Goal: Task Accomplishment & Management: Manage account settings

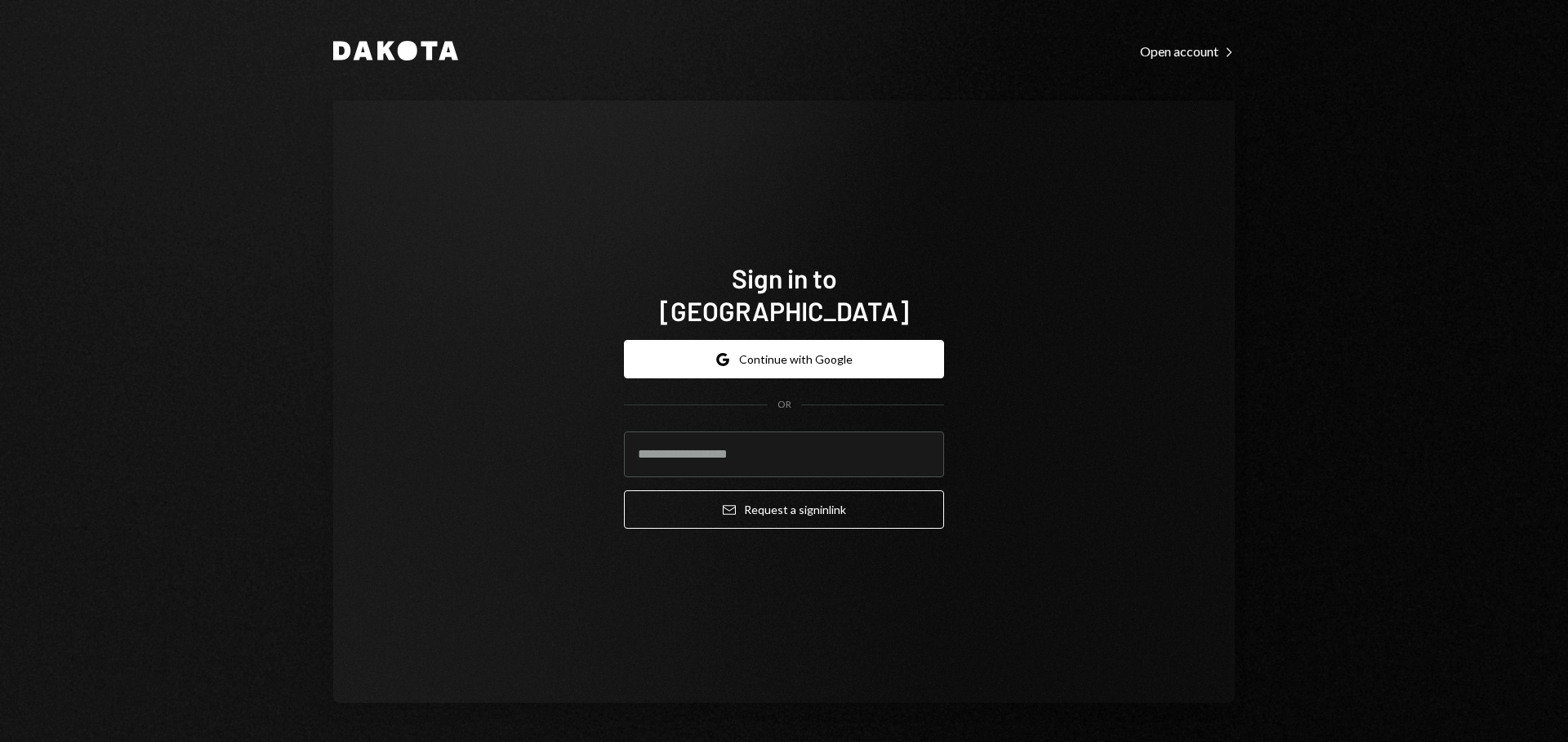
type input "**********"
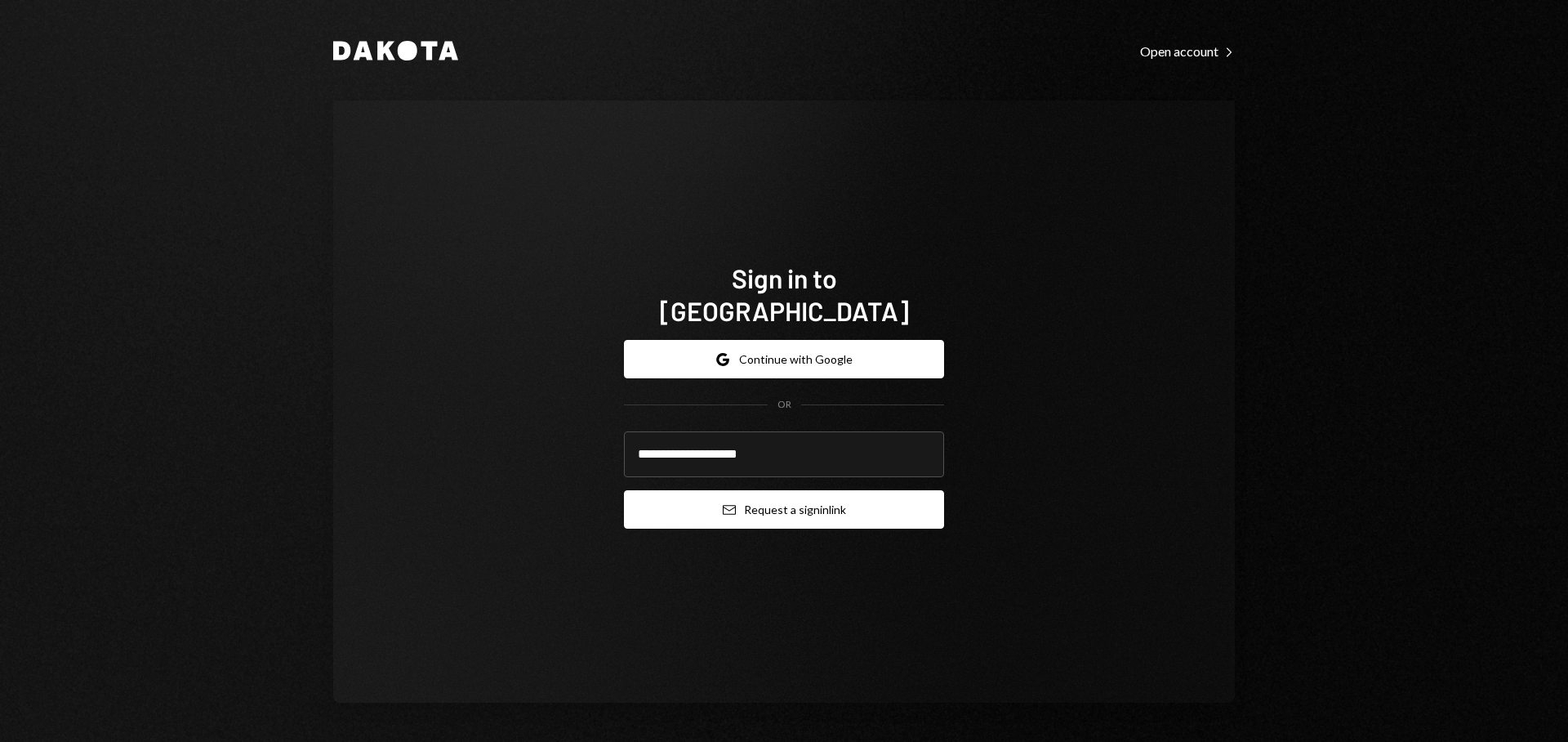
click at [835, 496] on button "Email Request a sign in link" at bounding box center [784, 509] width 320 height 38
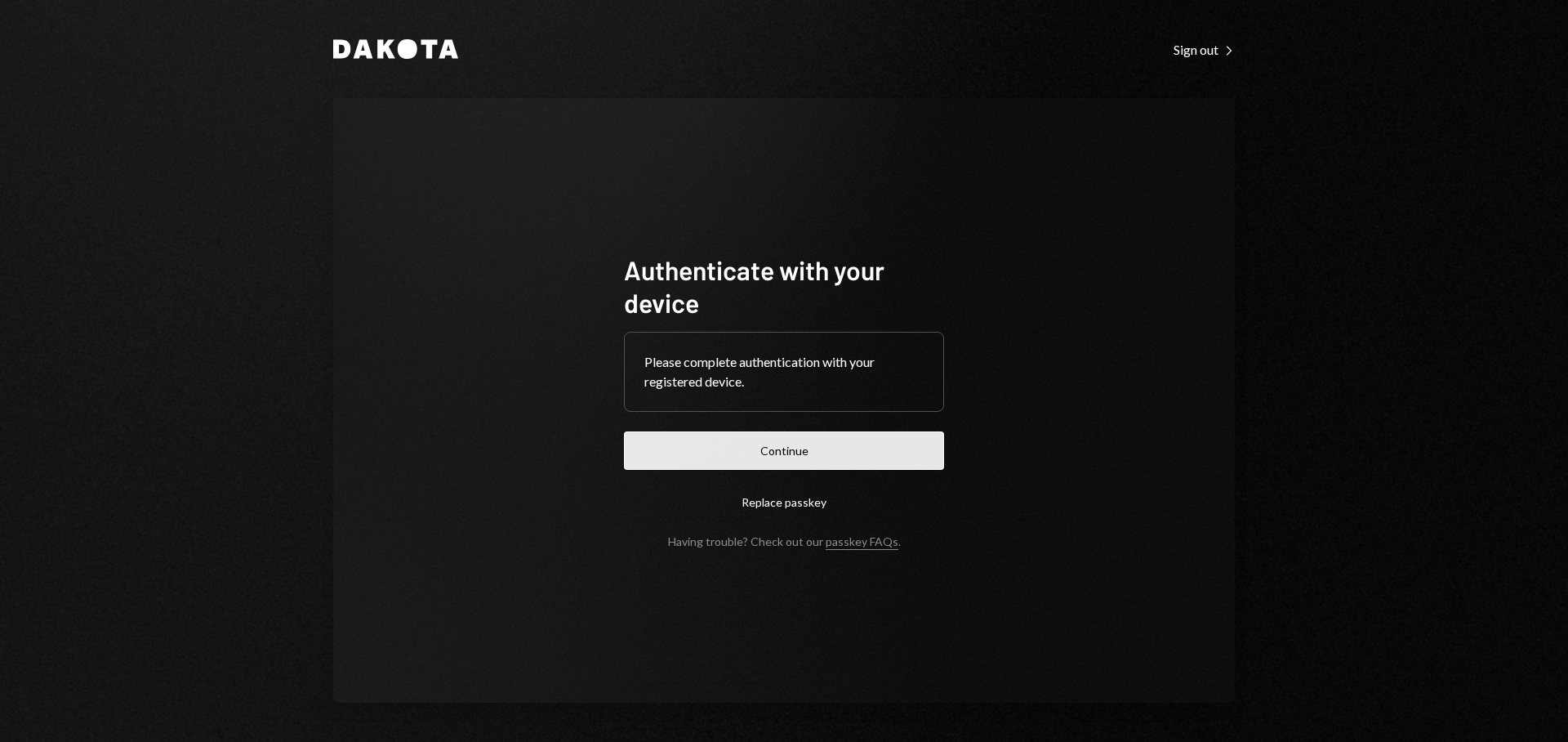
click at [774, 454] on button "Continue" at bounding box center [784, 450] width 320 height 38
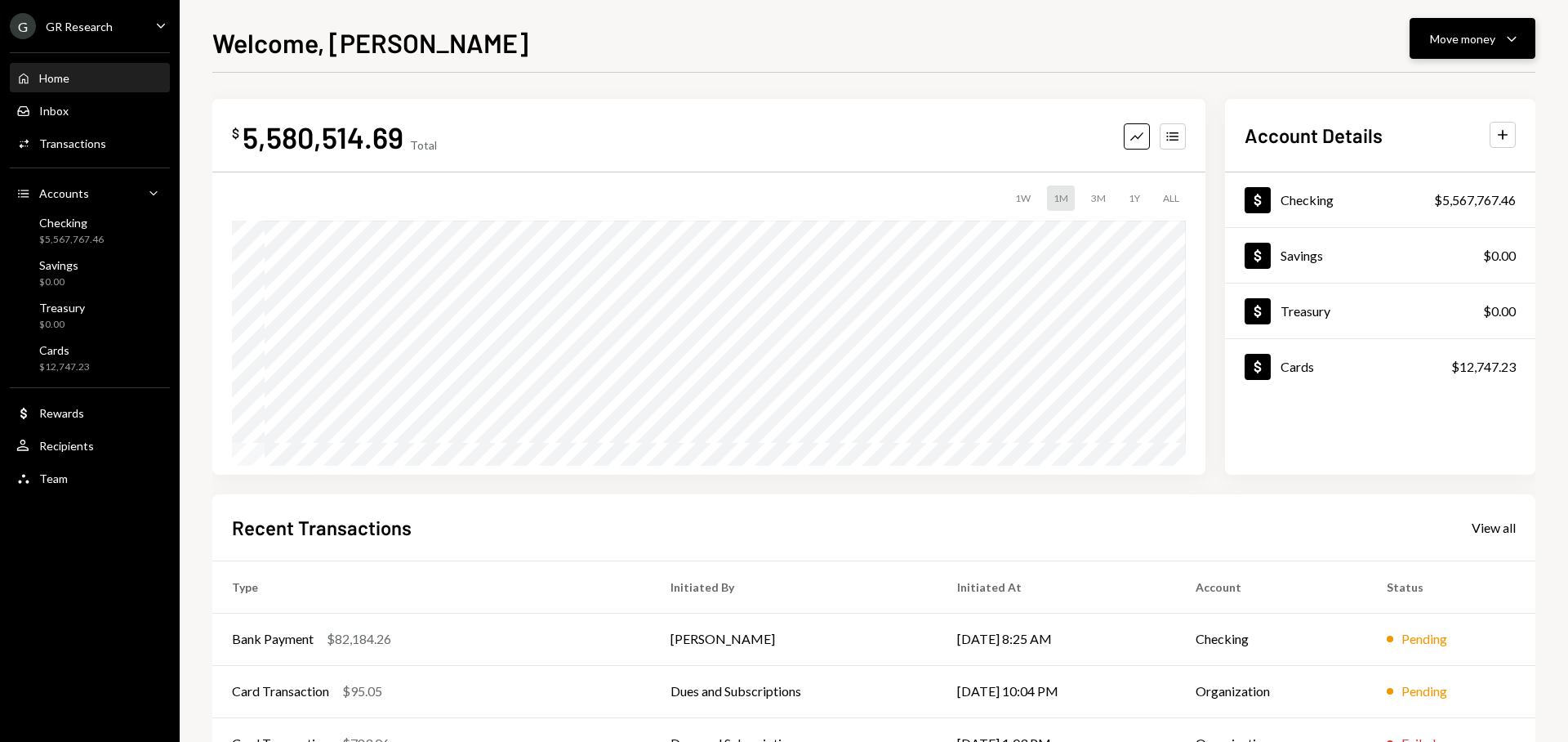
click at [1477, 50] on button "Move money Caret Down" at bounding box center [1472, 38] width 126 height 41
click at [1459, 72] on div "Withdraw Send" at bounding box center [1447, 88] width 164 height 37
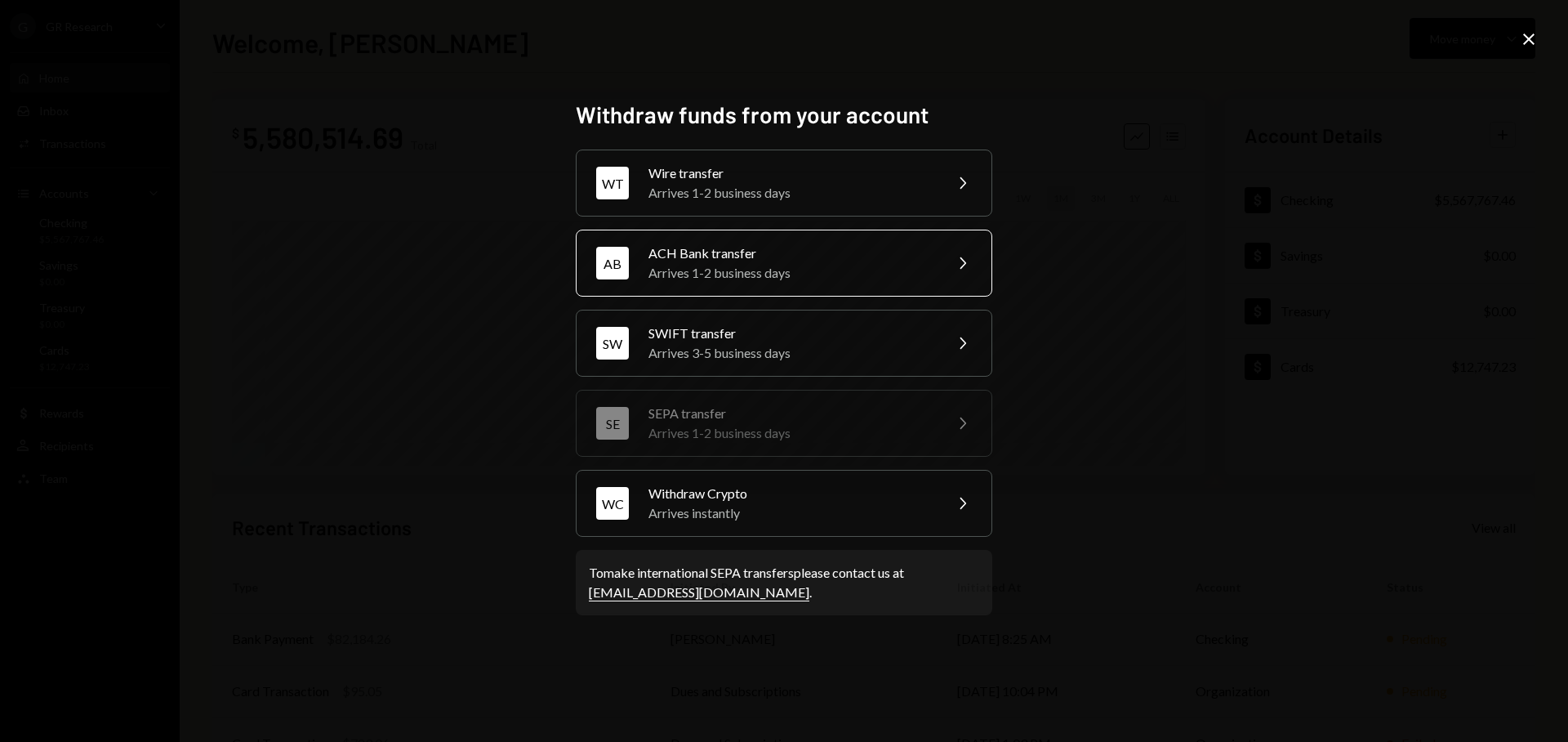
click at [823, 264] on div "Arrives 1-2 business days" at bounding box center [791, 273] width 284 height 20
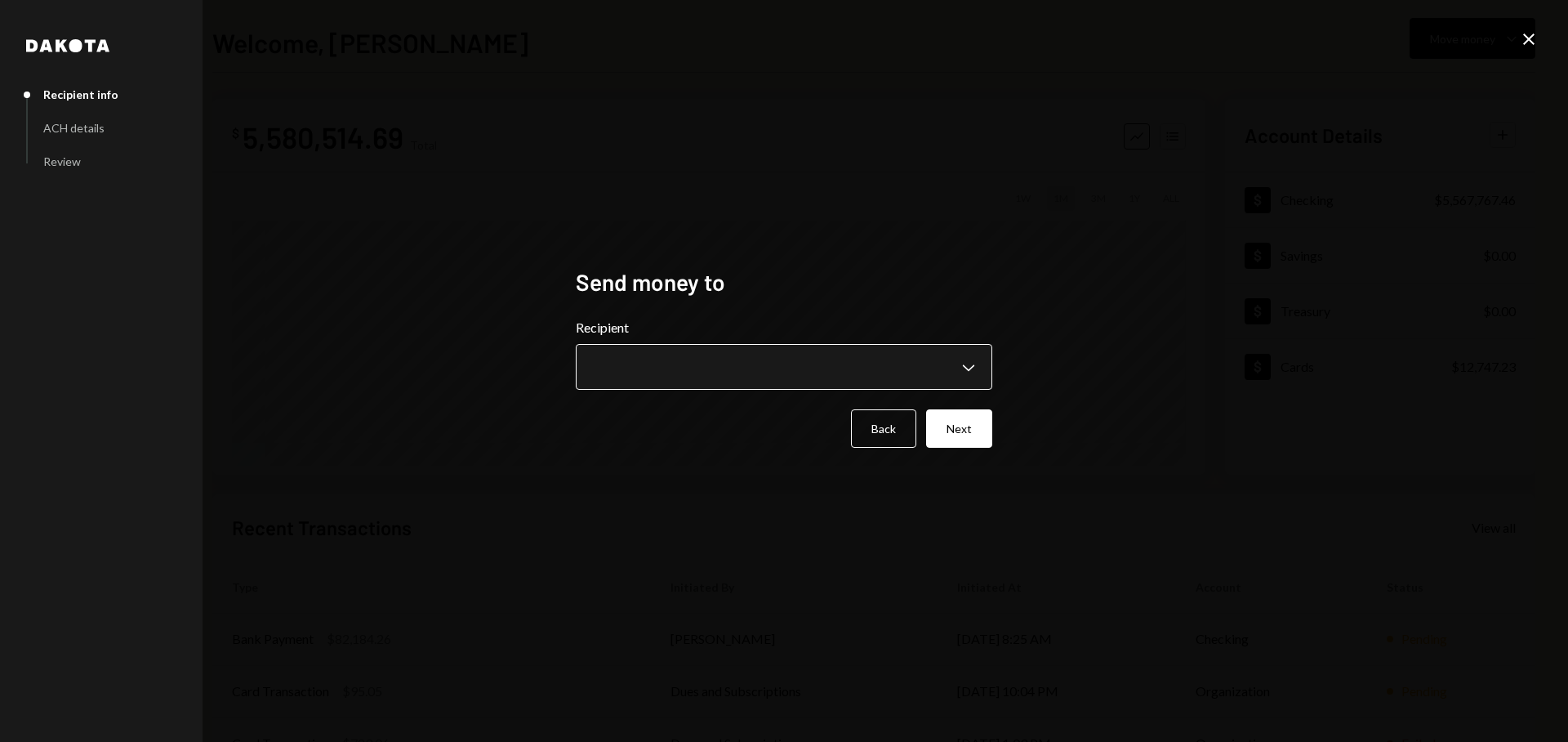
click at [856, 370] on body "**********" at bounding box center [784, 371] width 1568 height 742
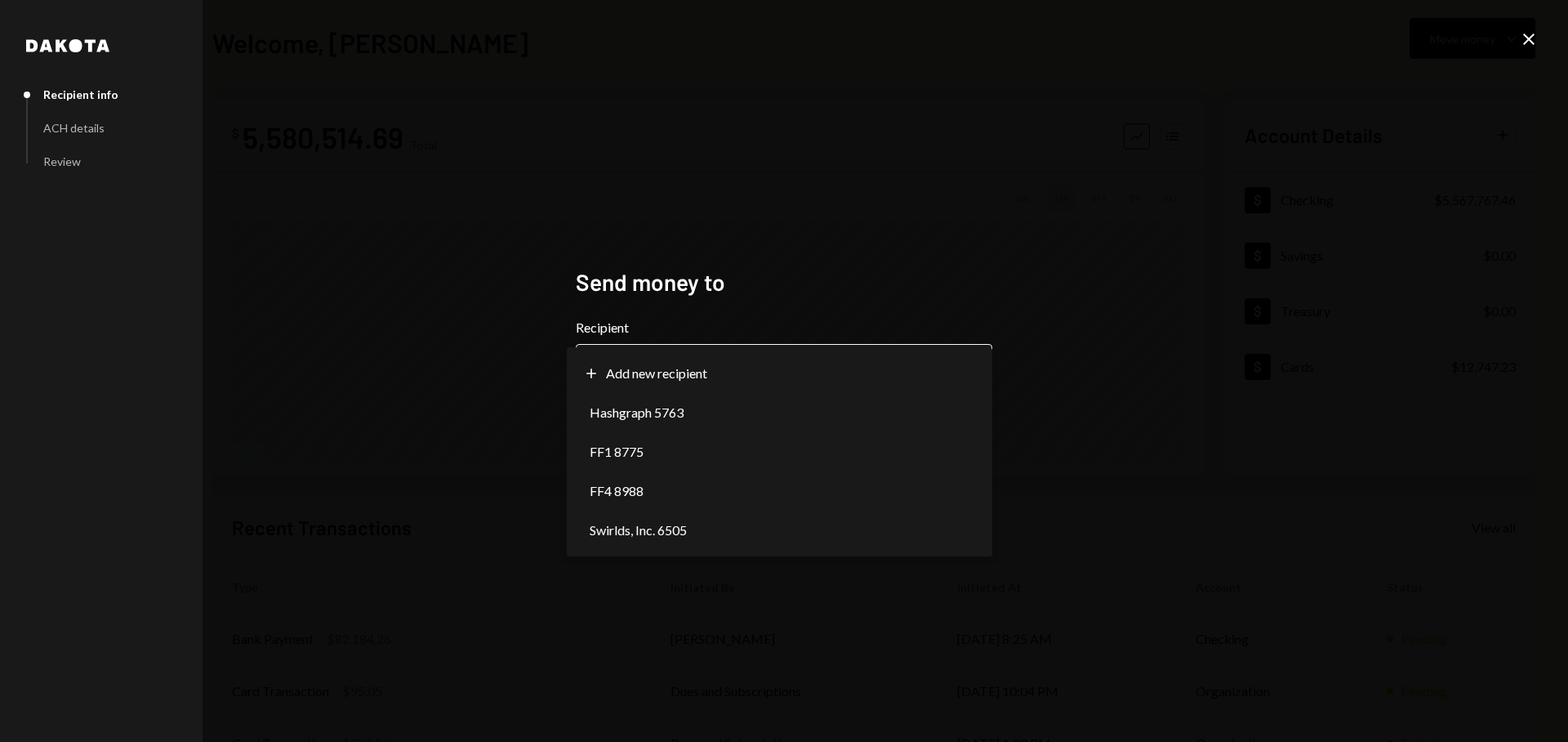
click at [899, 358] on body "G GR Research Caret Down Home Home Inbox Inbox Activities Transactions Accounts…" at bounding box center [784, 371] width 1568 height 742
select select "**********"
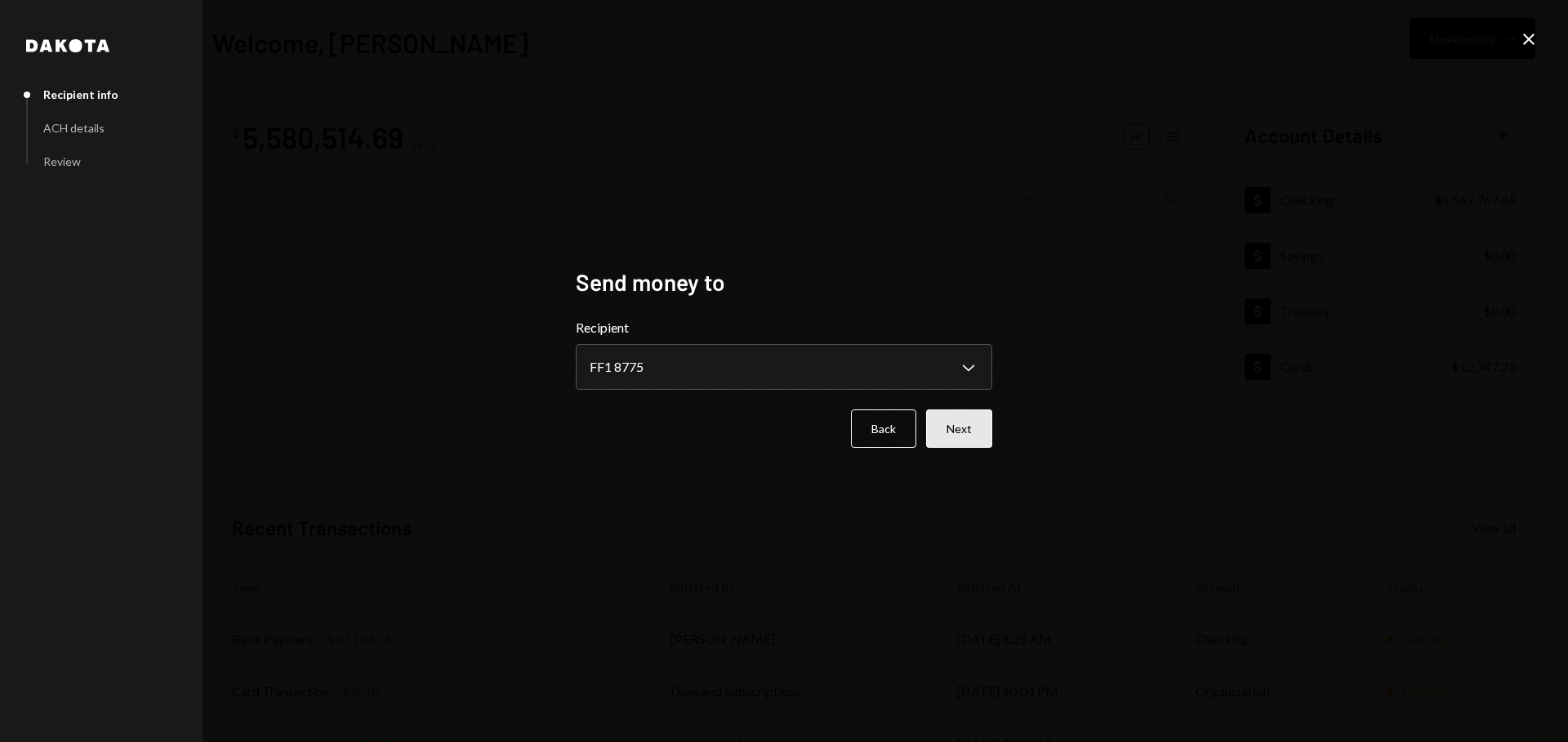
click at [987, 441] on button "Next" at bounding box center [959, 428] width 66 height 38
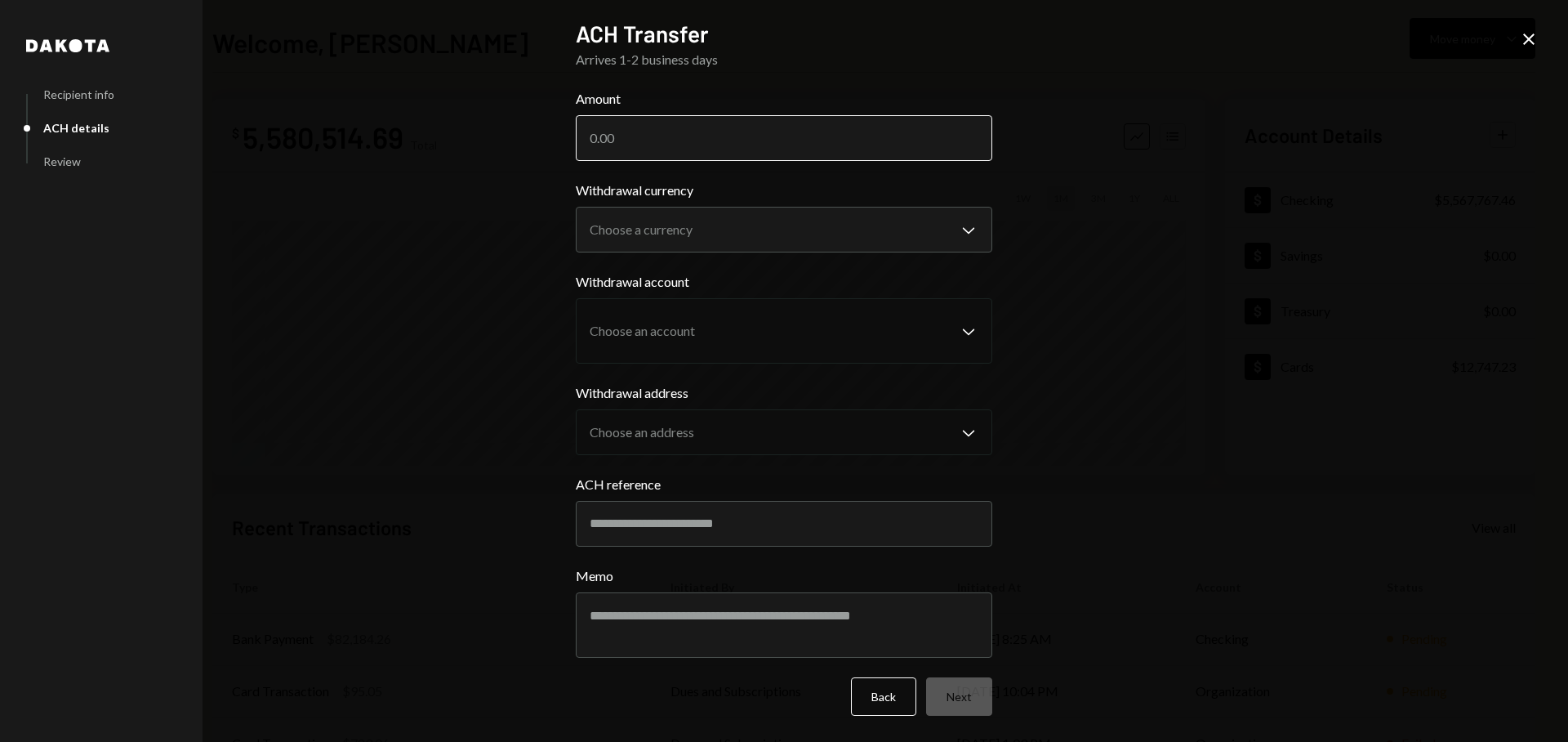
click at [759, 138] on input "Amount" at bounding box center [784, 138] width 417 height 46
paste input "2610257.28"
type input "2610257.28"
click at [743, 236] on body "G GR Research Caret Down Home Home Inbox Inbox Activities Transactions Accounts…" at bounding box center [784, 371] width 1568 height 742
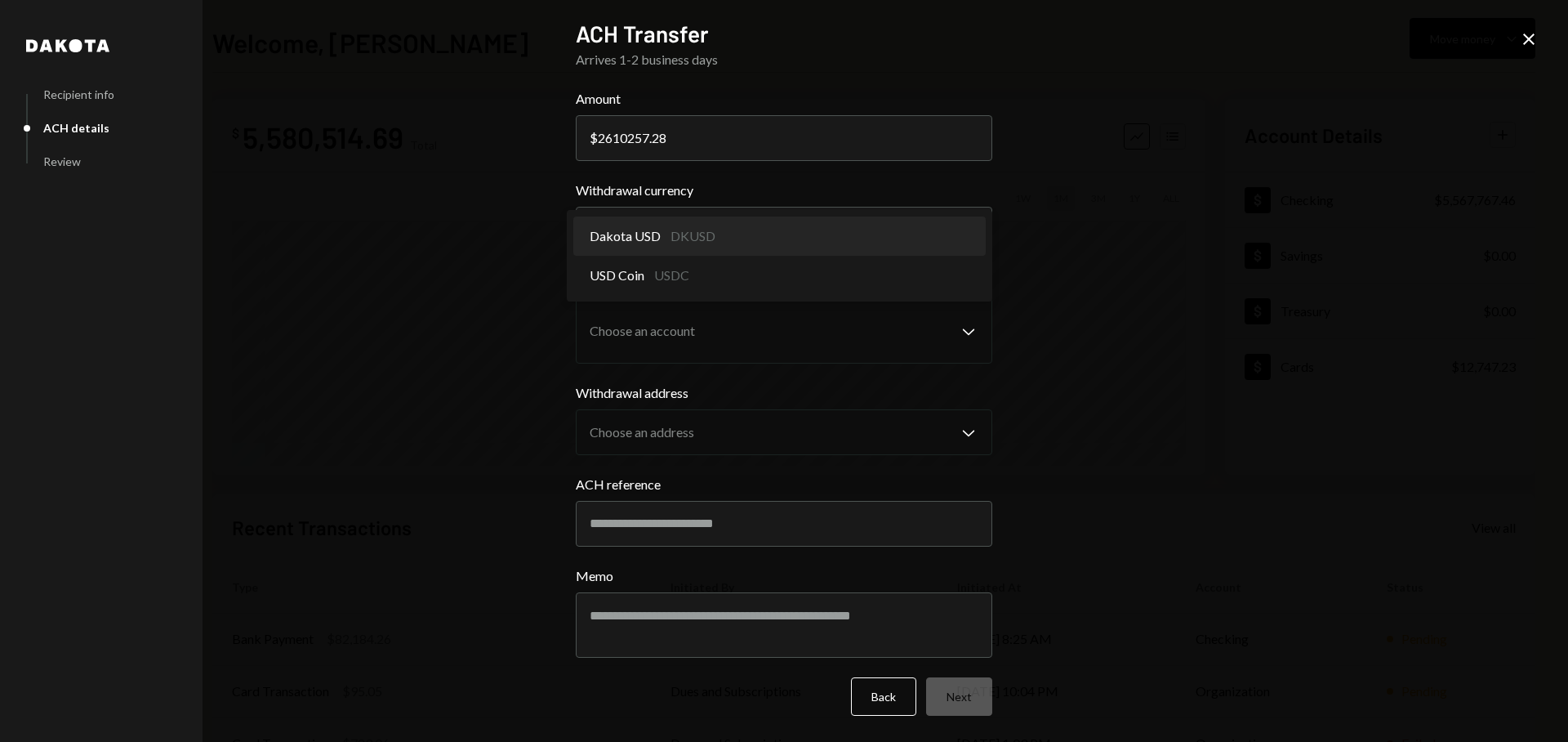
select select "*****"
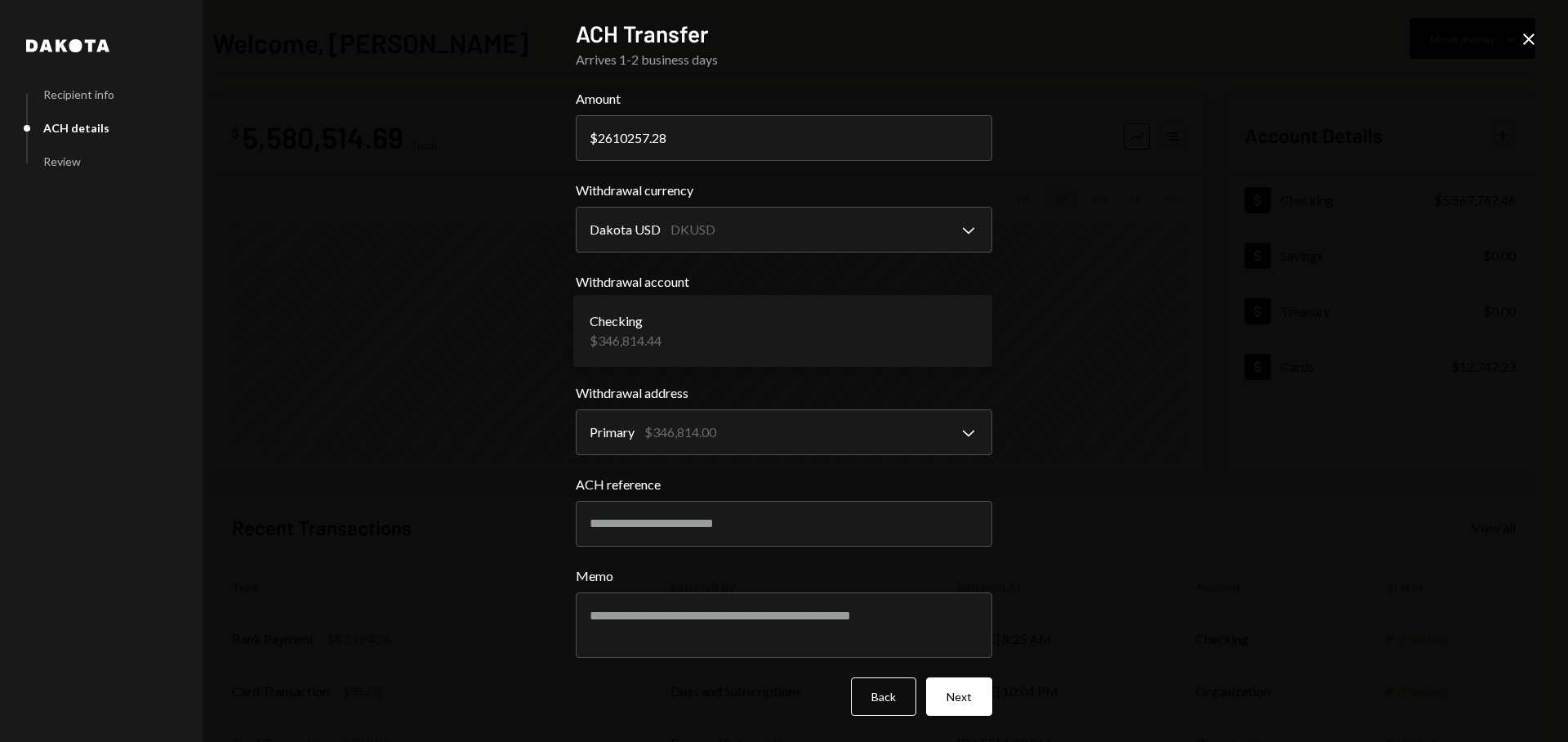
click at [719, 337] on body "G GR Research Caret Down Home Home Inbox Inbox Activities Transactions Accounts…" at bounding box center [784, 371] width 1568 height 742
drag, startPoint x: 1513, startPoint y: 53, endPoint x: 1525, endPoint y: 45, distance: 14.4
click at [1513, 53] on div "**********" at bounding box center [784, 371] width 1568 height 742
click at [1526, 44] on icon "Close" at bounding box center [1529, 39] width 20 height 20
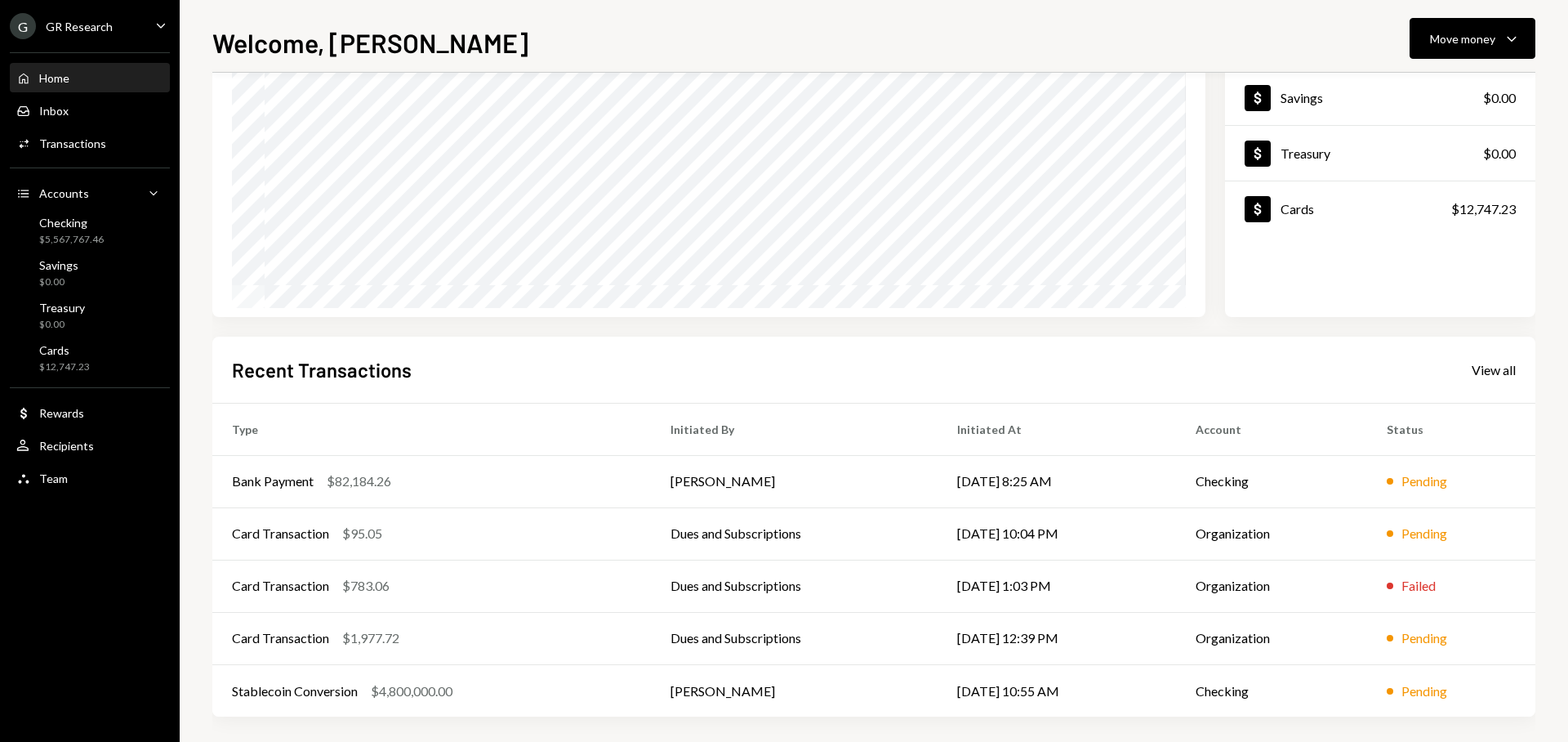
scroll to position [165, 0]
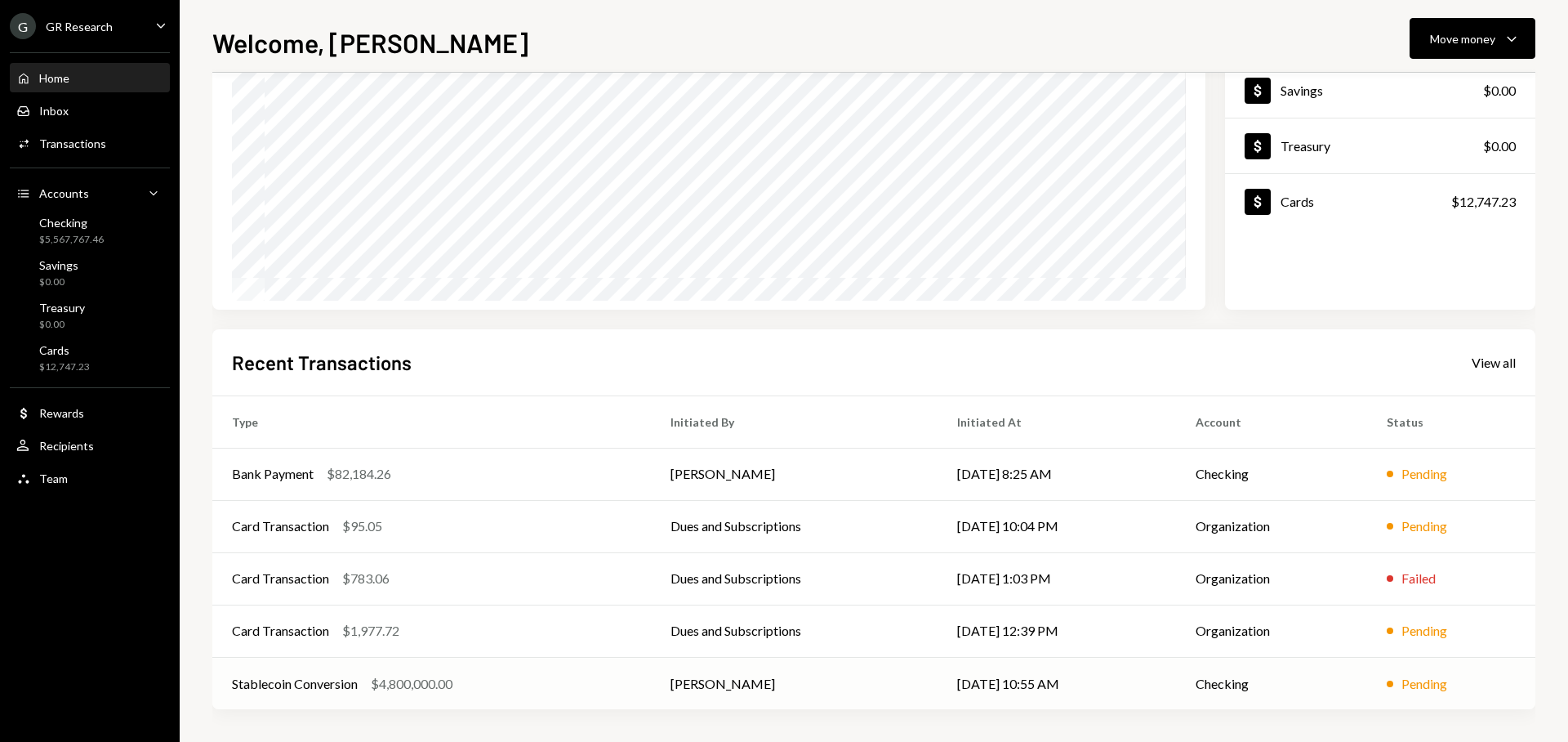
click at [963, 692] on td "[DATE] 10:55 AM" at bounding box center [1056, 683] width 239 height 52
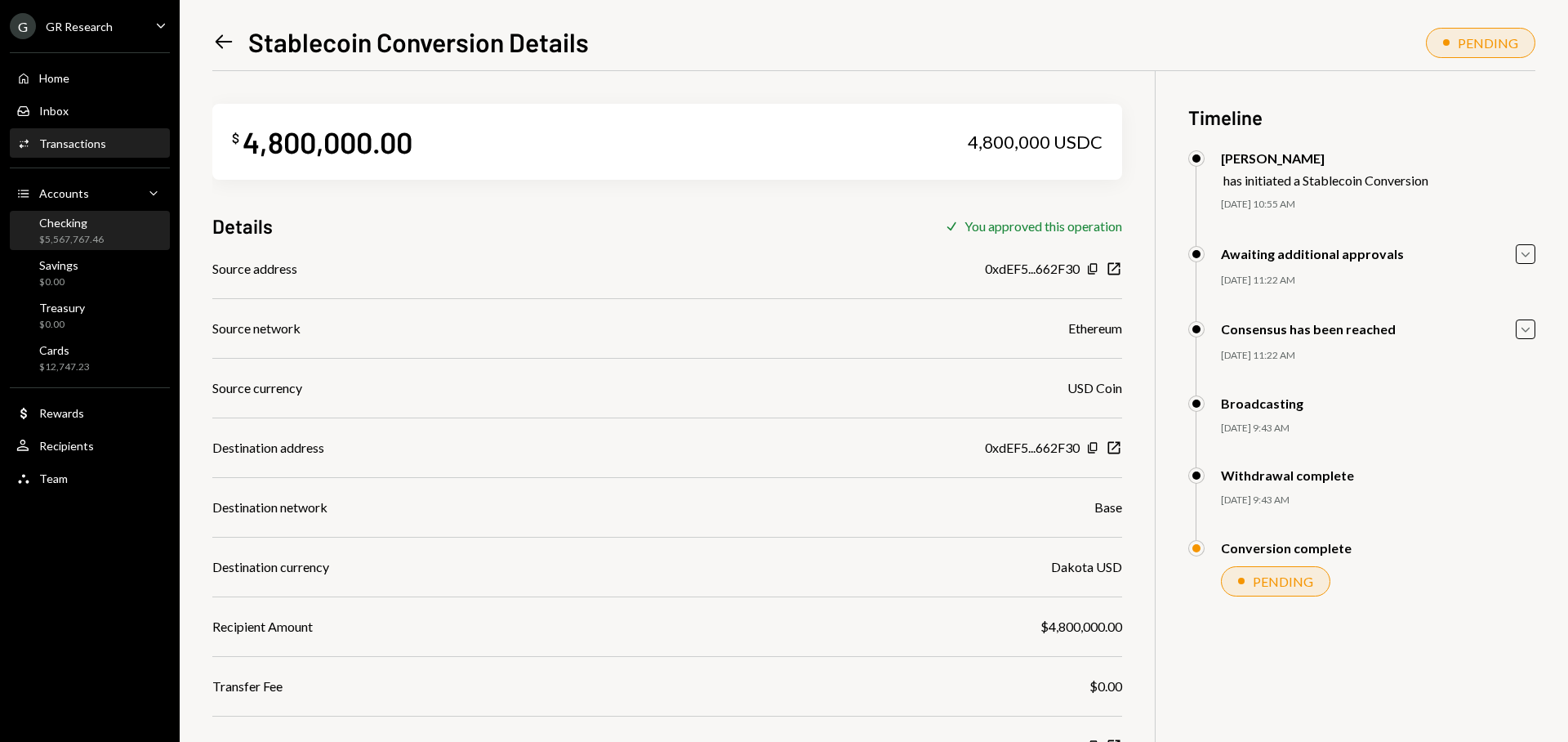
click at [108, 236] on div "Checking $5,567,767.46" at bounding box center [89, 231] width 147 height 31
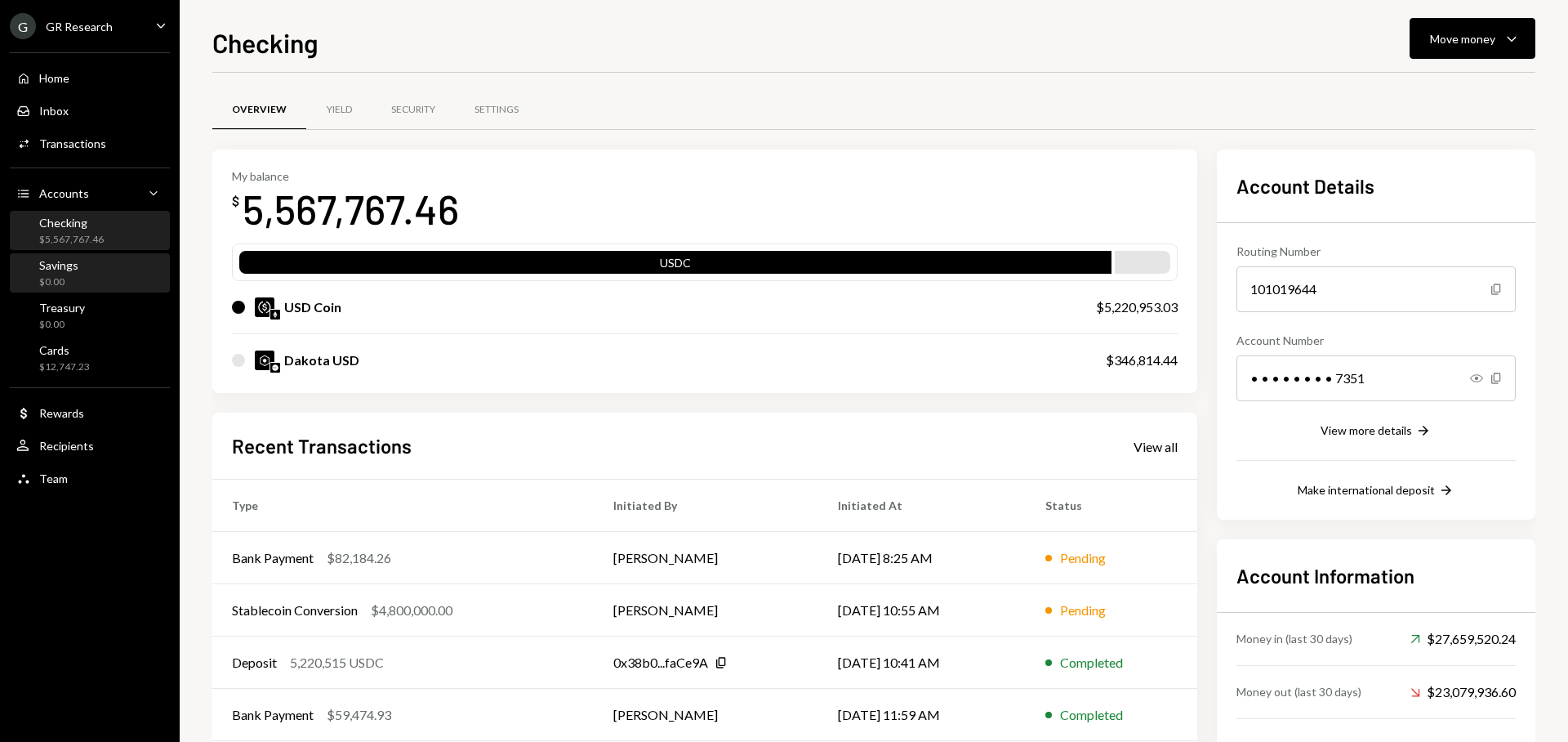
click at [72, 277] on div "$0.00" at bounding box center [59, 283] width 39 height 14
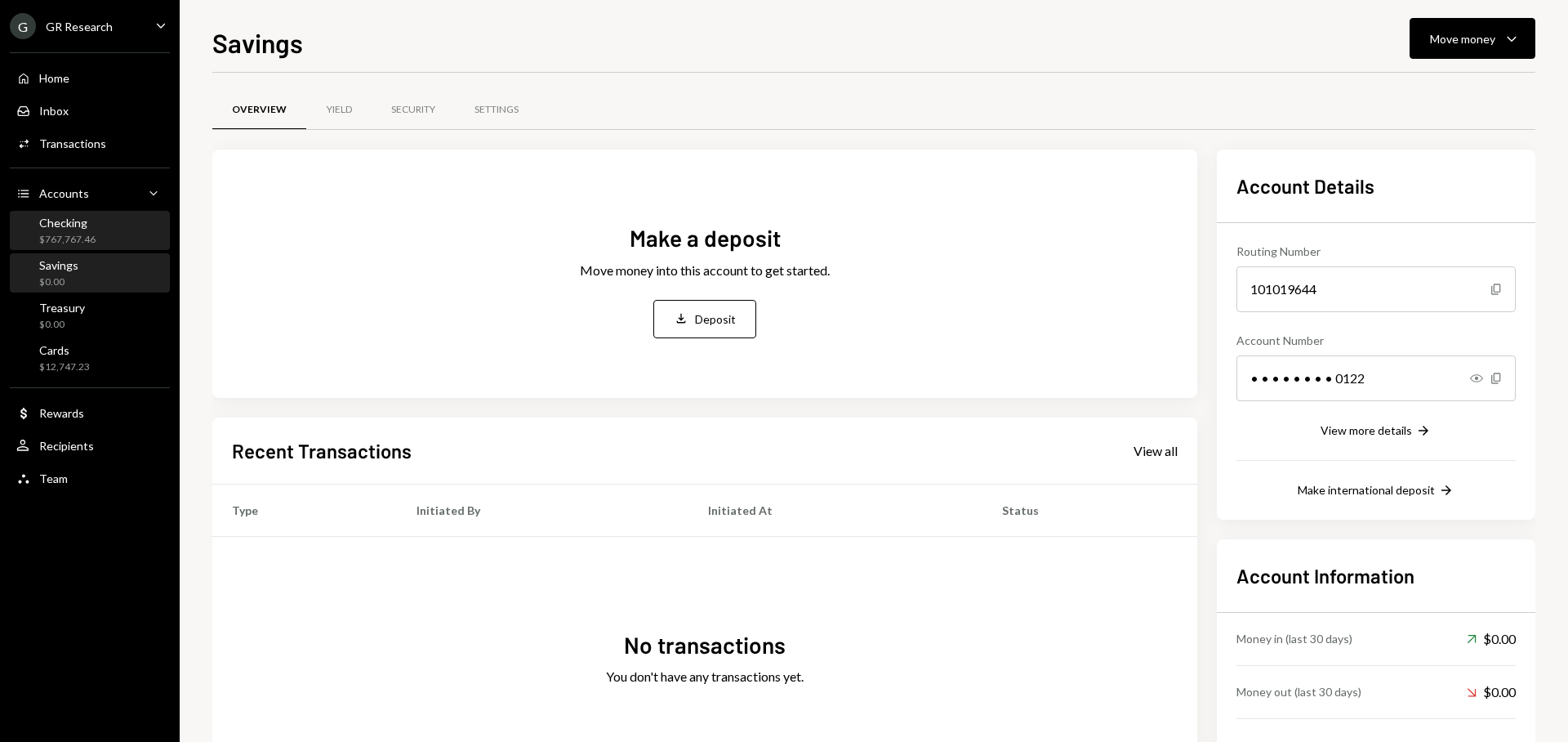
click at [72, 234] on div "$767,767.46" at bounding box center [67, 240] width 56 height 14
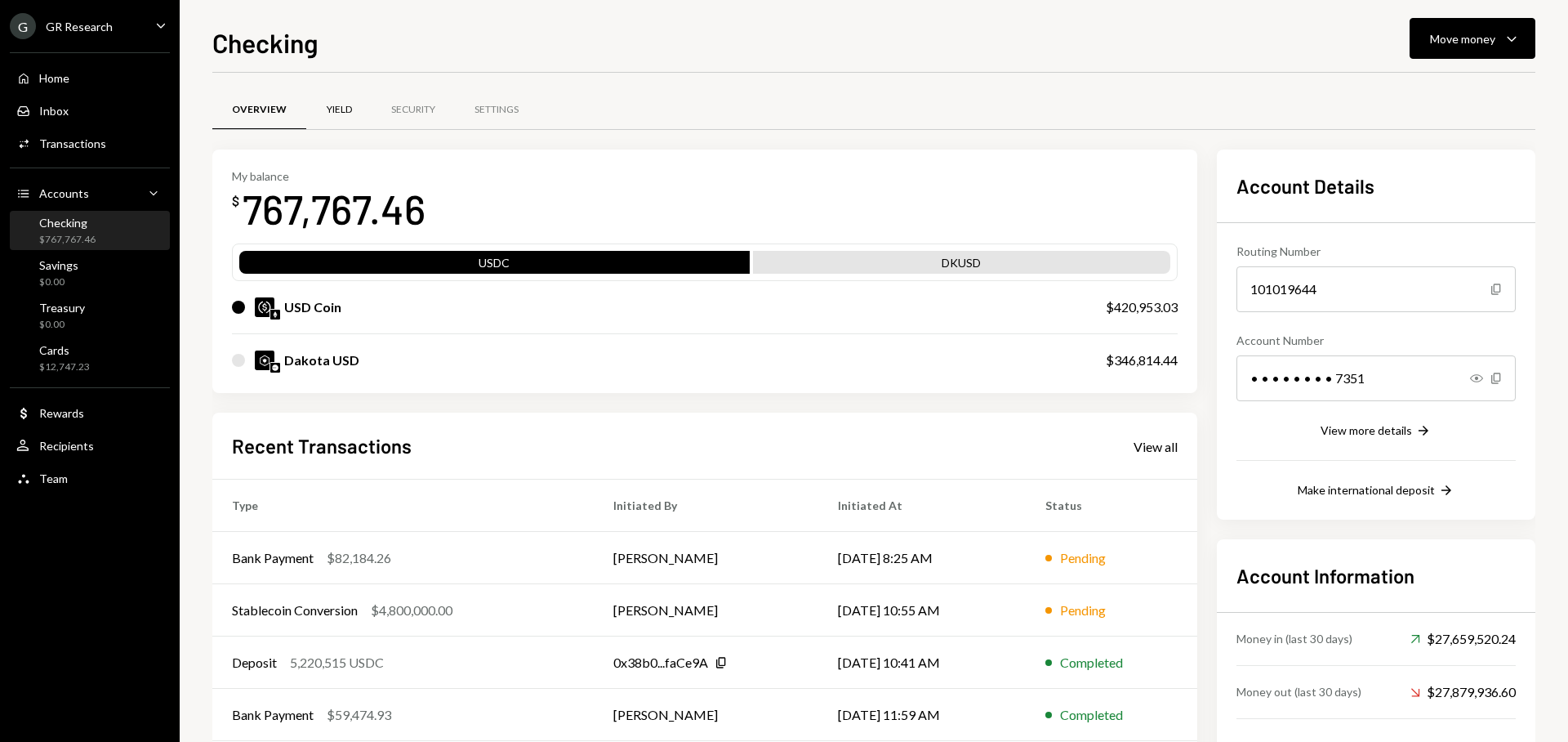
click at [344, 98] on div "Yield" at bounding box center [338, 110] width 65 height 39
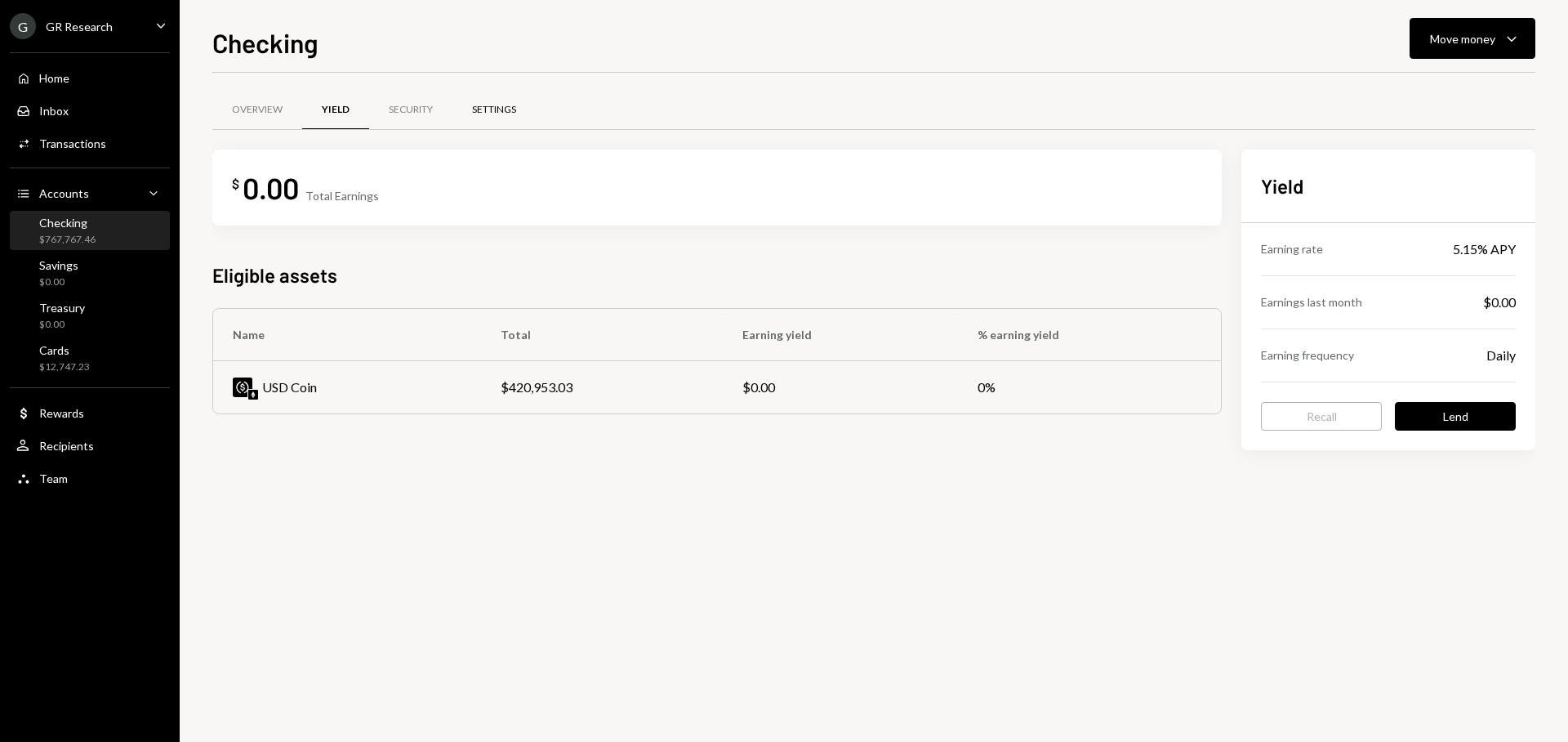
click at [462, 115] on div "Settings" at bounding box center [494, 110] width 83 height 39
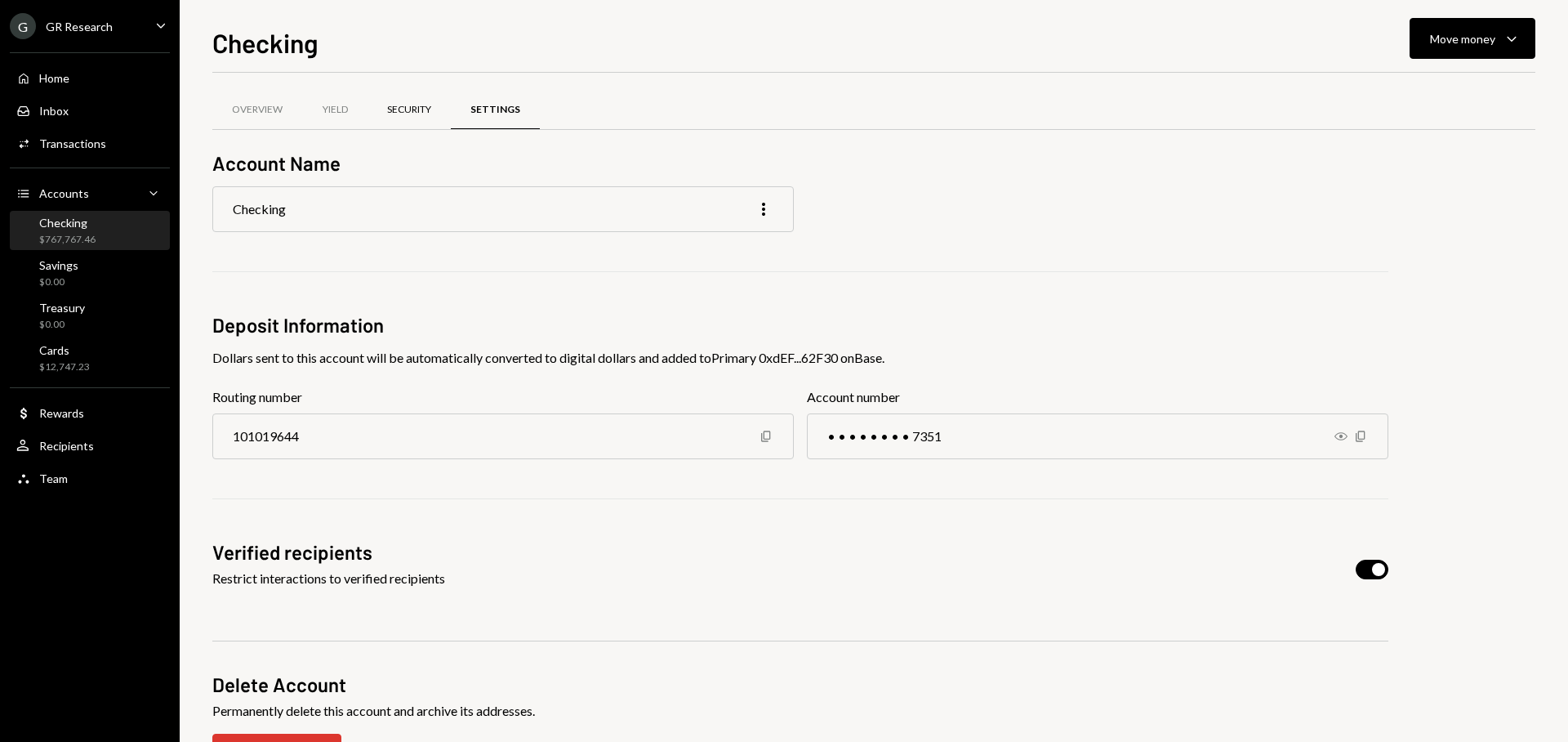
click at [427, 110] on div "Security" at bounding box center [409, 110] width 44 height 14
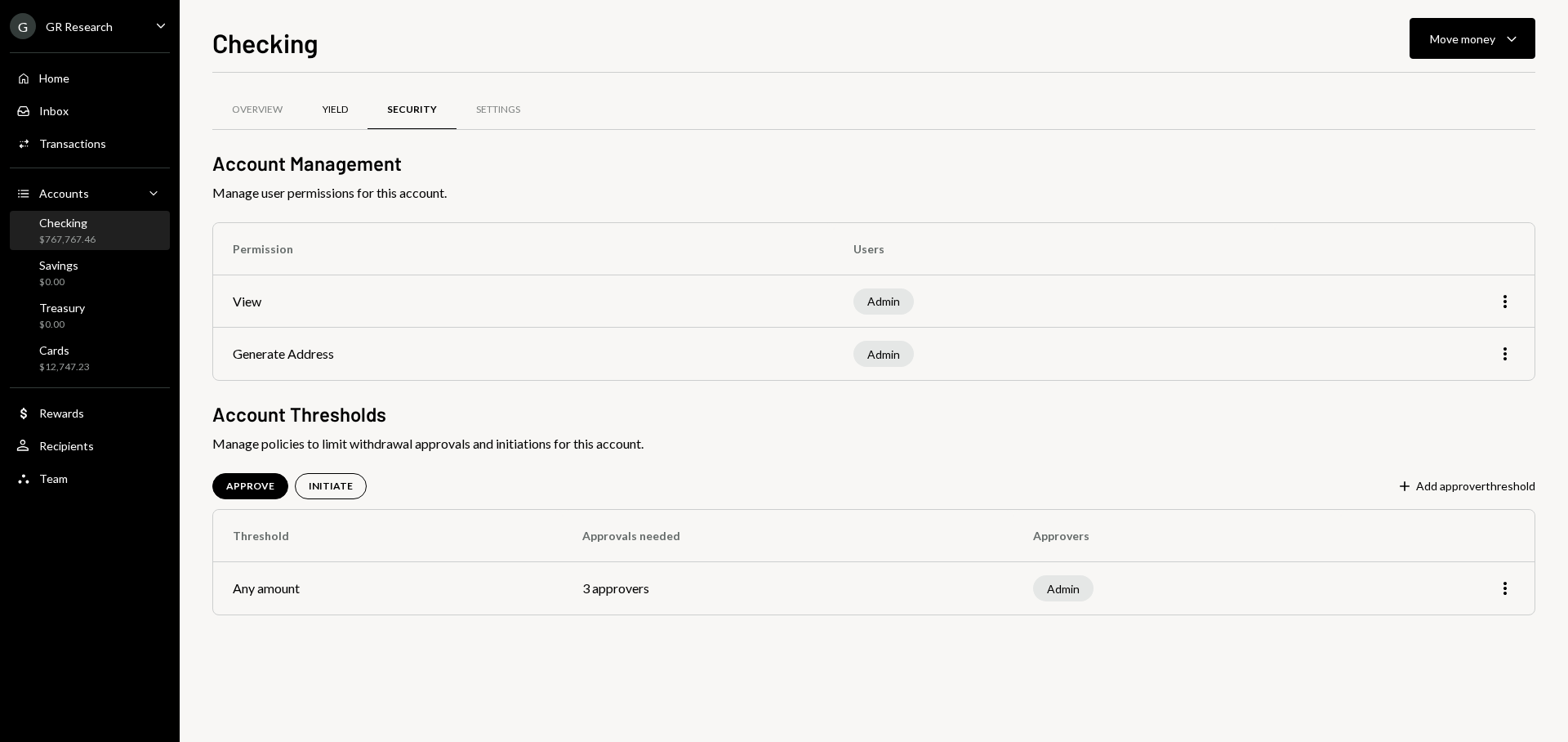
click at [358, 119] on div "Yield" at bounding box center [335, 110] width 65 height 39
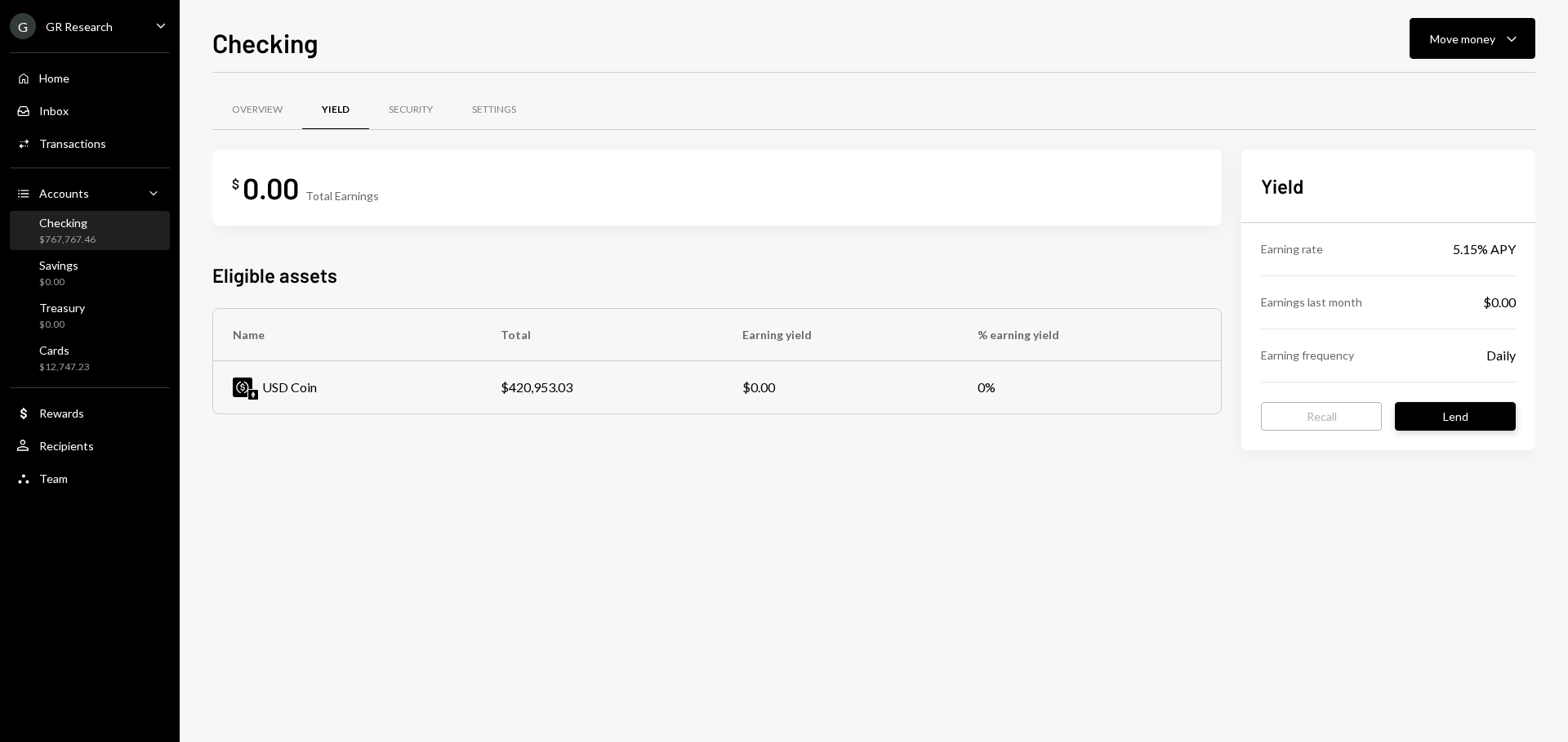
click at [1462, 412] on button "Lend" at bounding box center [1455, 416] width 121 height 29
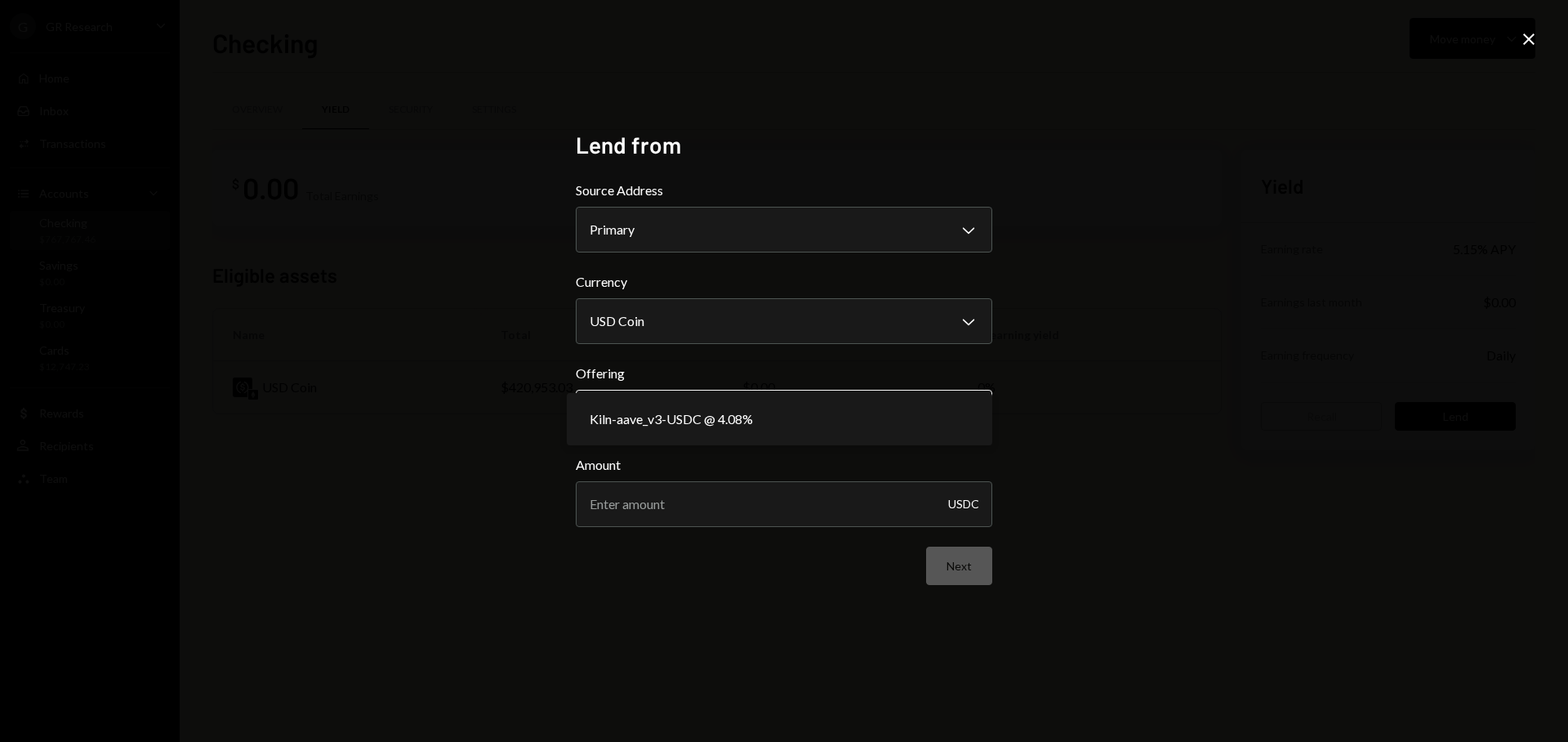
click at [879, 425] on body "**********" at bounding box center [784, 371] width 1568 height 742
click at [1241, 341] on div "**********" at bounding box center [784, 371] width 1568 height 742
click at [1533, 47] on icon "Close" at bounding box center [1529, 39] width 20 height 20
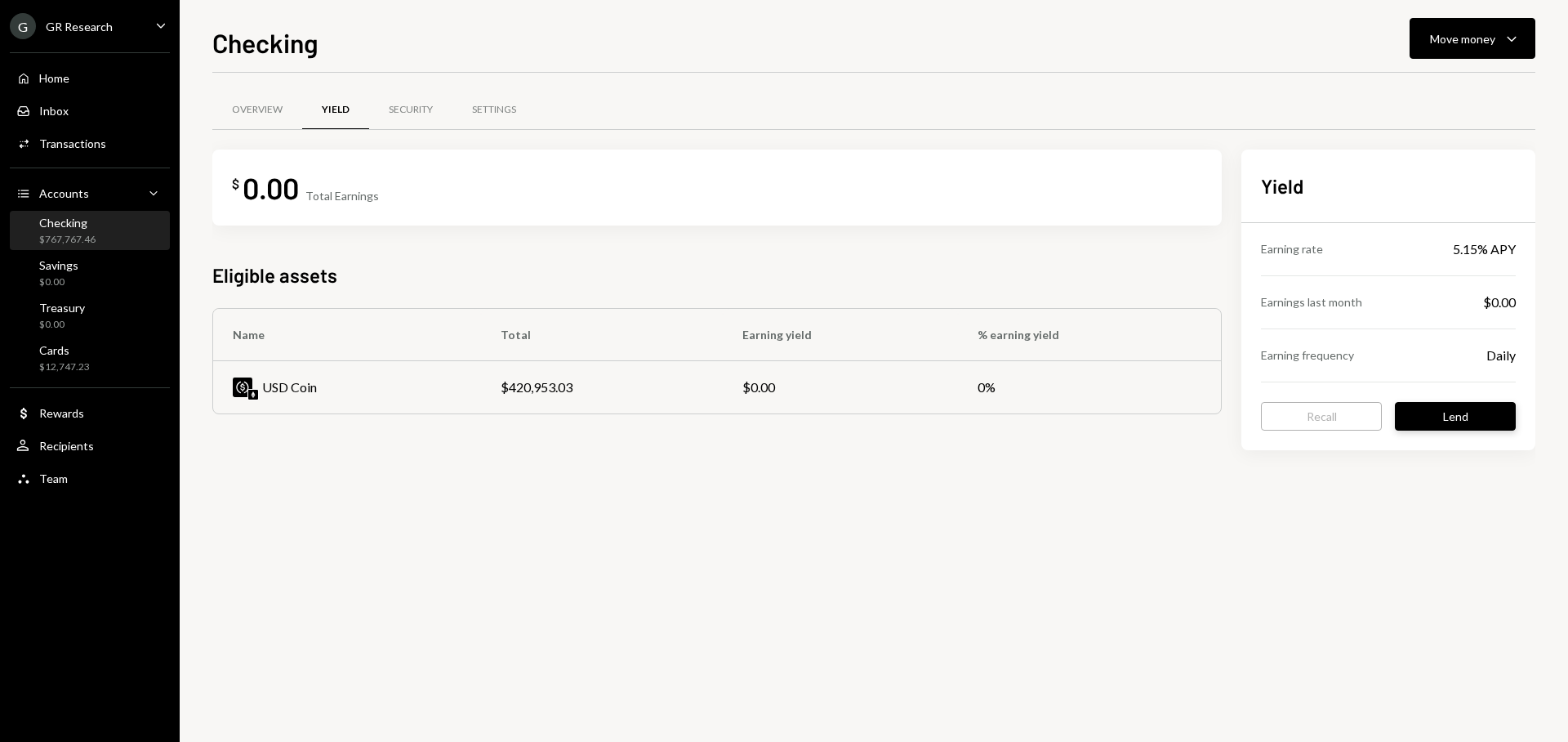
click at [1395, 416] on button "Lend" at bounding box center [1455, 416] width 121 height 29
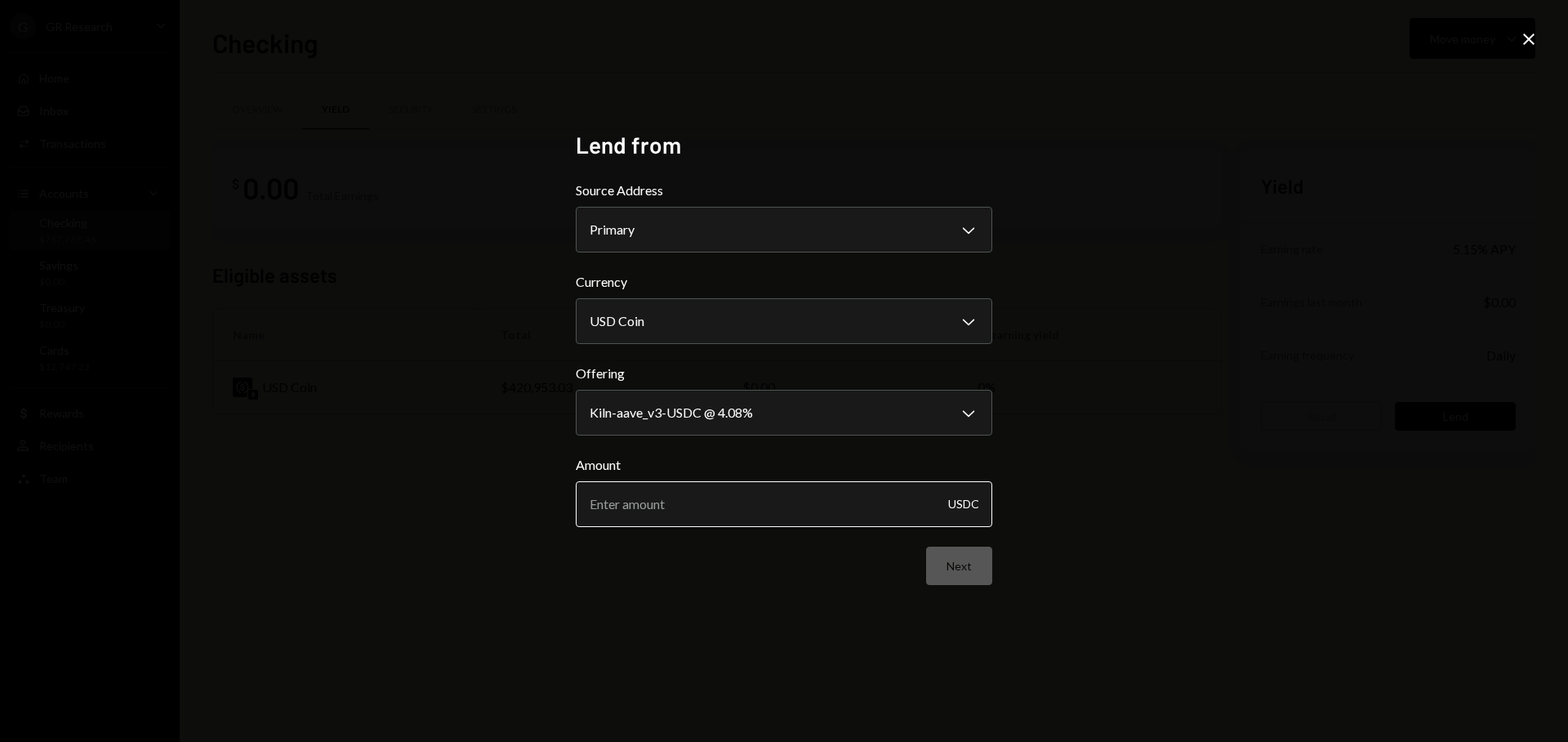
click at [699, 494] on input "Amount" at bounding box center [784, 504] width 417 height 46
type input "1"
type input "420000"
drag, startPoint x: 1250, startPoint y: 536, endPoint x: 1234, endPoint y: 530, distance: 17.1
click at [1250, 536] on div "**********" at bounding box center [784, 371] width 1568 height 742
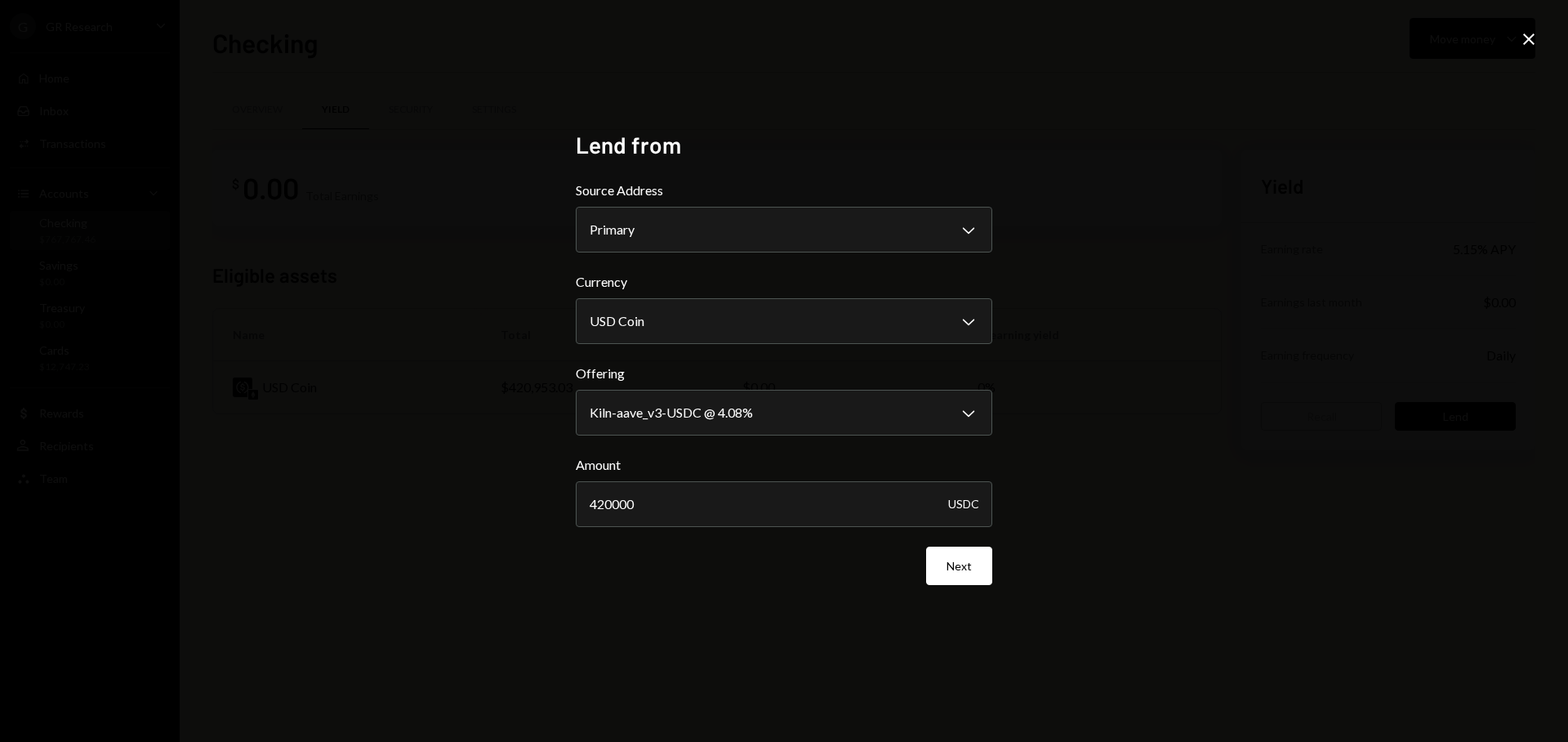
click at [947, 564] on button "Next" at bounding box center [959, 566] width 66 height 38
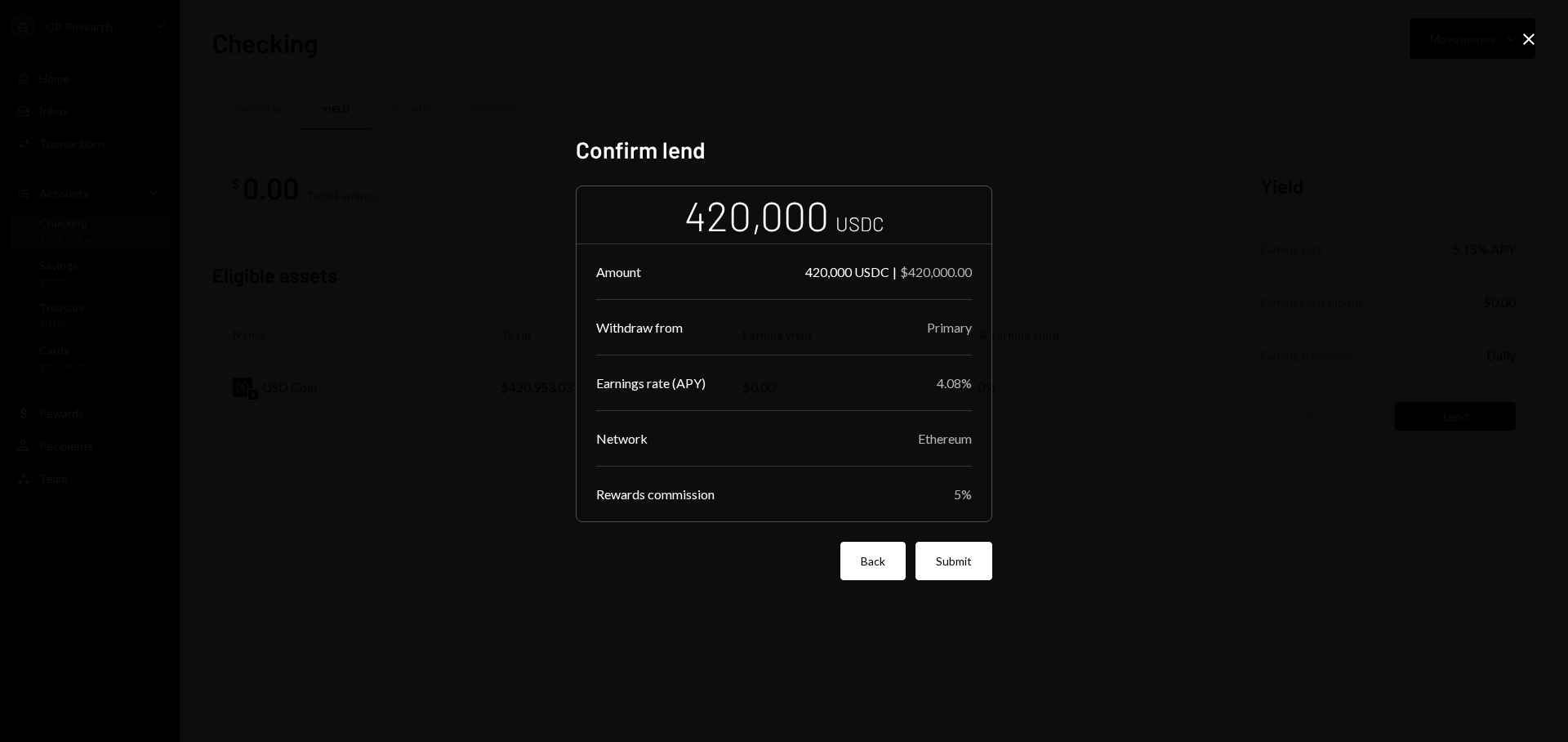
click at [888, 559] on button "Back" at bounding box center [873, 560] width 65 height 38
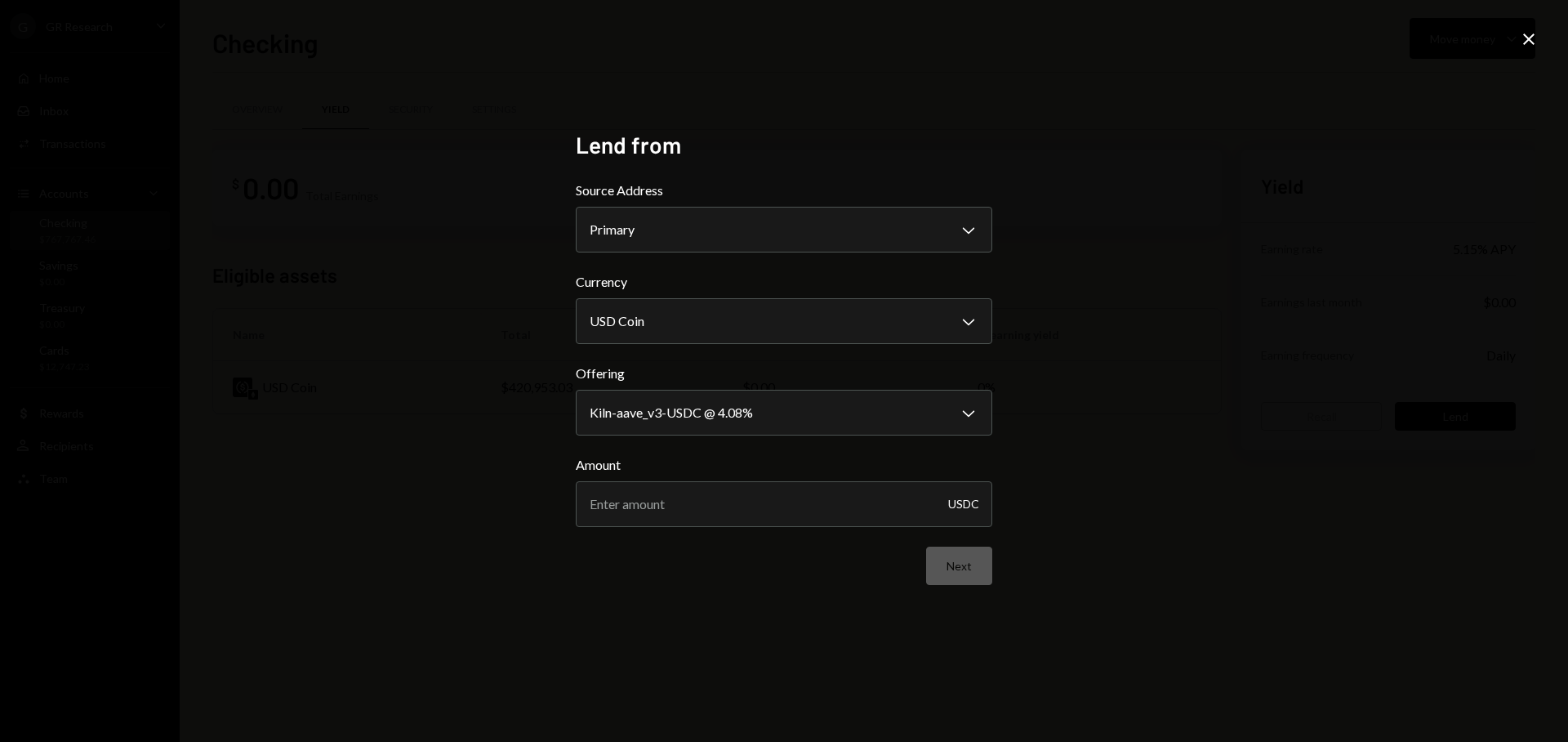
click at [1537, 34] on icon "Close" at bounding box center [1529, 39] width 20 height 20
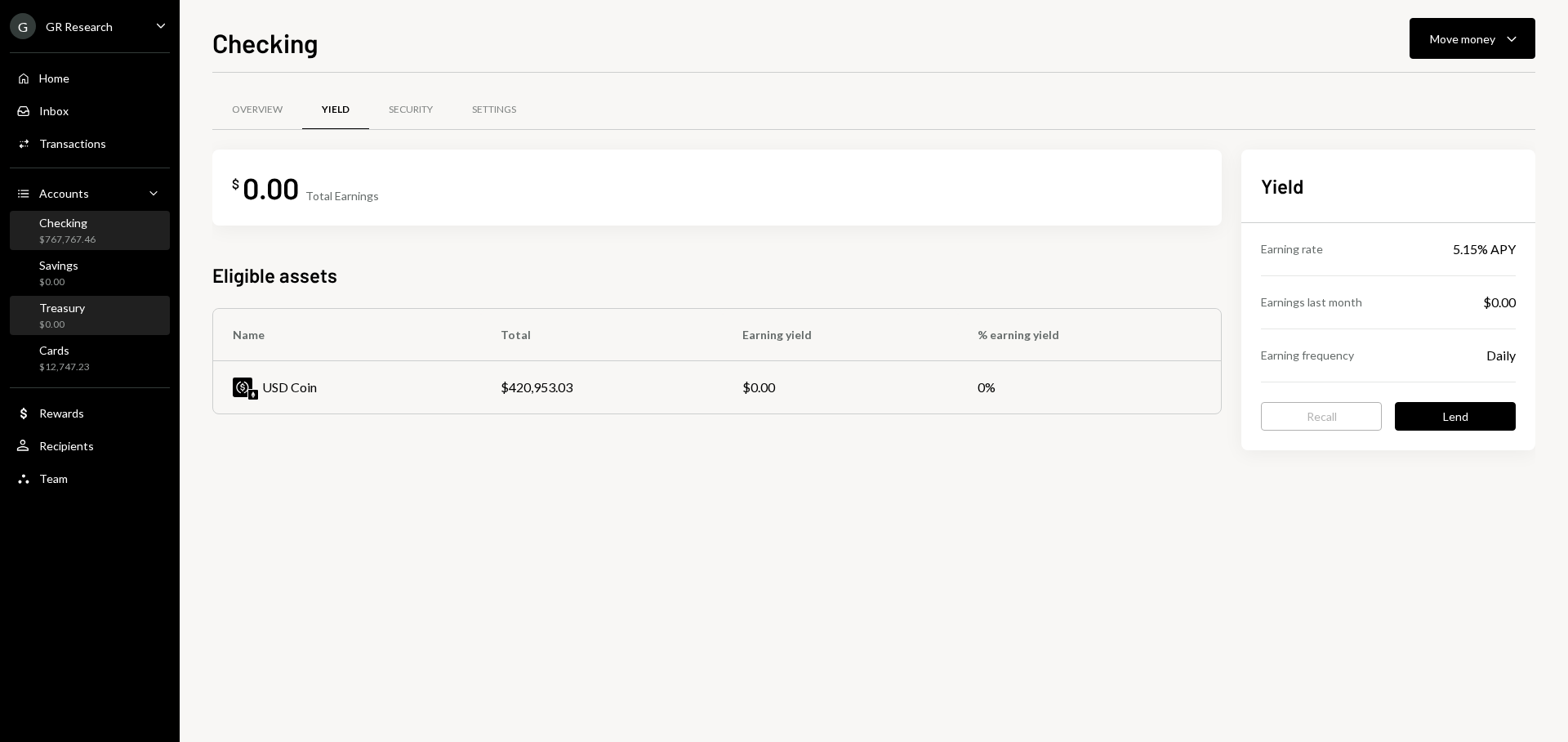
click at [85, 319] on div "Treasury $0.00" at bounding box center [89, 316] width 147 height 31
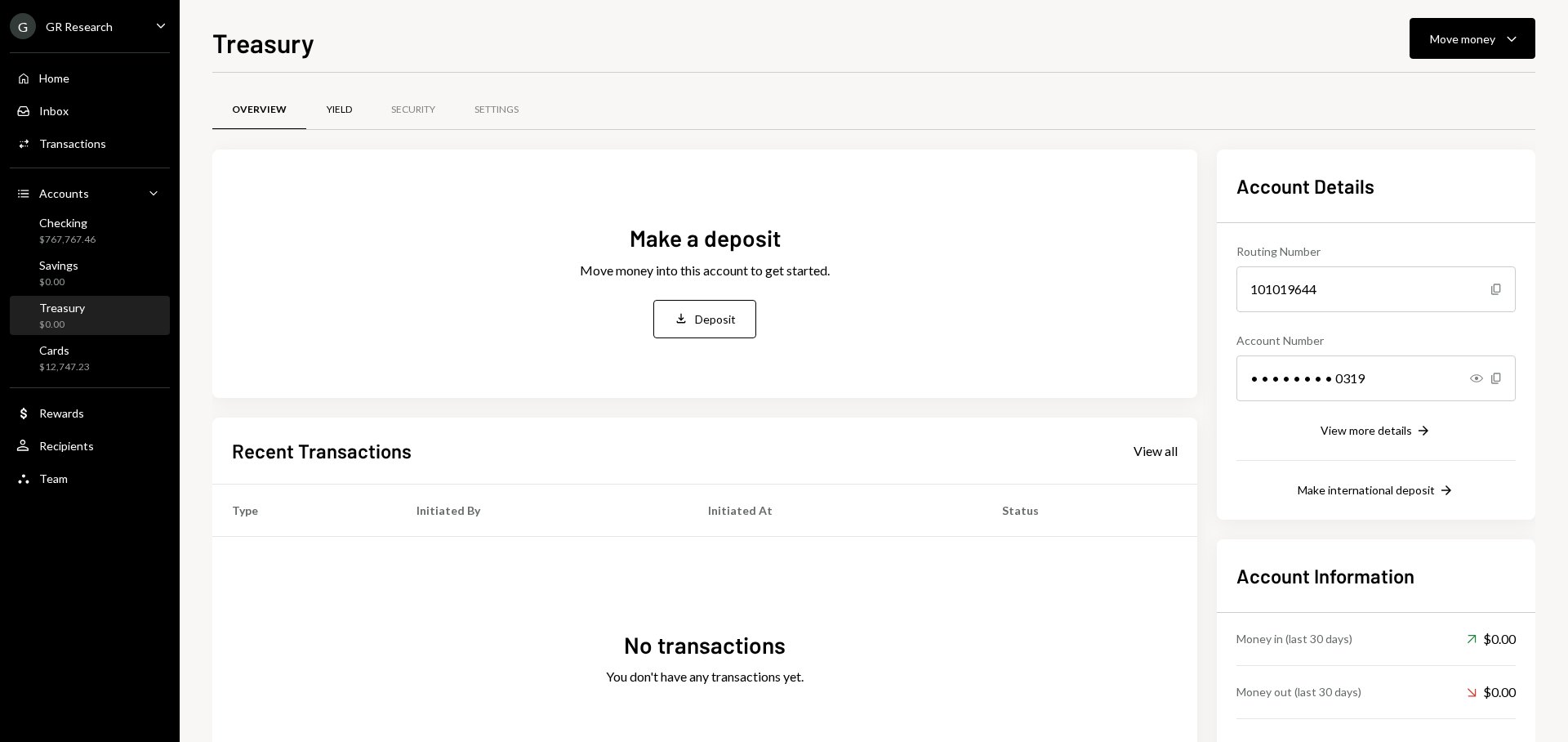
click at [338, 116] on div "Yield" at bounding box center [339, 110] width 25 height 14
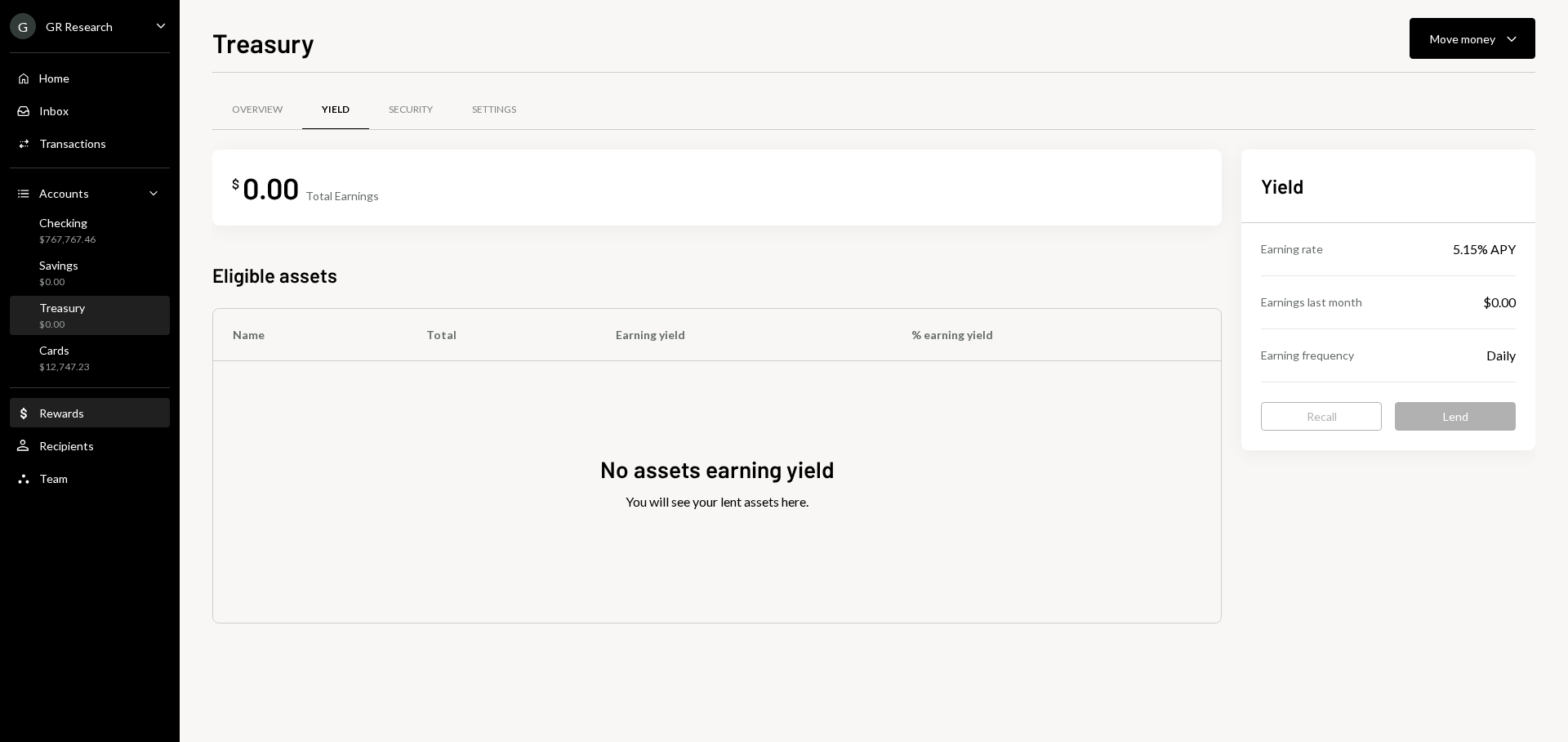
click at [94, 411] on div "Dollar Rewards" at bounding box center [89, 414] width 147 height 14
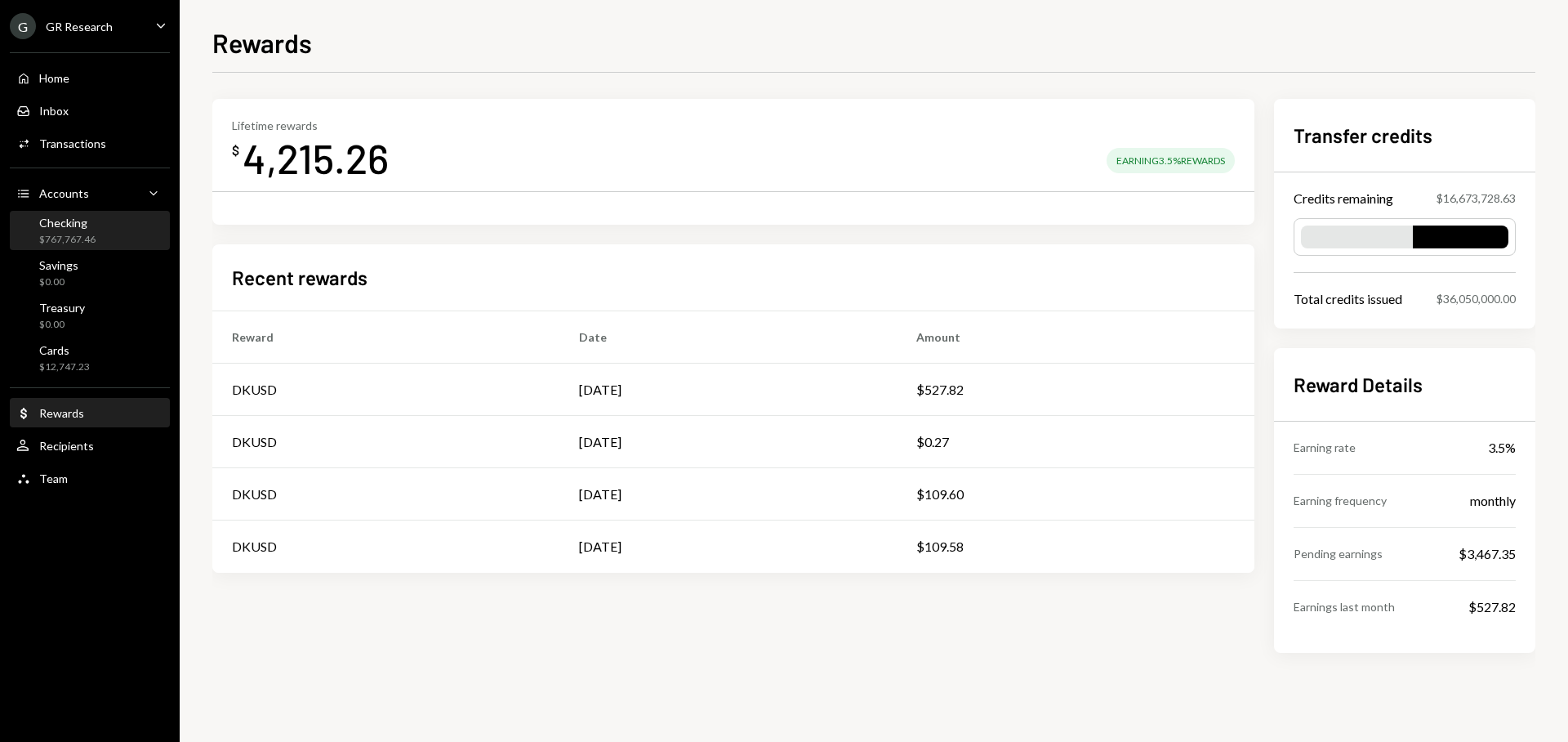
click at [108, 238] on div "Checking $767,767.46" at bounding box center [89, 231] width 147 height 31
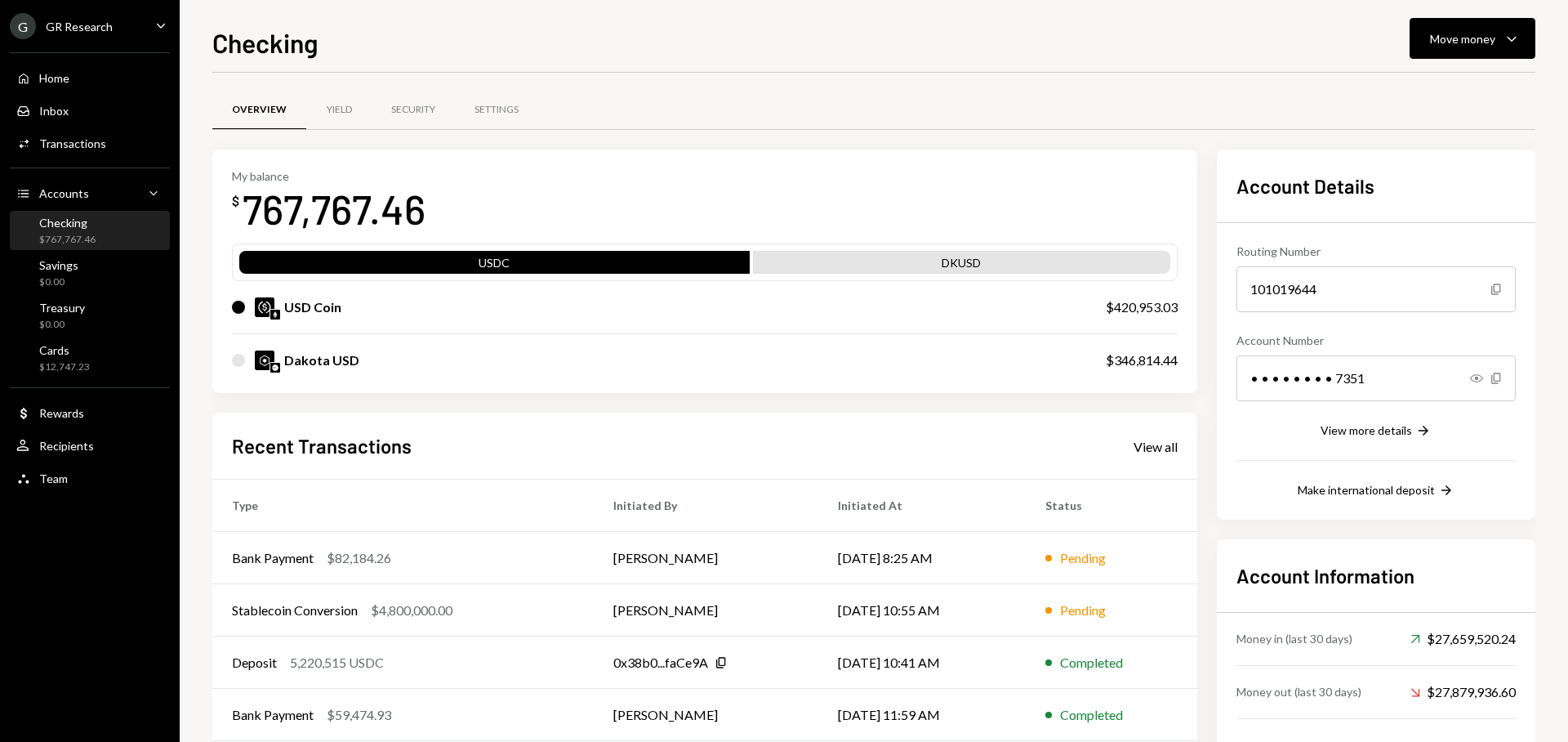
click at [95, 244] on div "Checking $767,767.46" at bounding box center [89, 231] width 147 height 31
click at [89, 260] on div "Savings $0.00" at bounding box center [89, 274] width 147 height 31
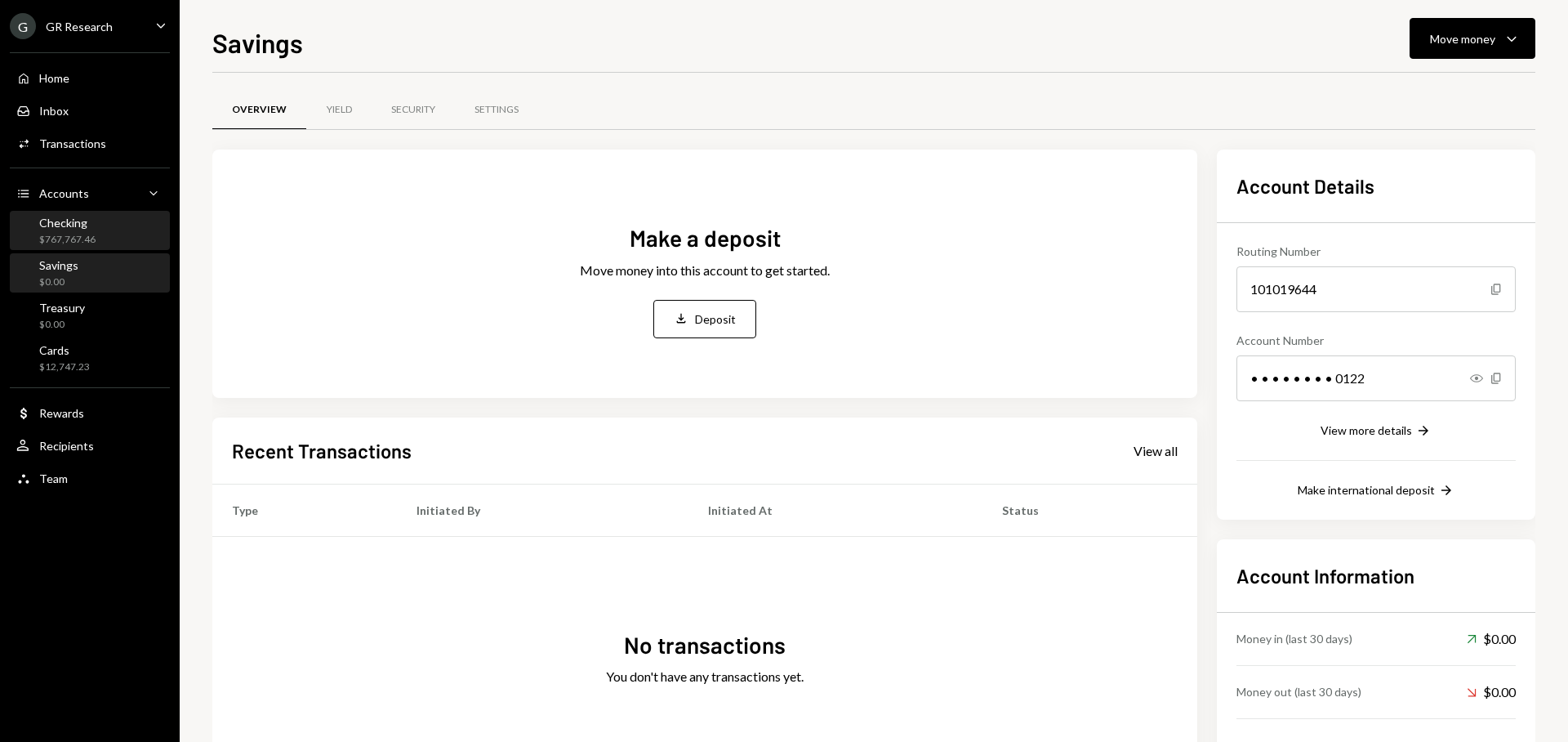
click at [89, 223] on div "Checking" at bounding box center [67, 223] width 56 height 14
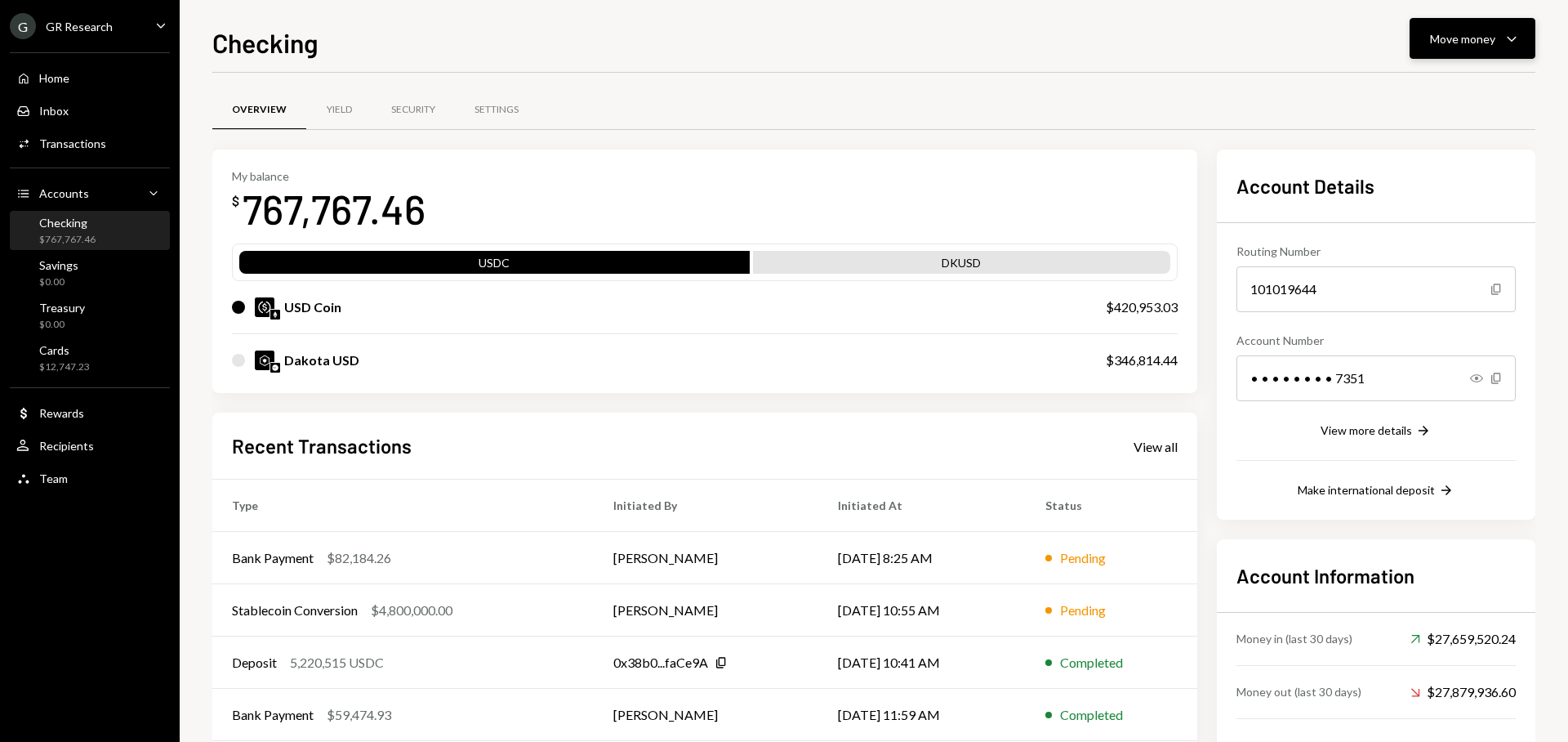
click at [1474, 39] on div "Move money" at bounding box center [1462, 38] width 65 height 17
click at [1435, 99] on div "Withdraw Send" at bounding box center [1447, 88] width 164 height 37
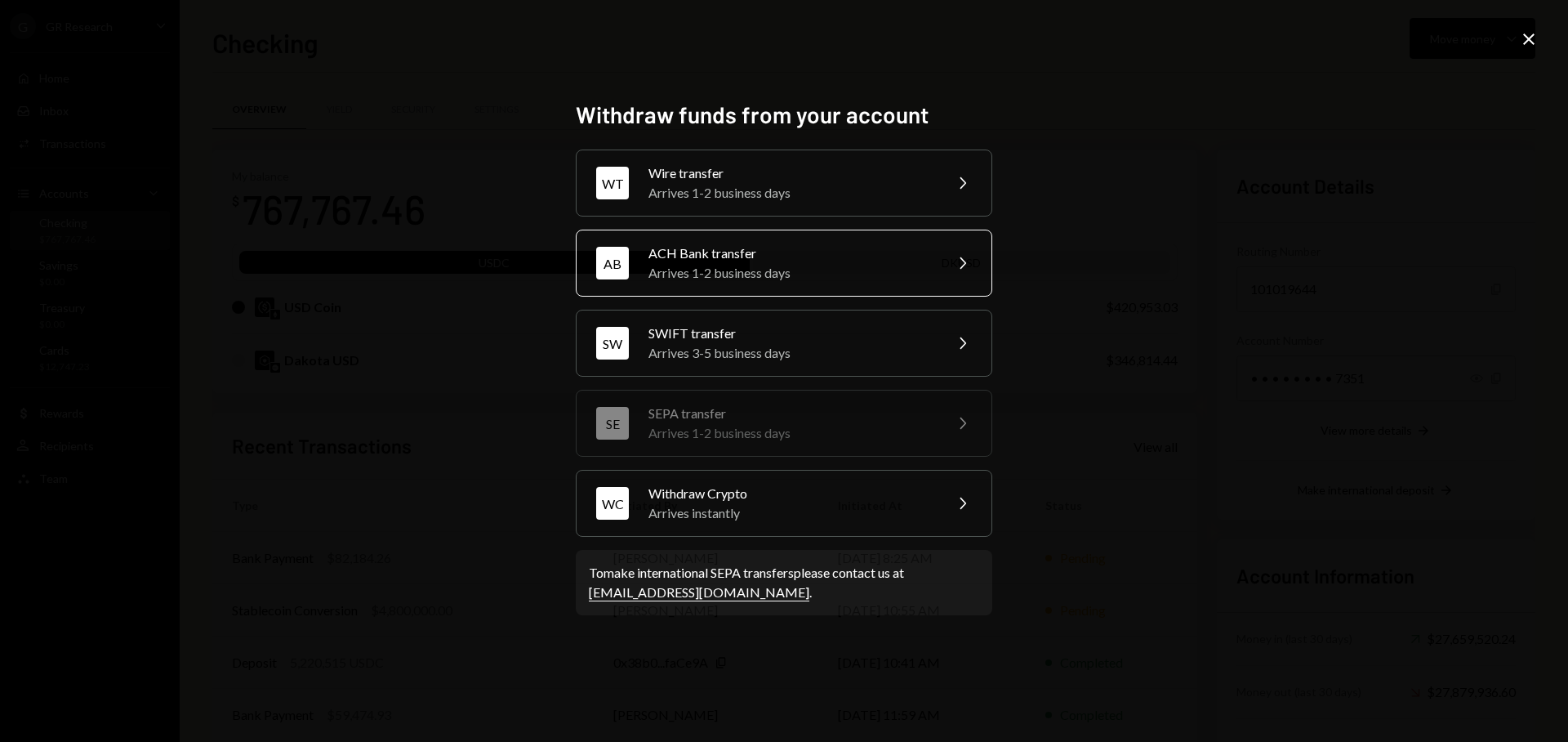
click at [860, 279] on div "Arrives 1-2 business days" at bounding box center [791, 273] width 284 height 20
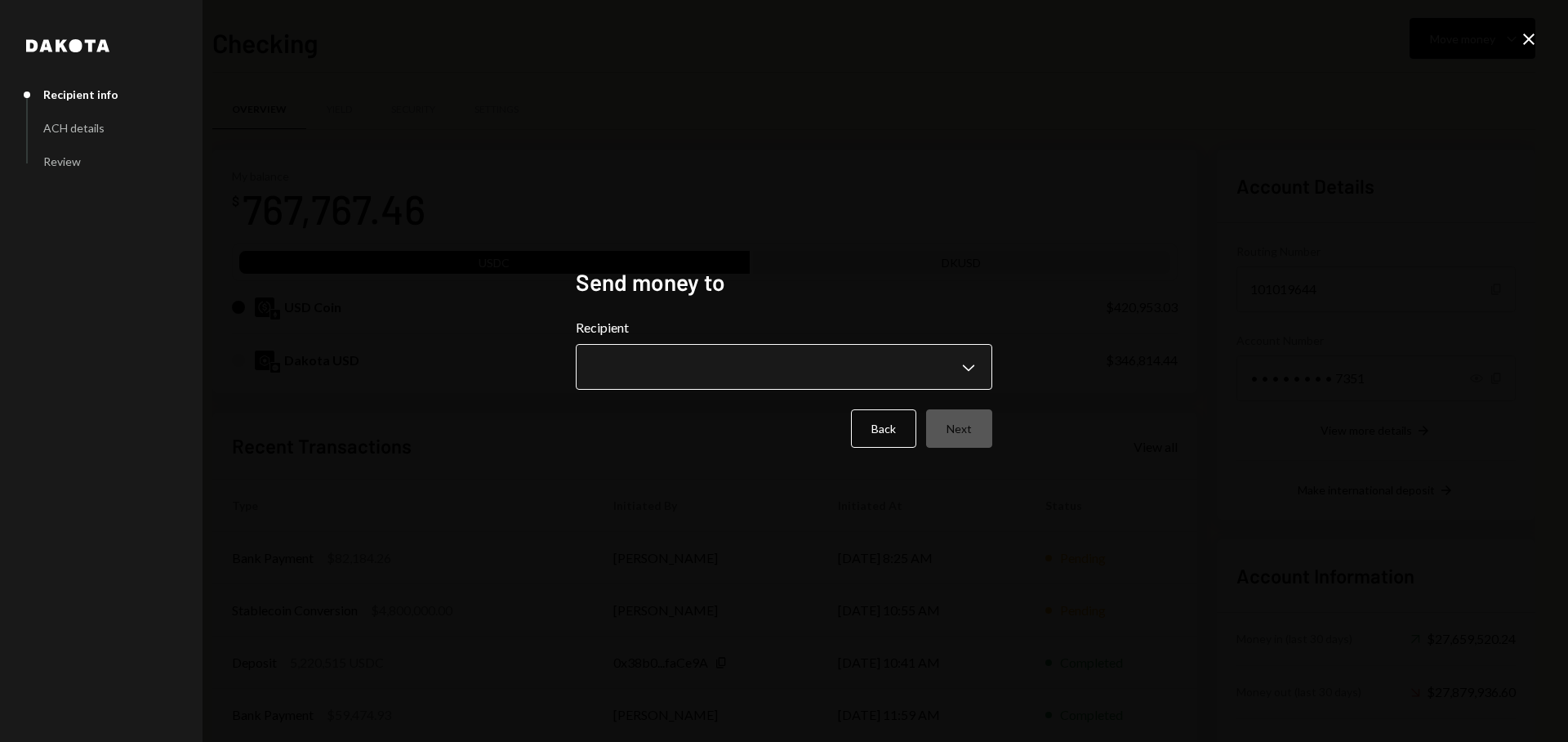
click at [838, 351] on body "G GR Research Caret Down Home Home Inbox Inbox Activities Transactions Accounts…" at bounding box center [784, 371] width 1568 height 742
click at [792, 378] on body "G GR Research Caret Down Home Home Inbox Inbox Activities Transactions Accounts…" at bounding box center [784, 371] width 1568 height 742
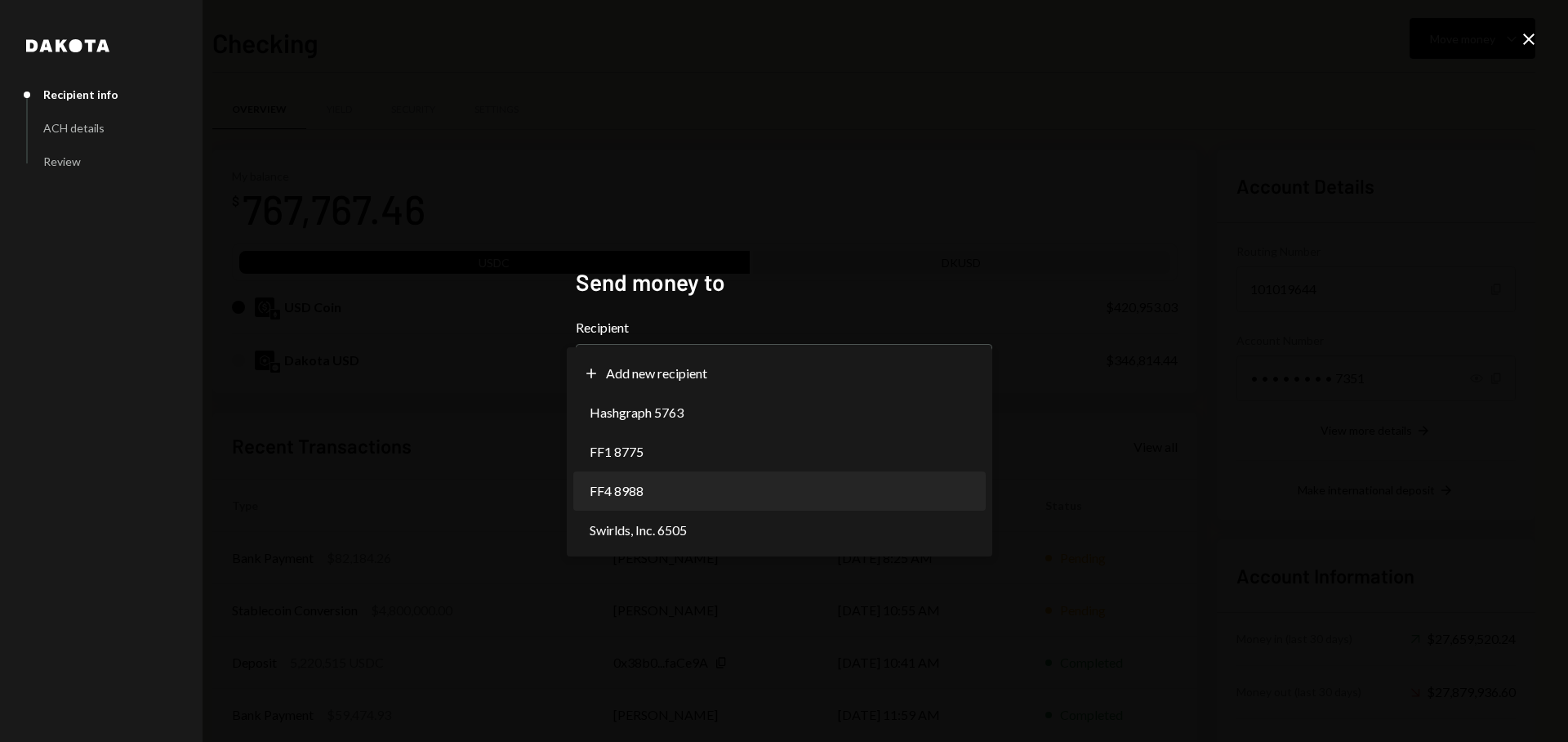
select select "**********"
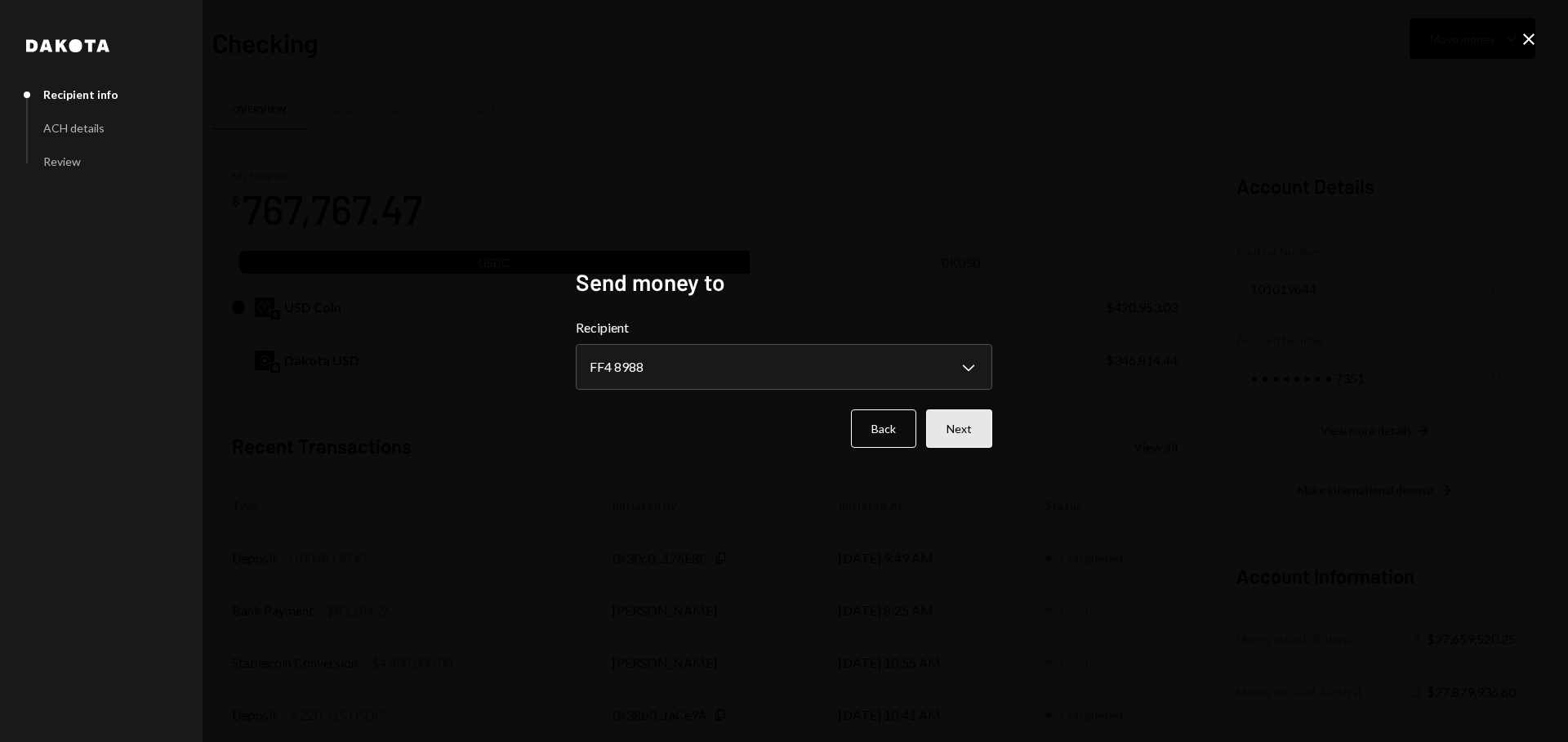
click at [962, 429] on button "Next" at bounding box center [959, 428] width 66 height 38
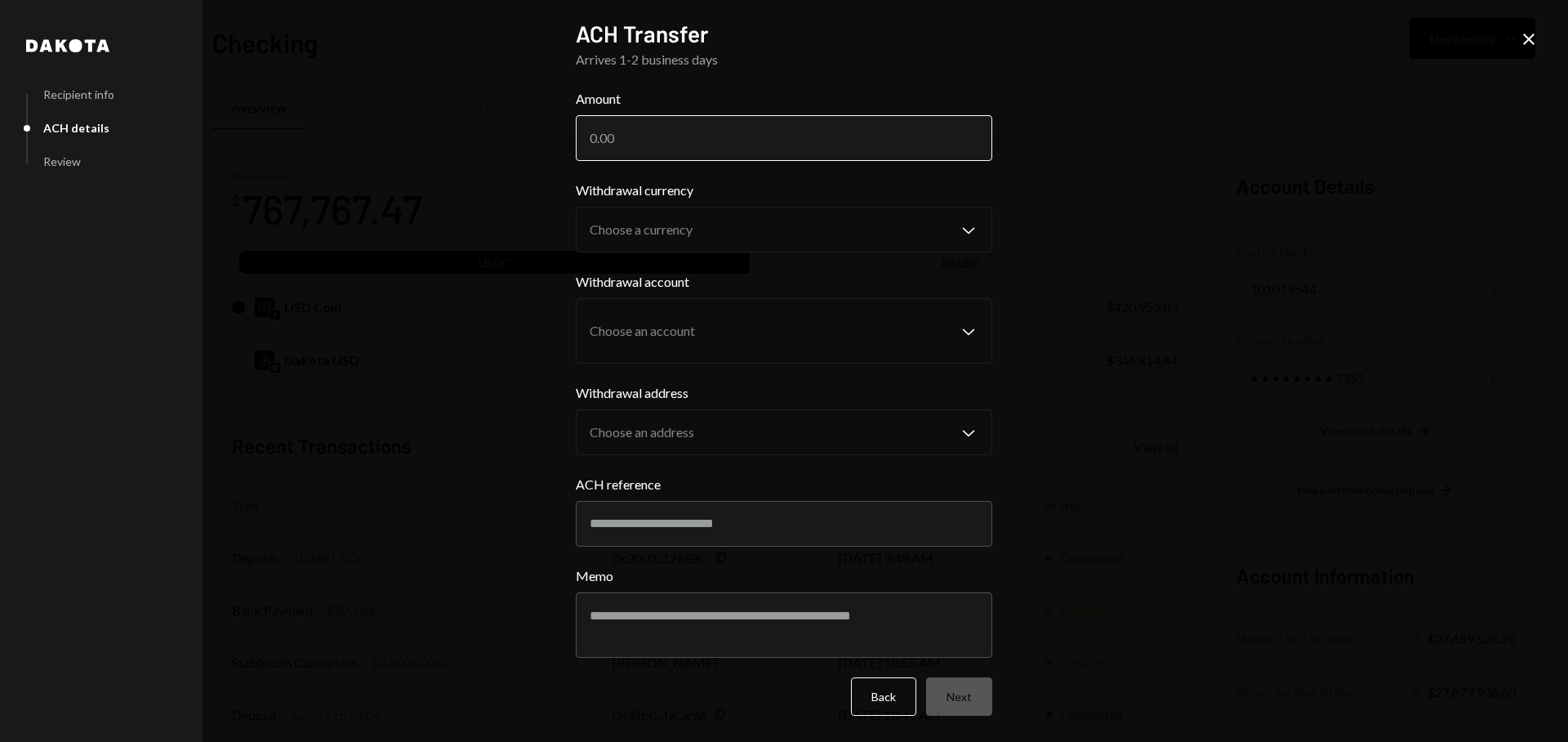
click at [747, 148] on input "Amount" at bounding box center [784, 138] width 417 height 46
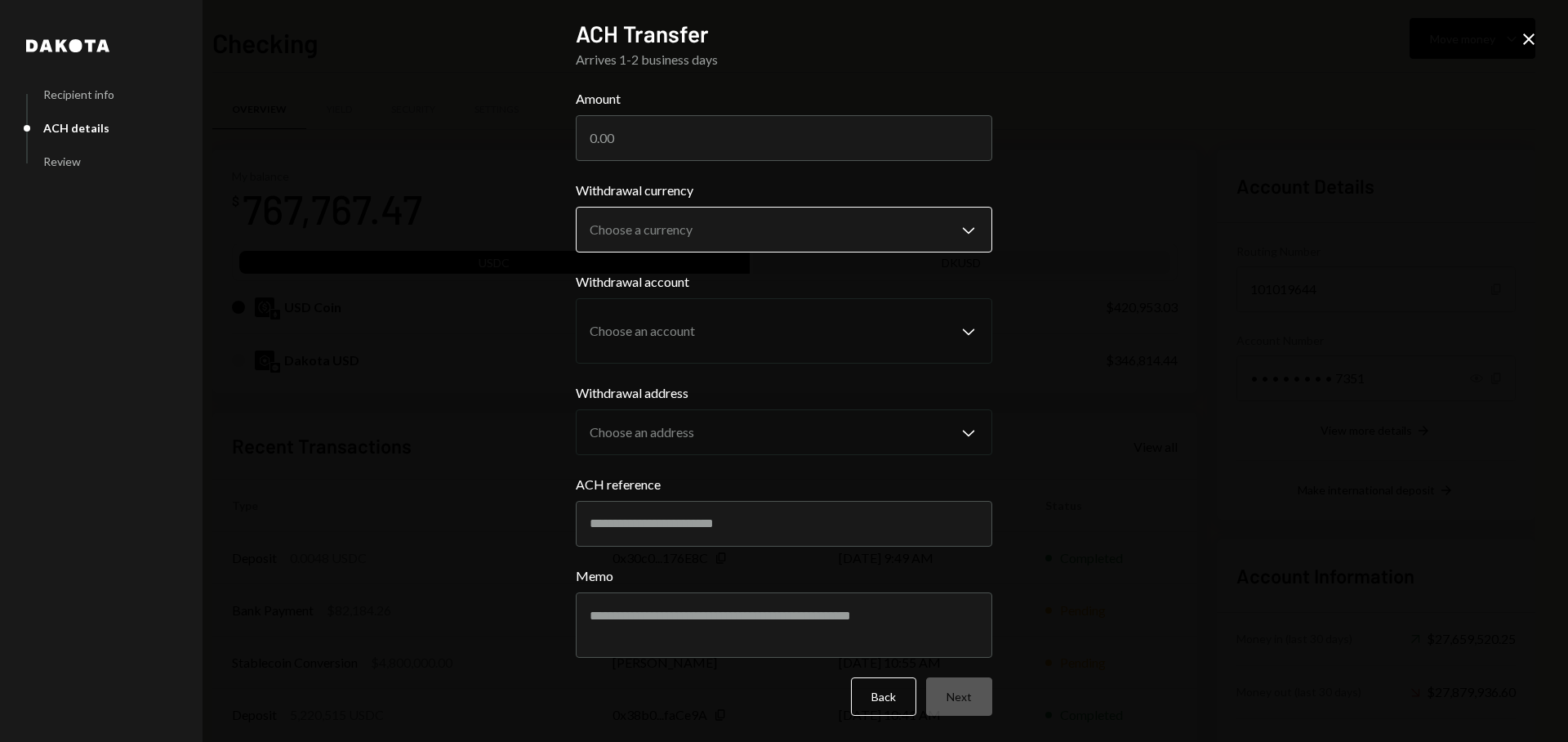
click at [901, 243] on body "G GR Research Caret Down Home Home Inbox Inbox Activities Transactions Accounts…" at bounding box center [784, 371] width 1568 height 742
select select "*****"
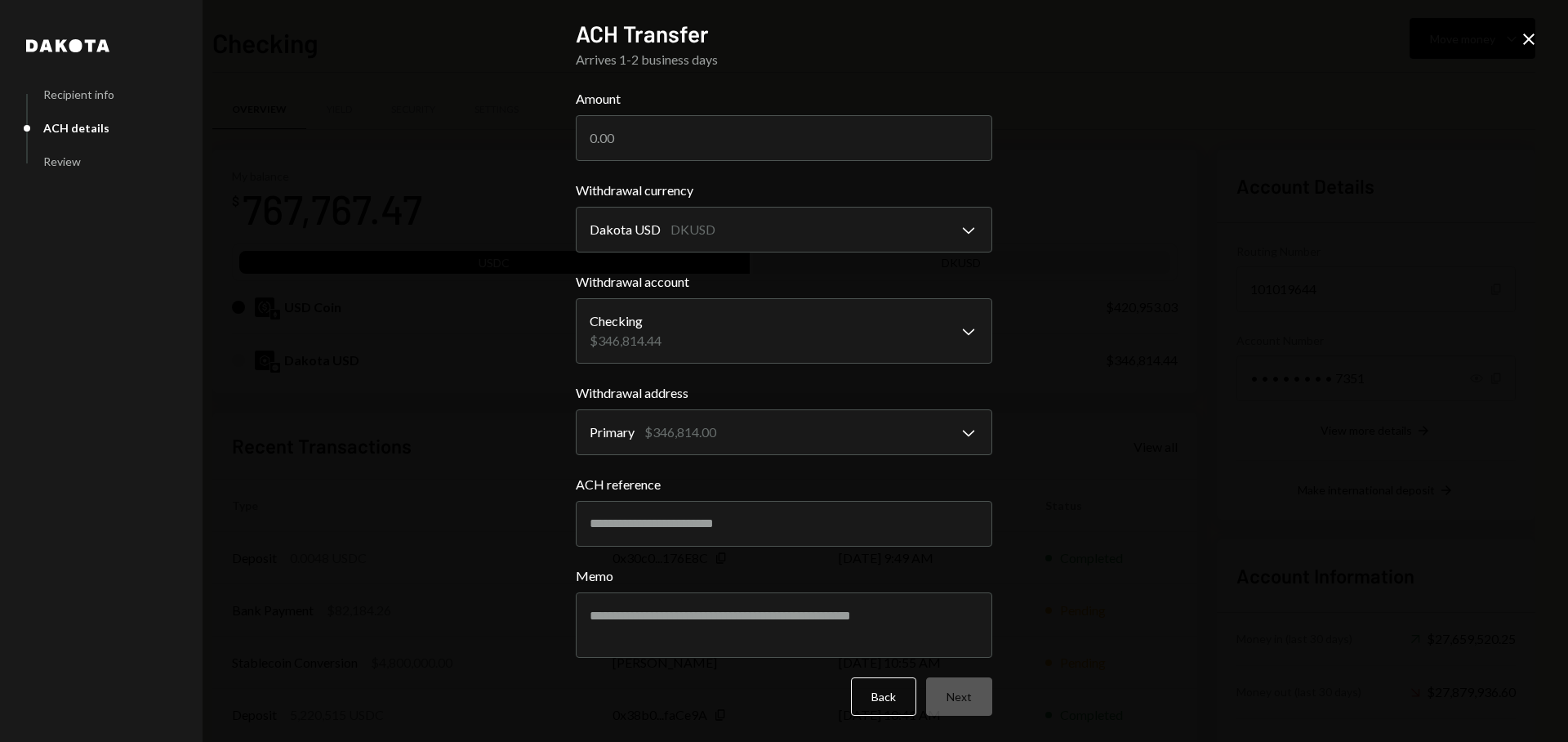
click at [1290, 212] on div "**********" at bounding box center [784, 371] width 1568 height 742
click at [1537, 45] on icon "Close" at bounding box center [1529, 39] width 20 height 20
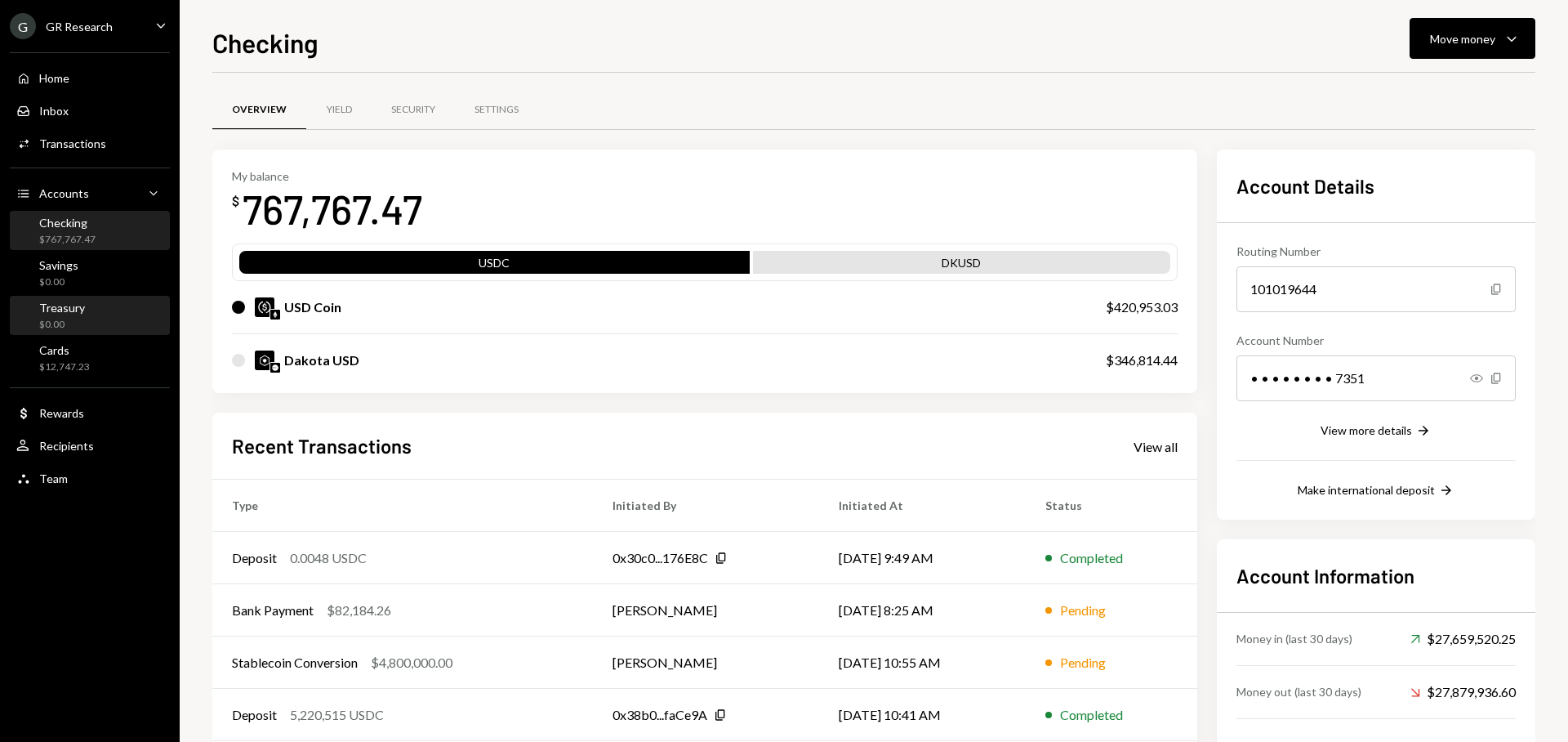
click at [42, 305] on div "Treasury" at bounding box center [62, 308] width 46 height 14
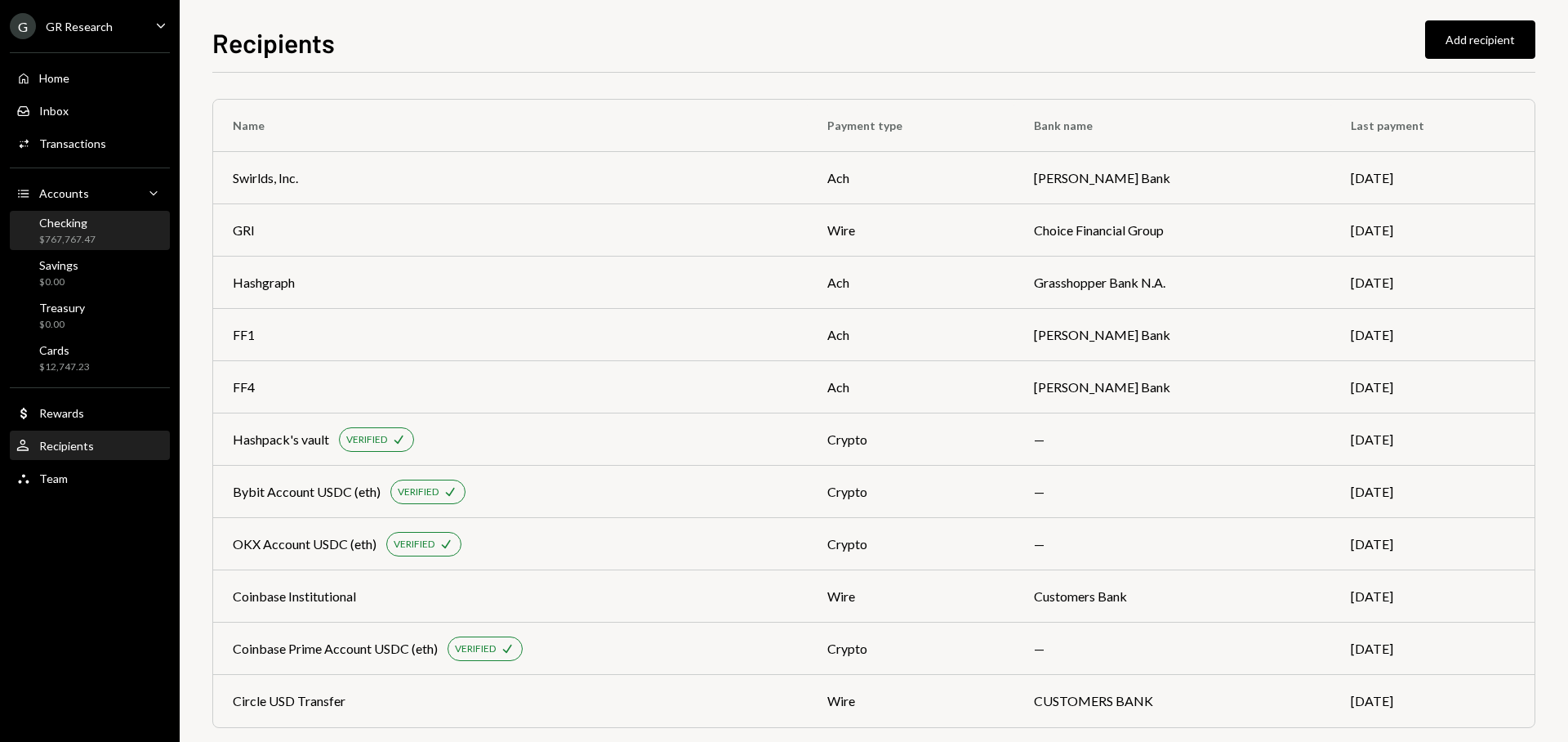
click at [85, 249] on div "Checking $767,767.47" at bounding box center [89, 231] width 147 height 38
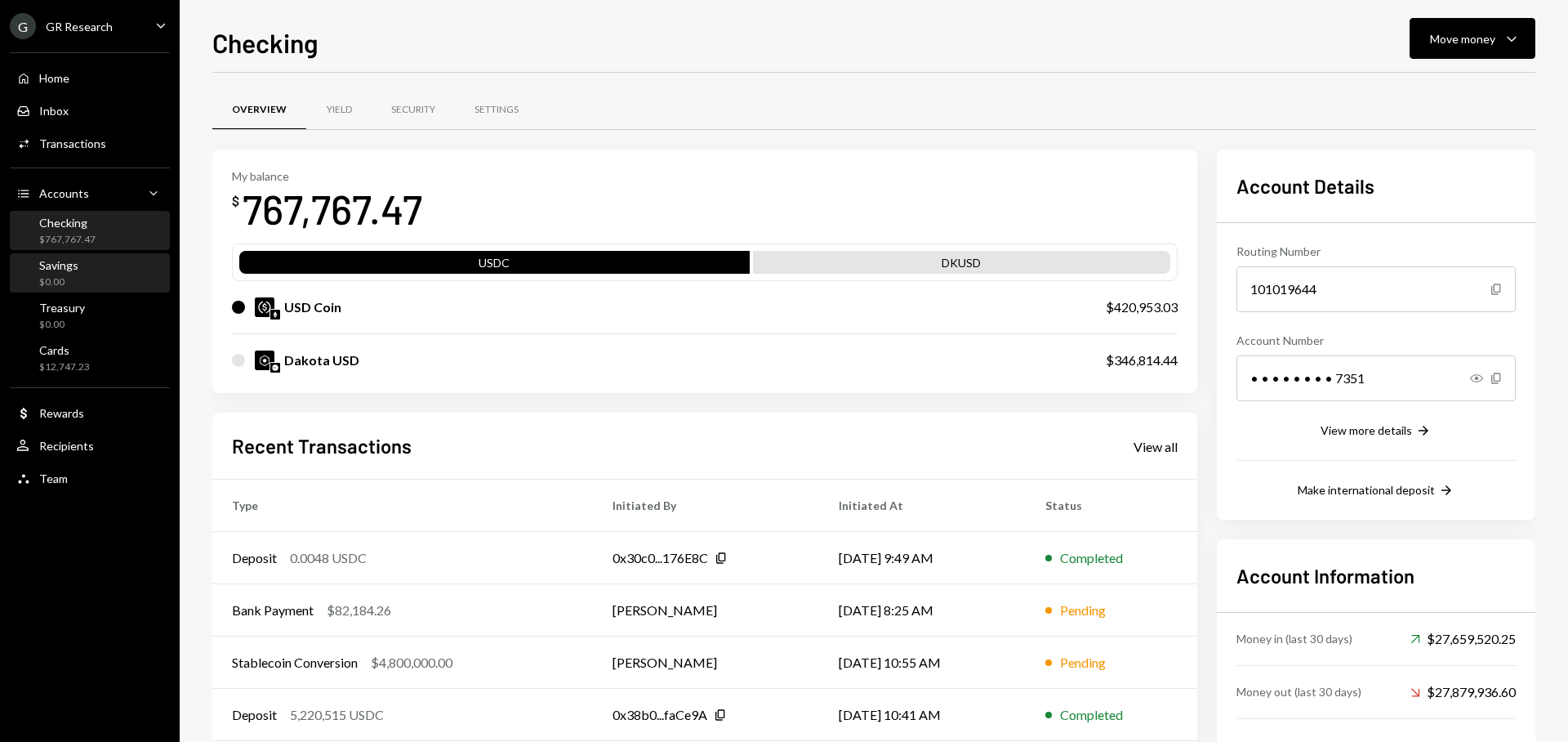
click at [86, 279] on div "Savings $0.00" at bounding box center [89, 274] width 147 height 31
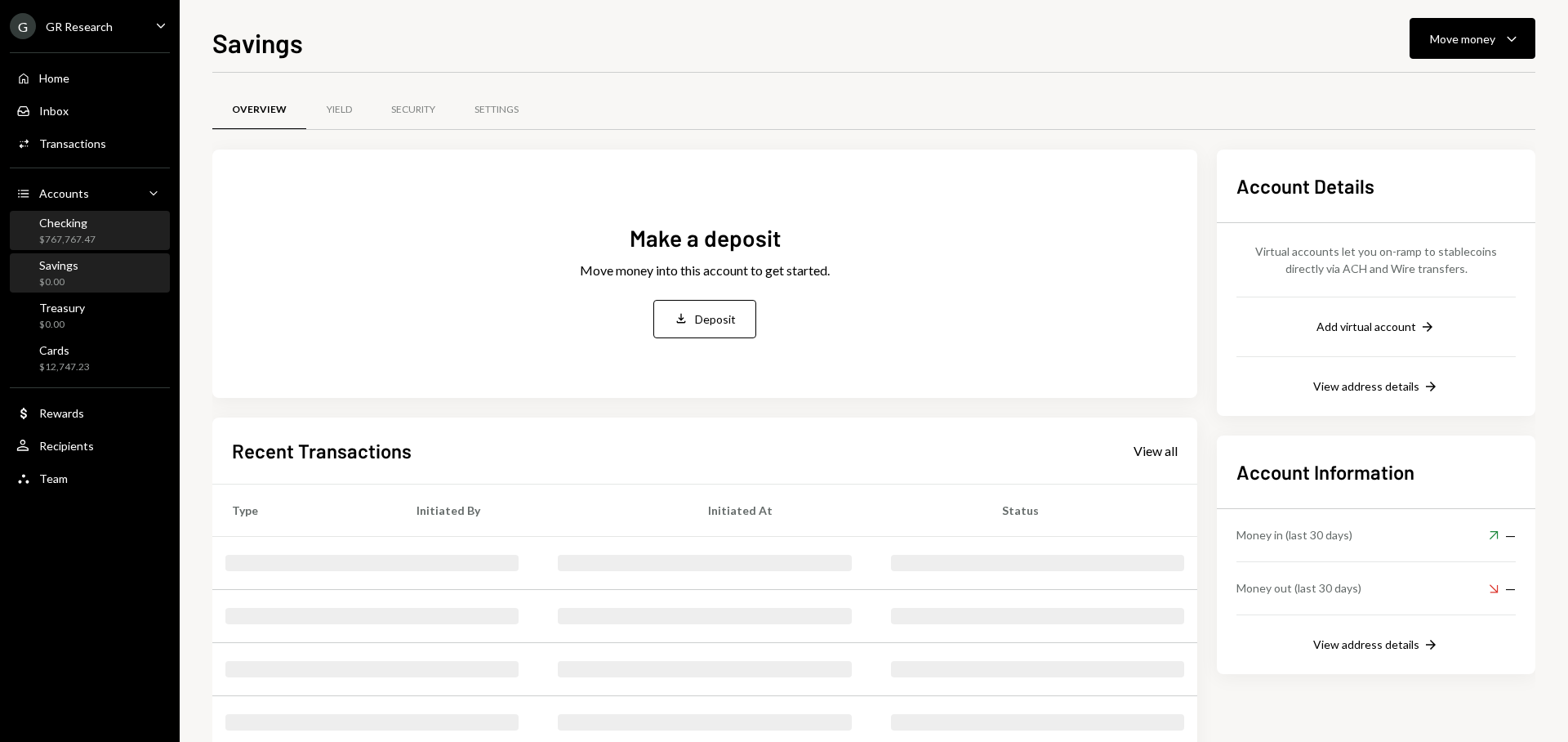
click at [91, 237] on div "$767,767.47" at bounding box center [67, 240] width 56 height 14
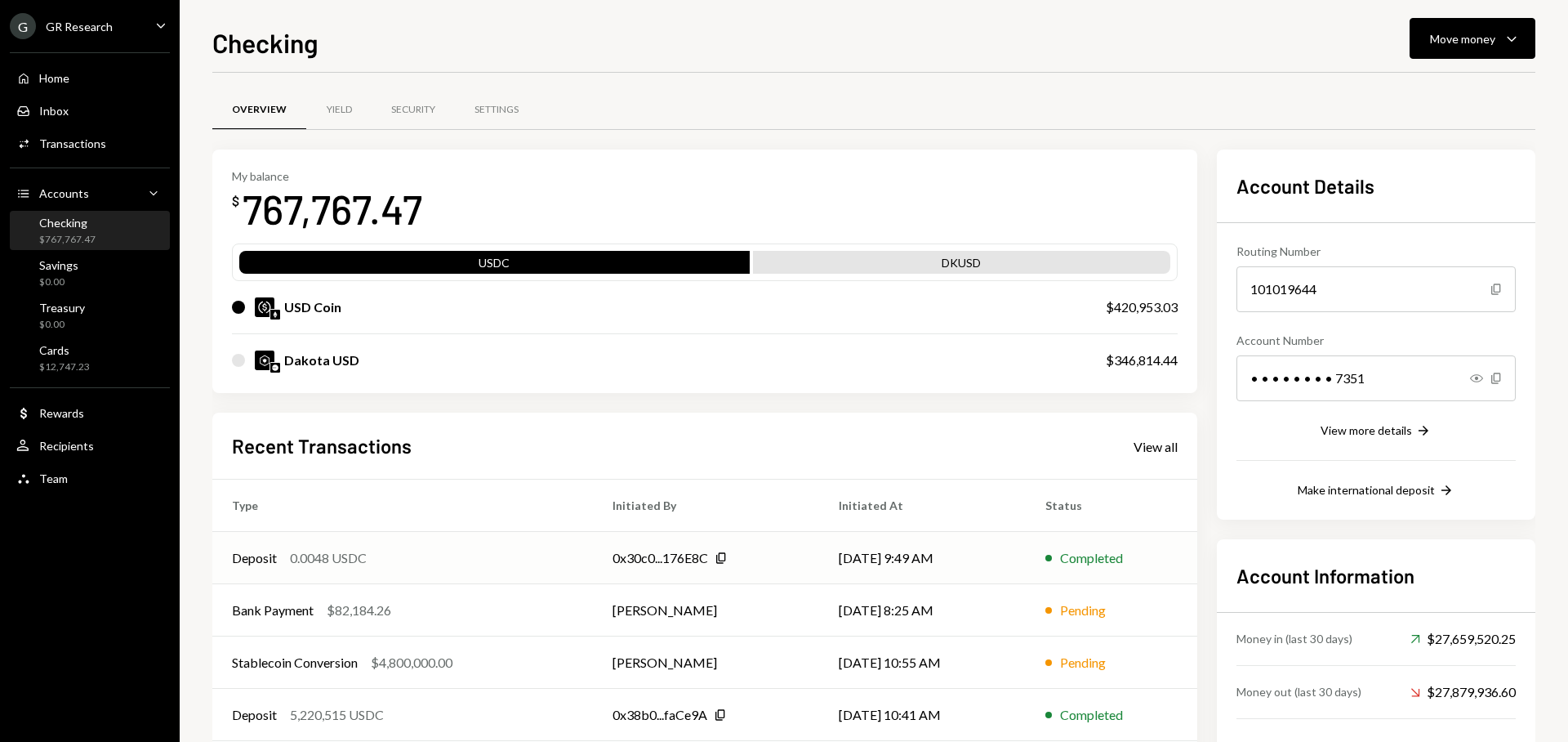
click at [494, 564] on div "Deposit 0.0048 USDC" at bounding box center [403, 559] width 342 height 20
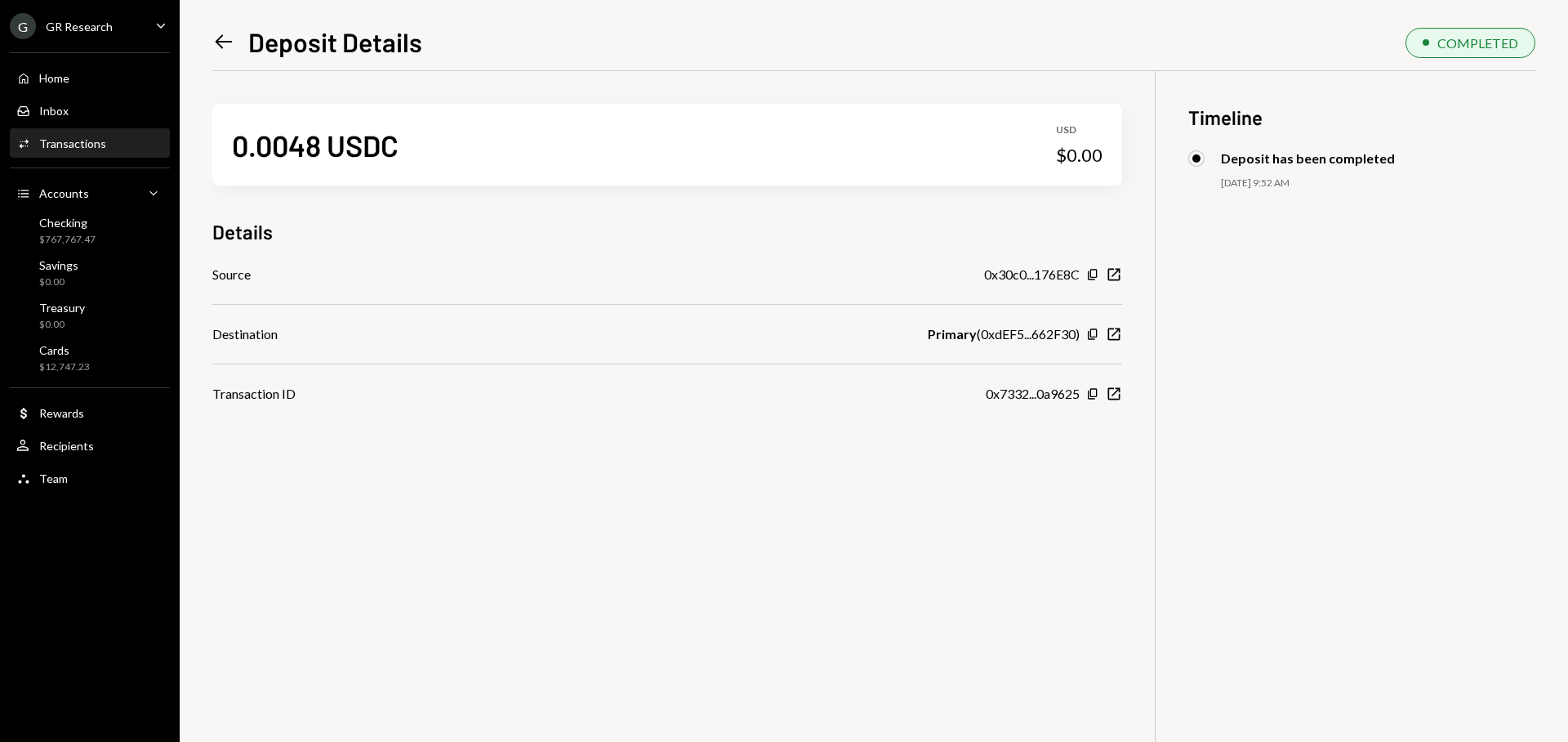
click at [220, 47] on icon "Left Arrow" at bounding box center [224, 42] width 23 height 23
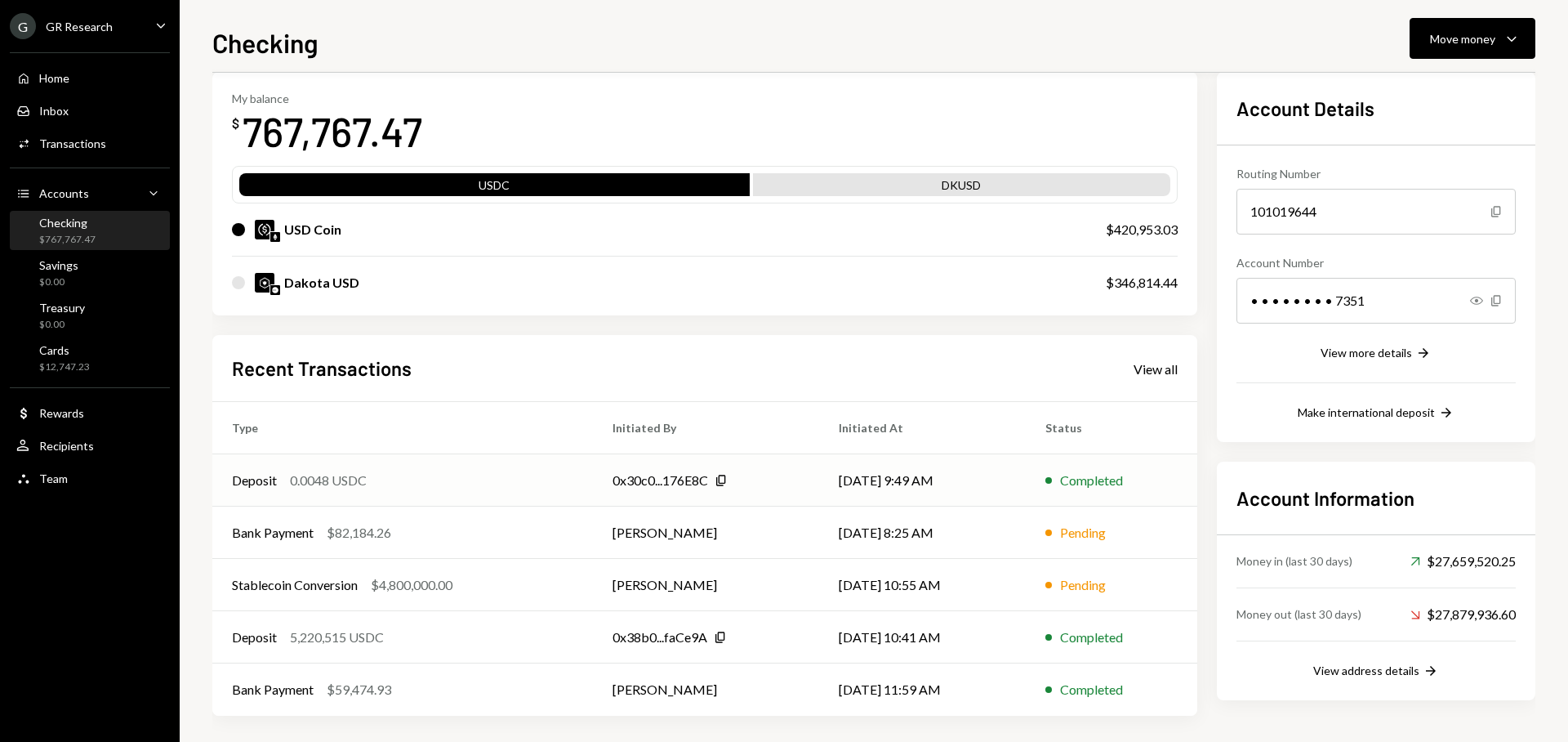
scroll to position [84, 0]
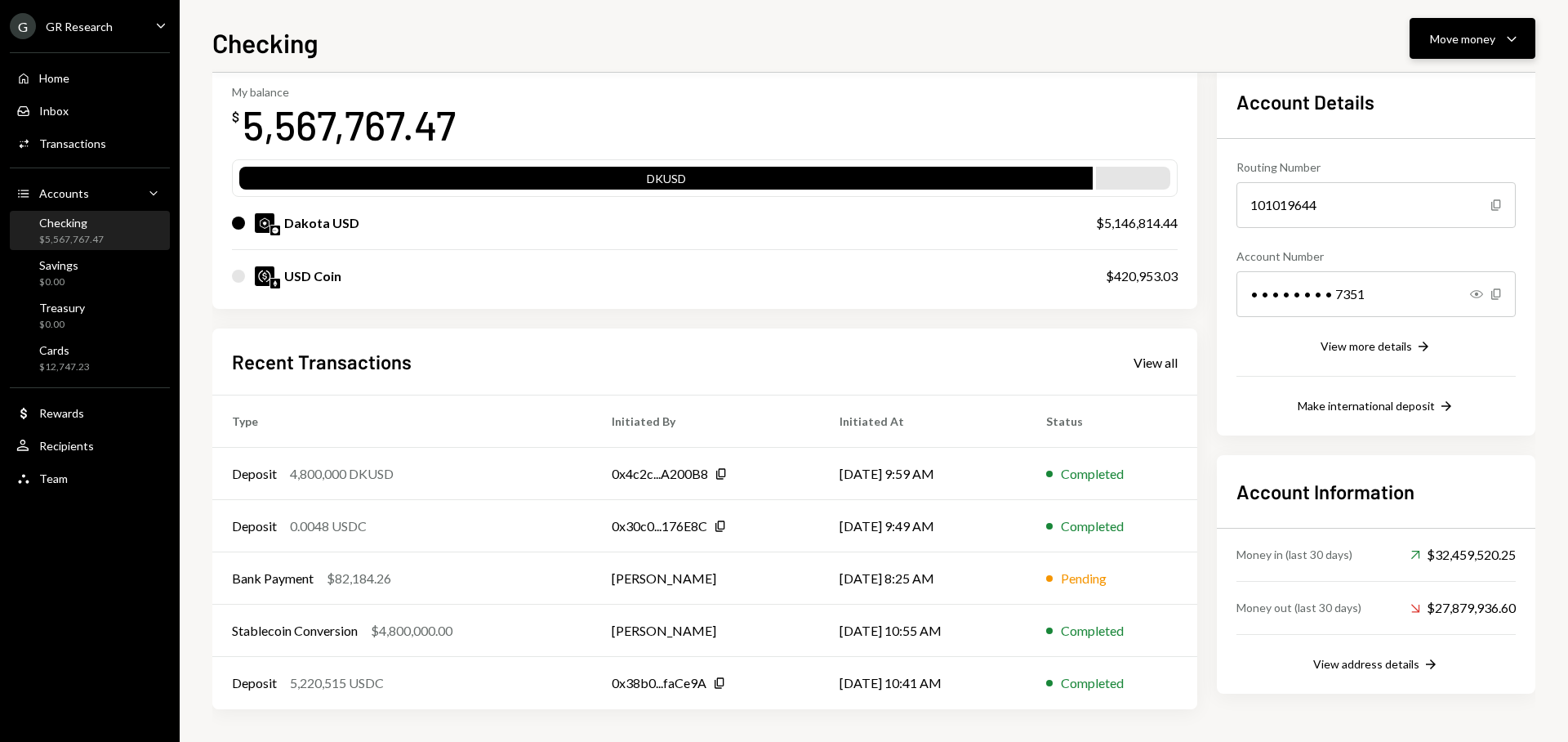
click at [1487, 50] on button "Move money Caret Down" at bounding box center [1472, 38] width 126 height 41
click at [1413, 88] on div "Send" at bounding box center [1459, 88] width 119 height 17
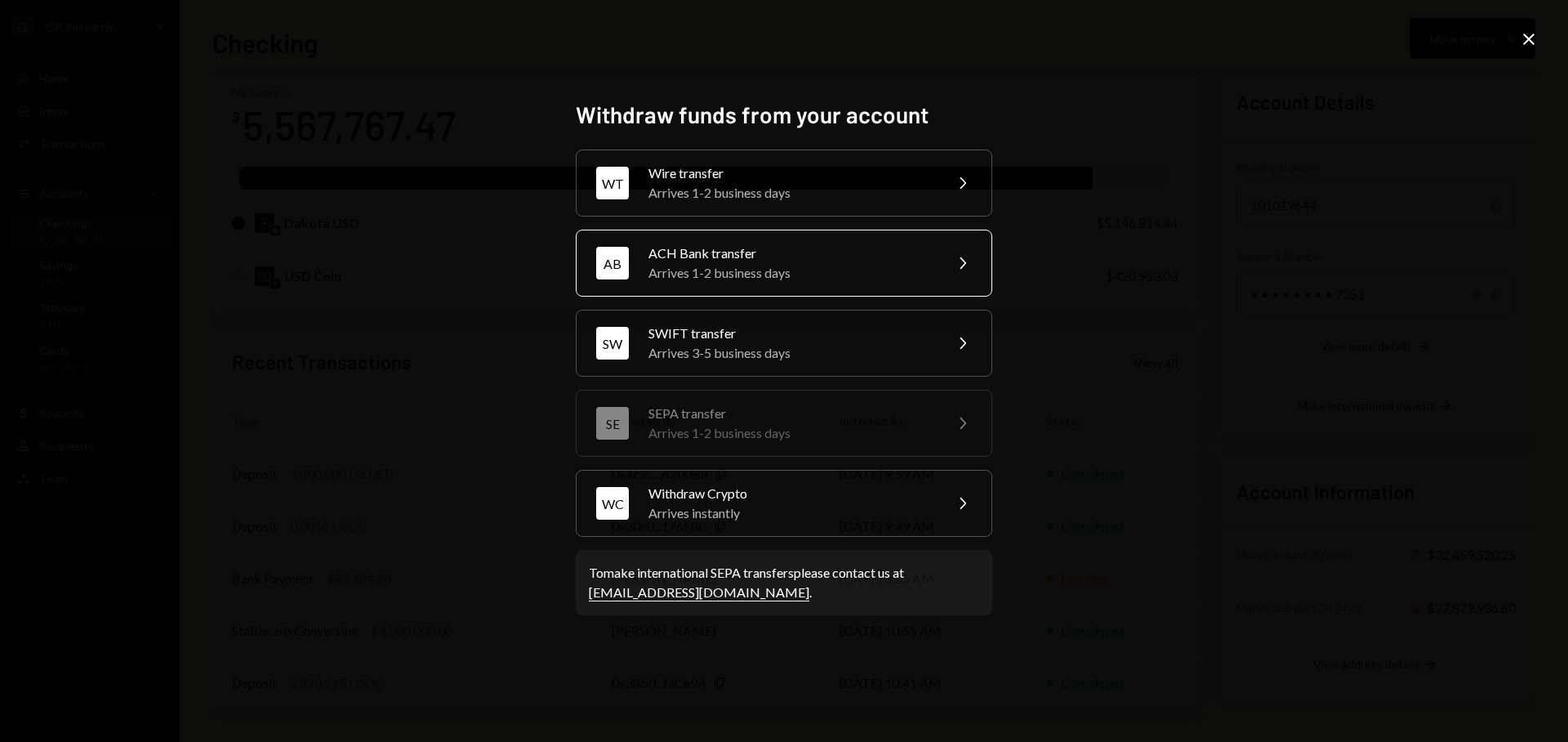
click at [808, 257] on div "ACH Bank transfer" at bounding box center [791, 253] width 284 height 20
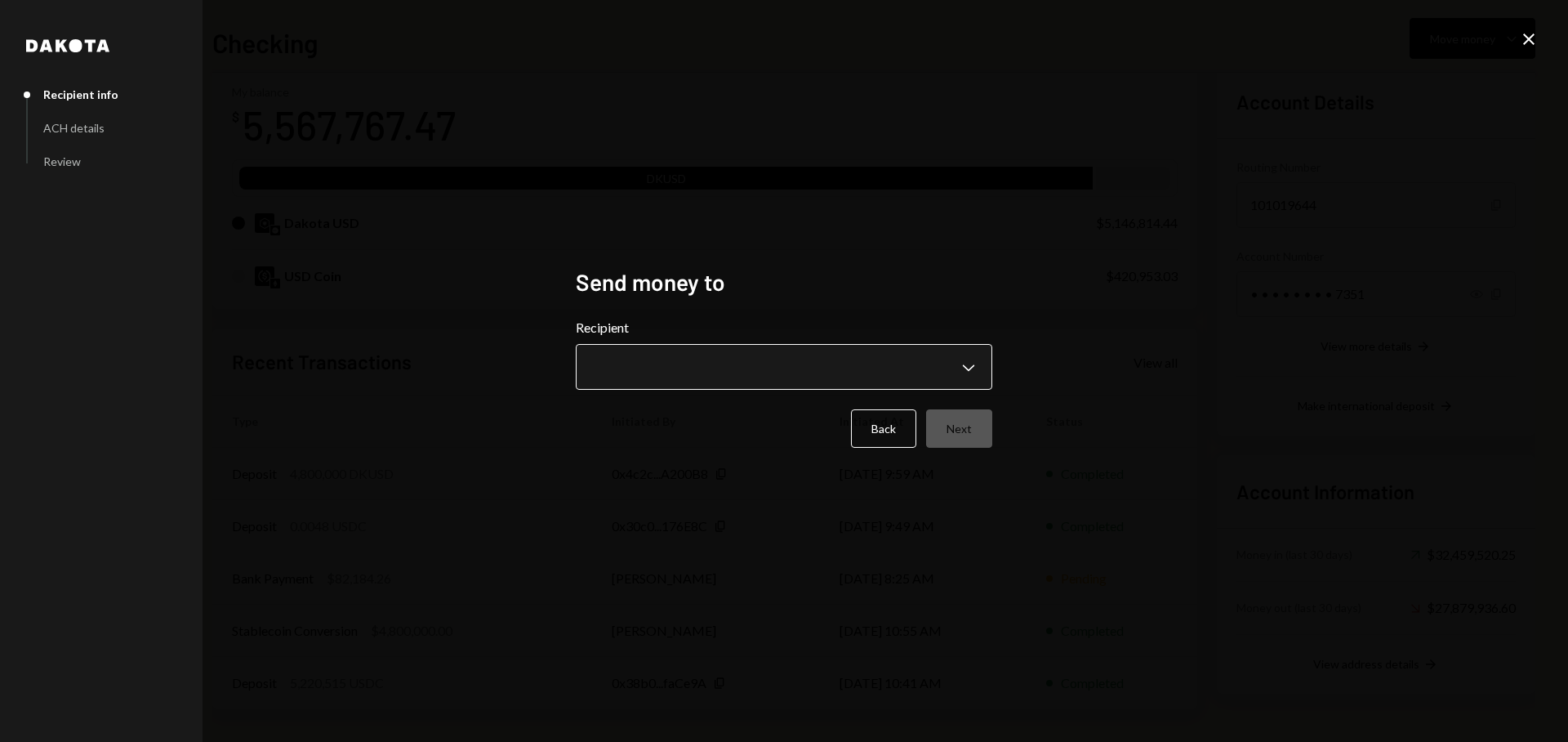
click at [790, 355] on body "G GR Research Caret Down Home Home Inbox Inbox Activities Transactions Accounts…" at bounding box center [784, 371] width 1568 height 742
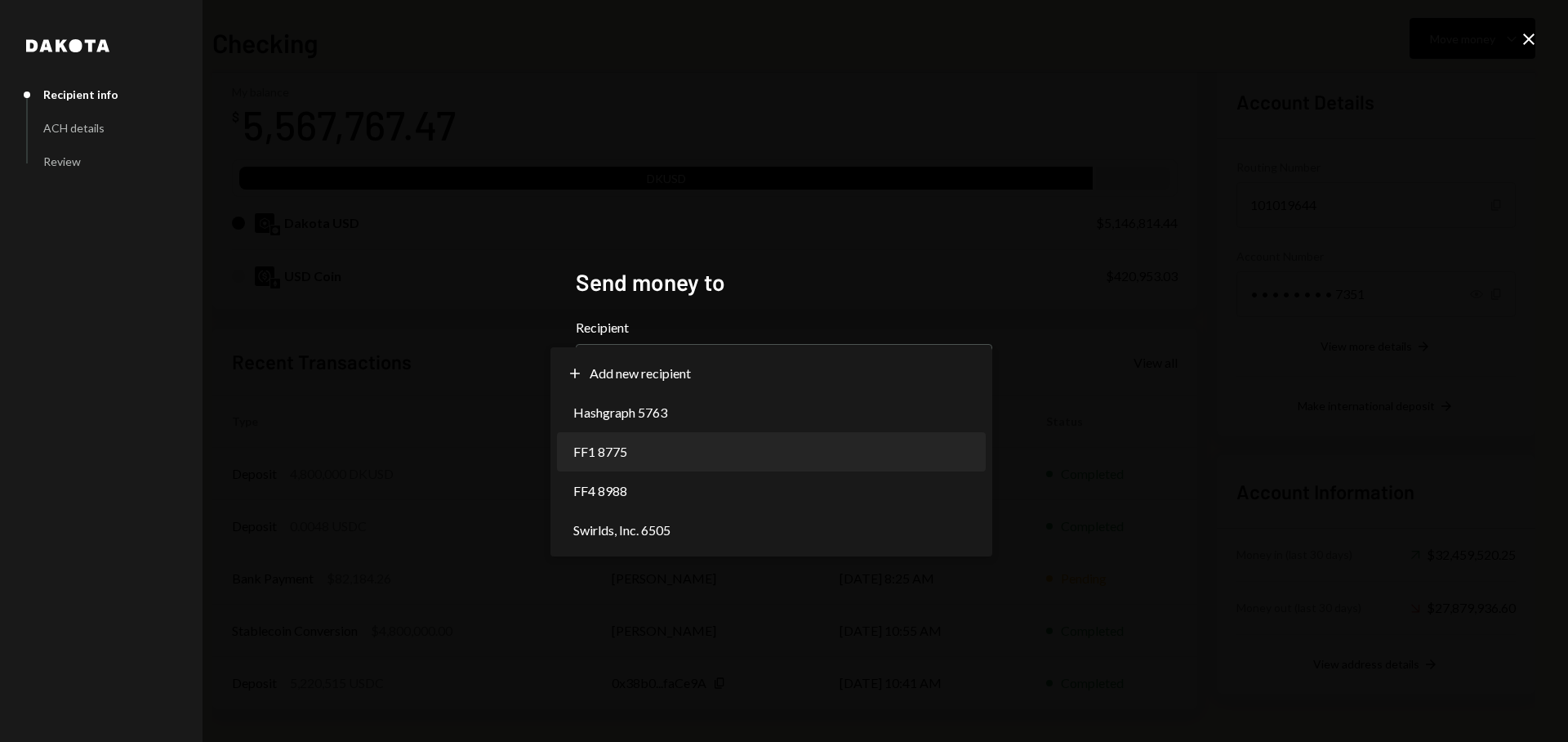
select select "**********"
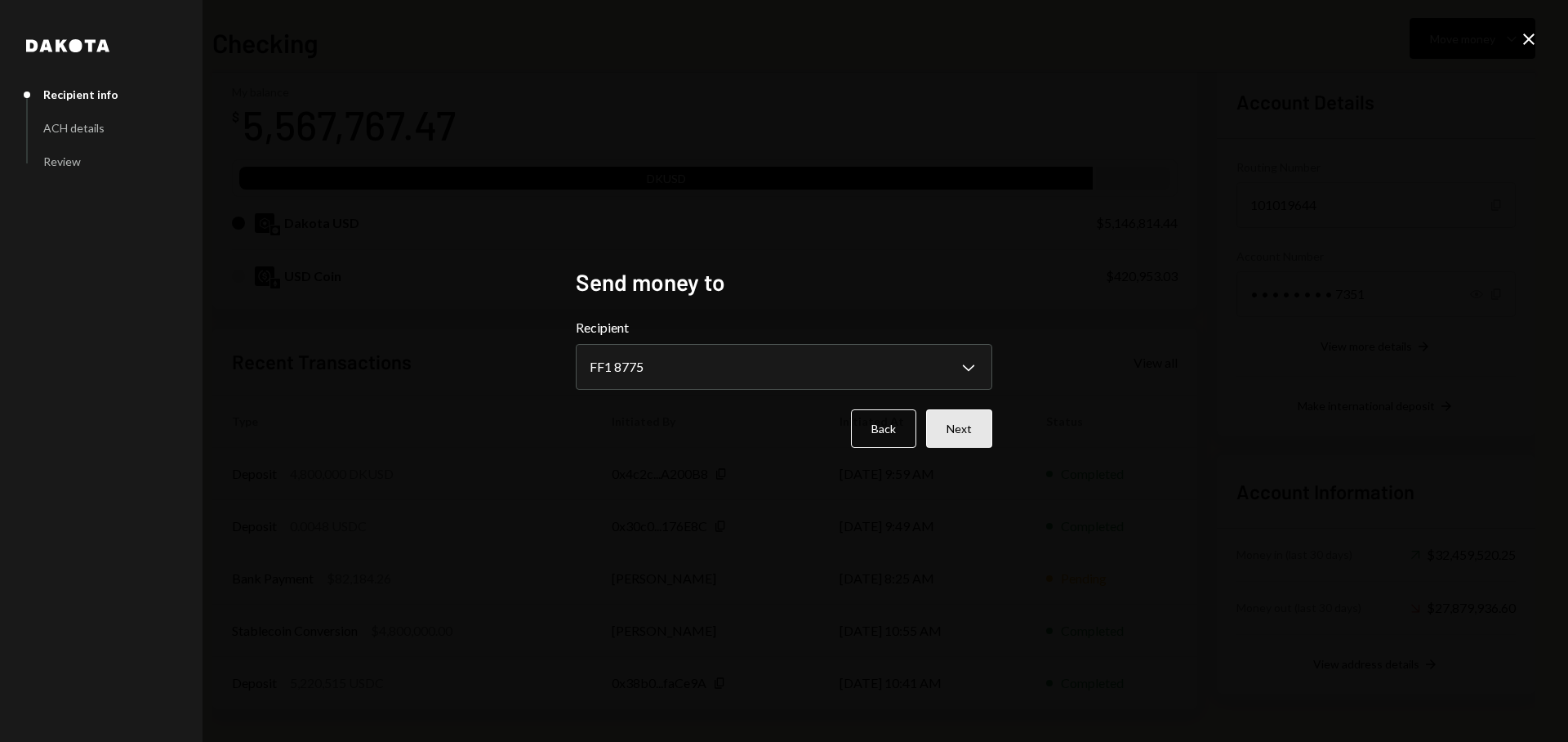
click at [969, 428] on button "Next" at bounding box center [959, 428] width 66 height 38
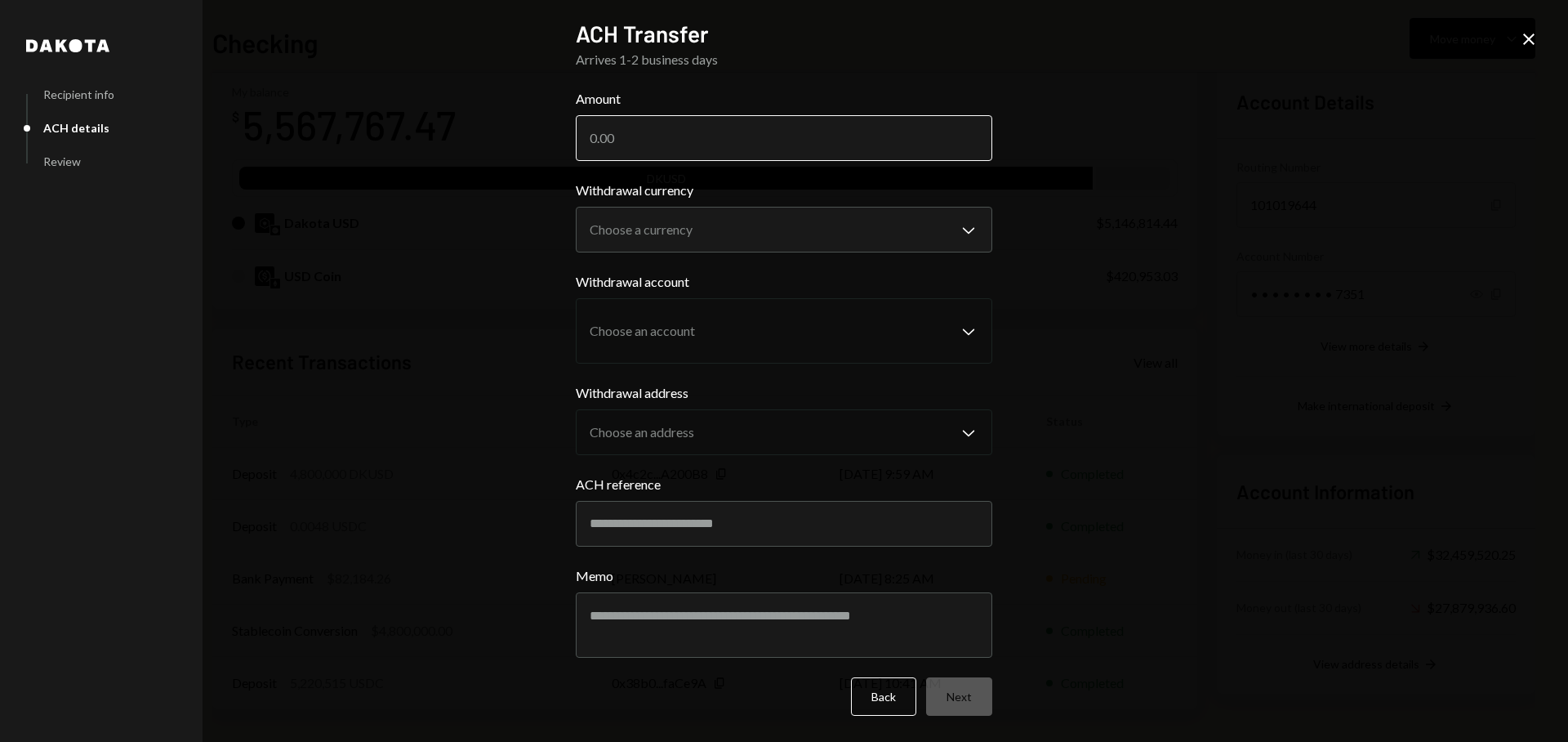
click at [729, 149] on input "Amount" at bounding box center [784, 138] width 417 height 46
paste input "2610257.28"
type input "2610257.28"
click at [1083, 166] on div "**********" at bounding box center [784, 371] width 1568 height 742
click at [838, 240] on body "G GR Research Caret Down Home Home Inbox Inbox Activities Transactions Accounts…" at bounding box center [784, 371] width 1568 height 742
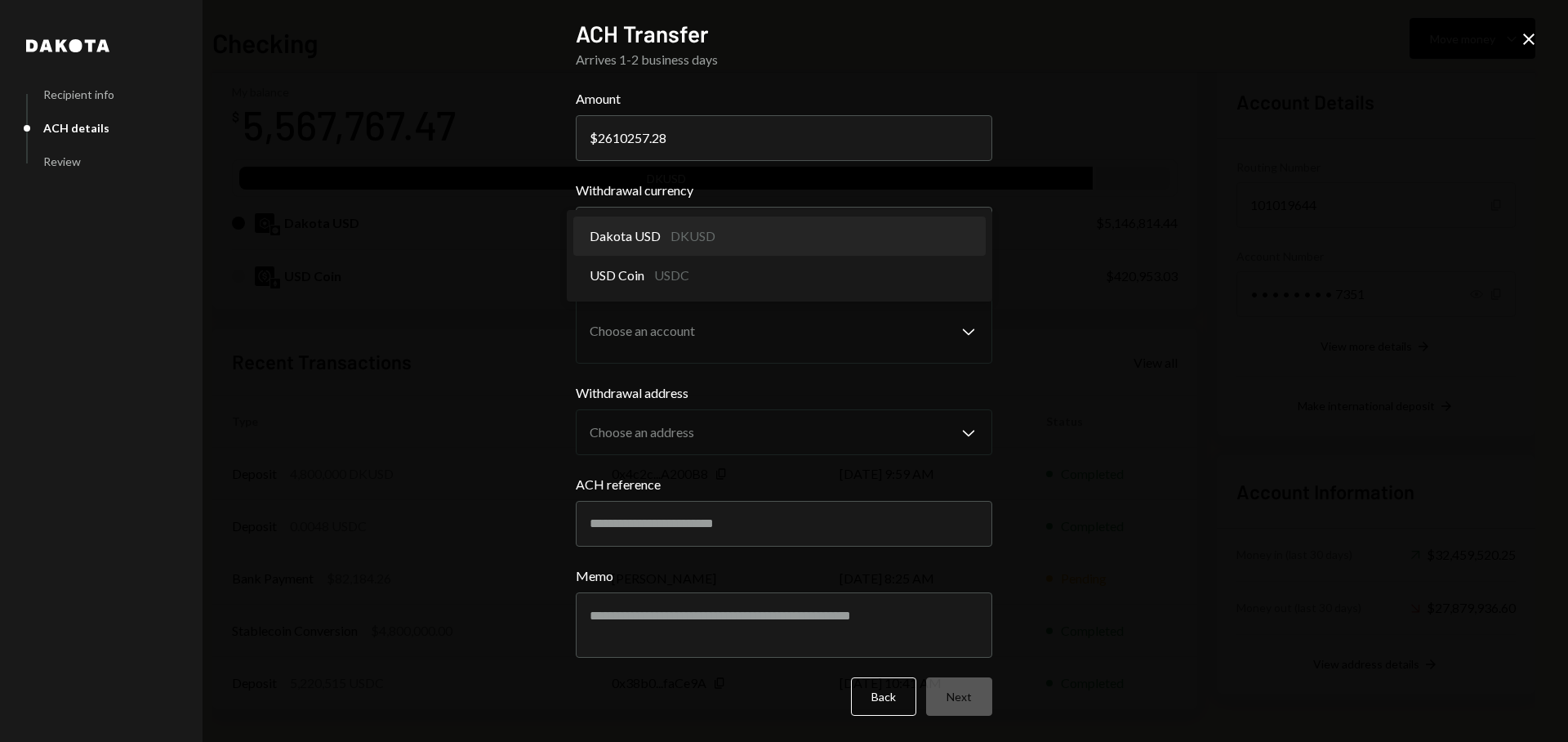
select select "*****"
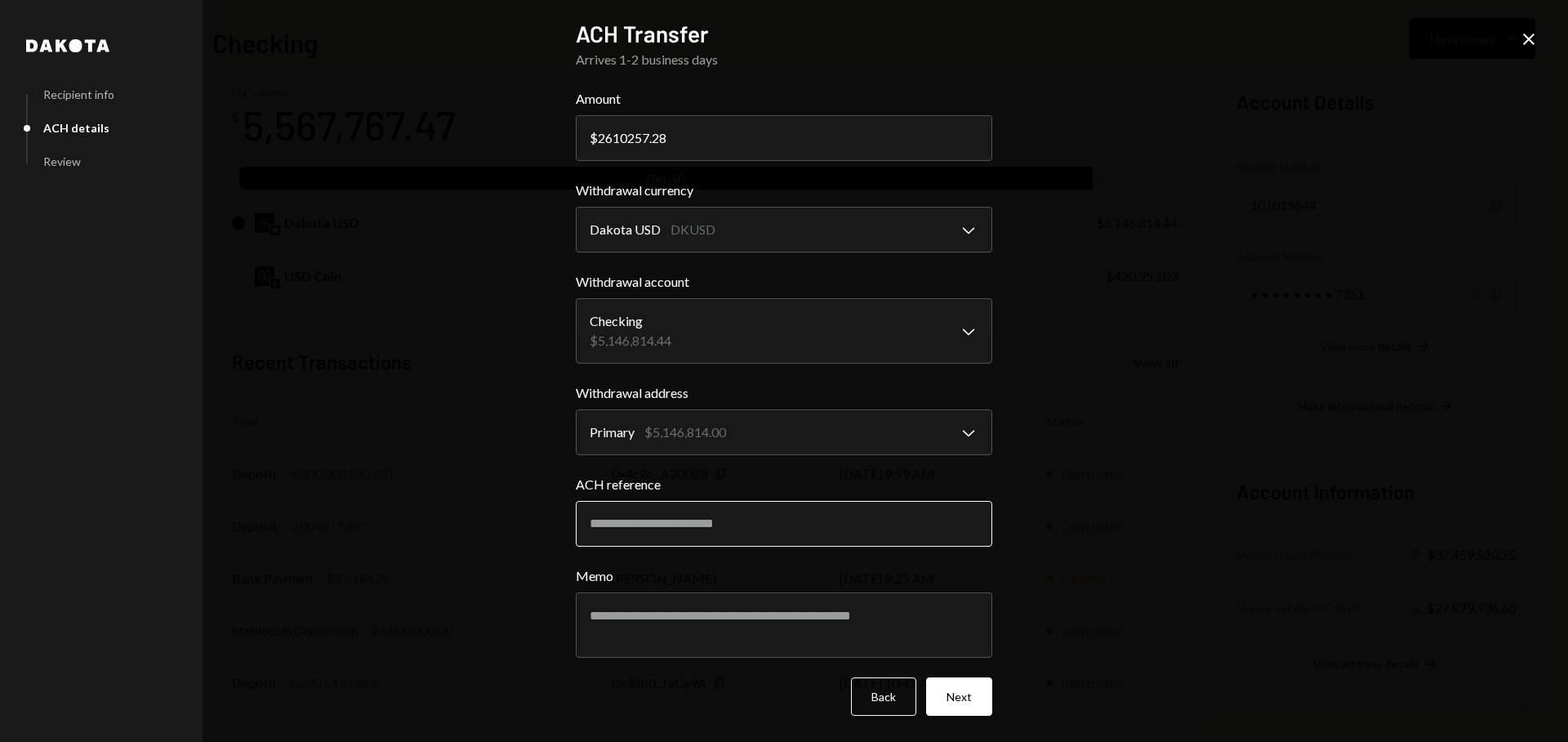
click at [746, 527] on input "ACH reference" at bounding box center [784, 524] width 417 height 46
type input "**********"
click at [742, 618] on textarea "Memo" at bounding box center [784, 625] width 417 height 65
type textarea "**********"
click at [971, 691] on button "Next" at bounding box center [959, 696] width 66 height 38
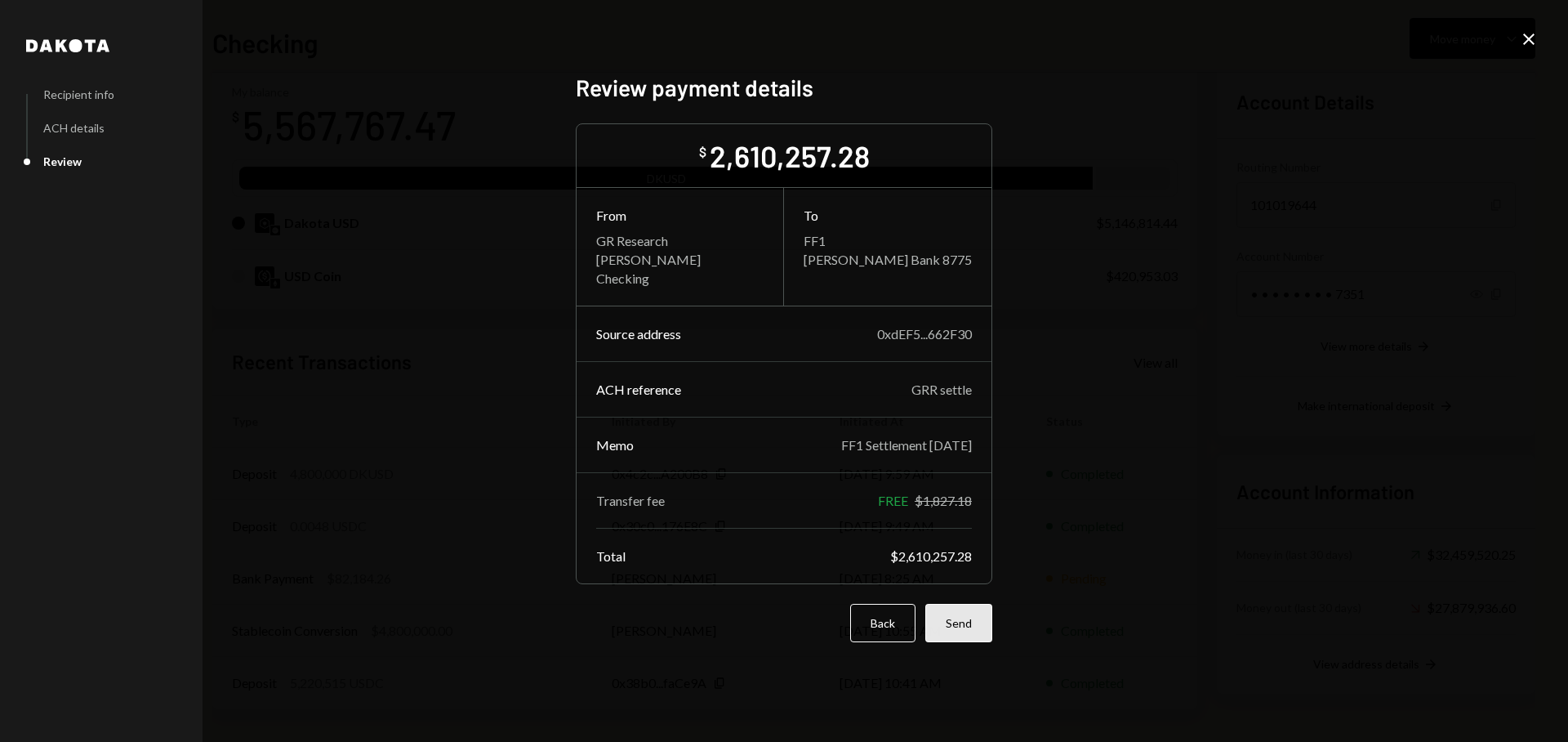
click at [964, 630] on button "Send" at bounding box center [959, 623] width 67 height 38
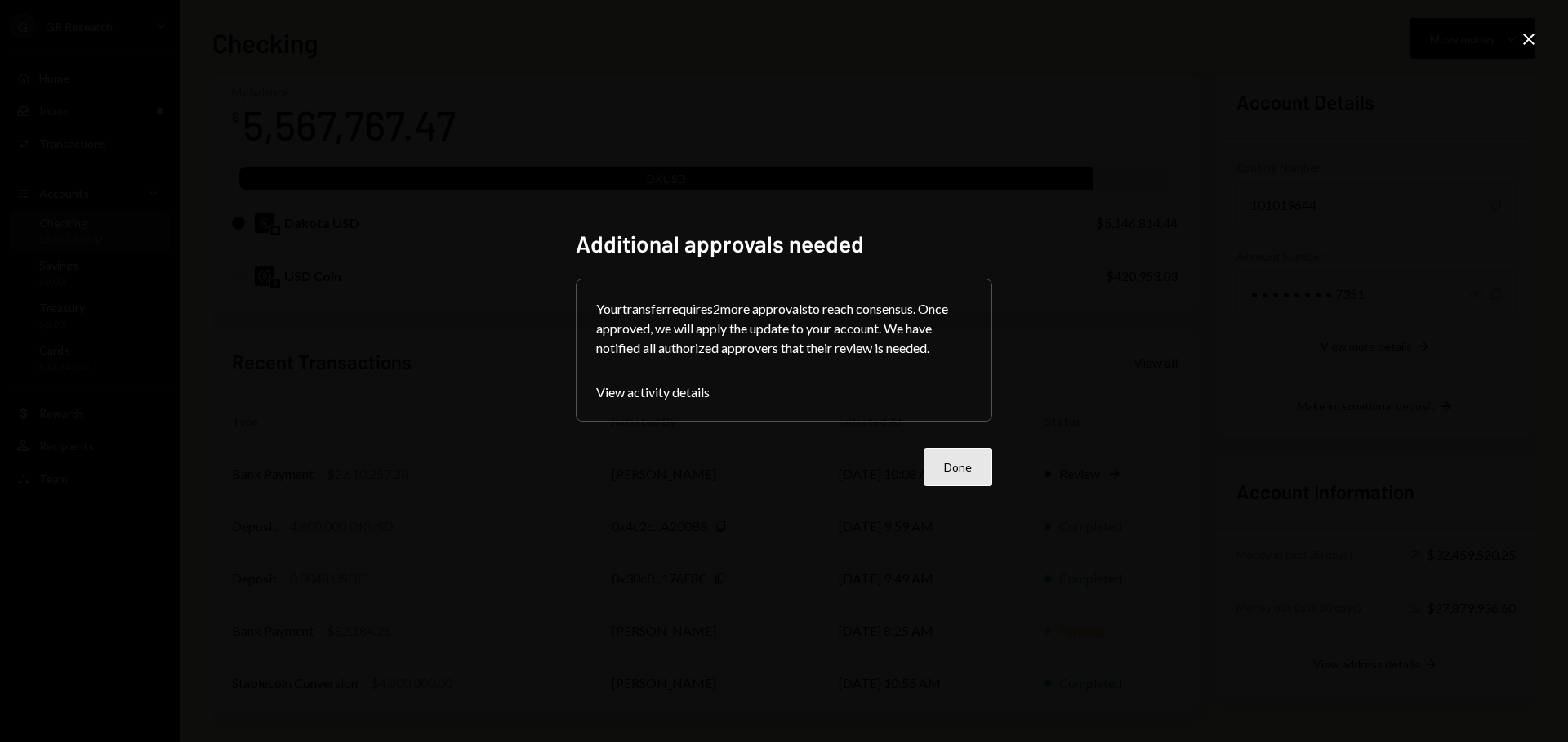
click at [979, 465] on button "Done" at bounding box center [958, 466] width 69 height 38
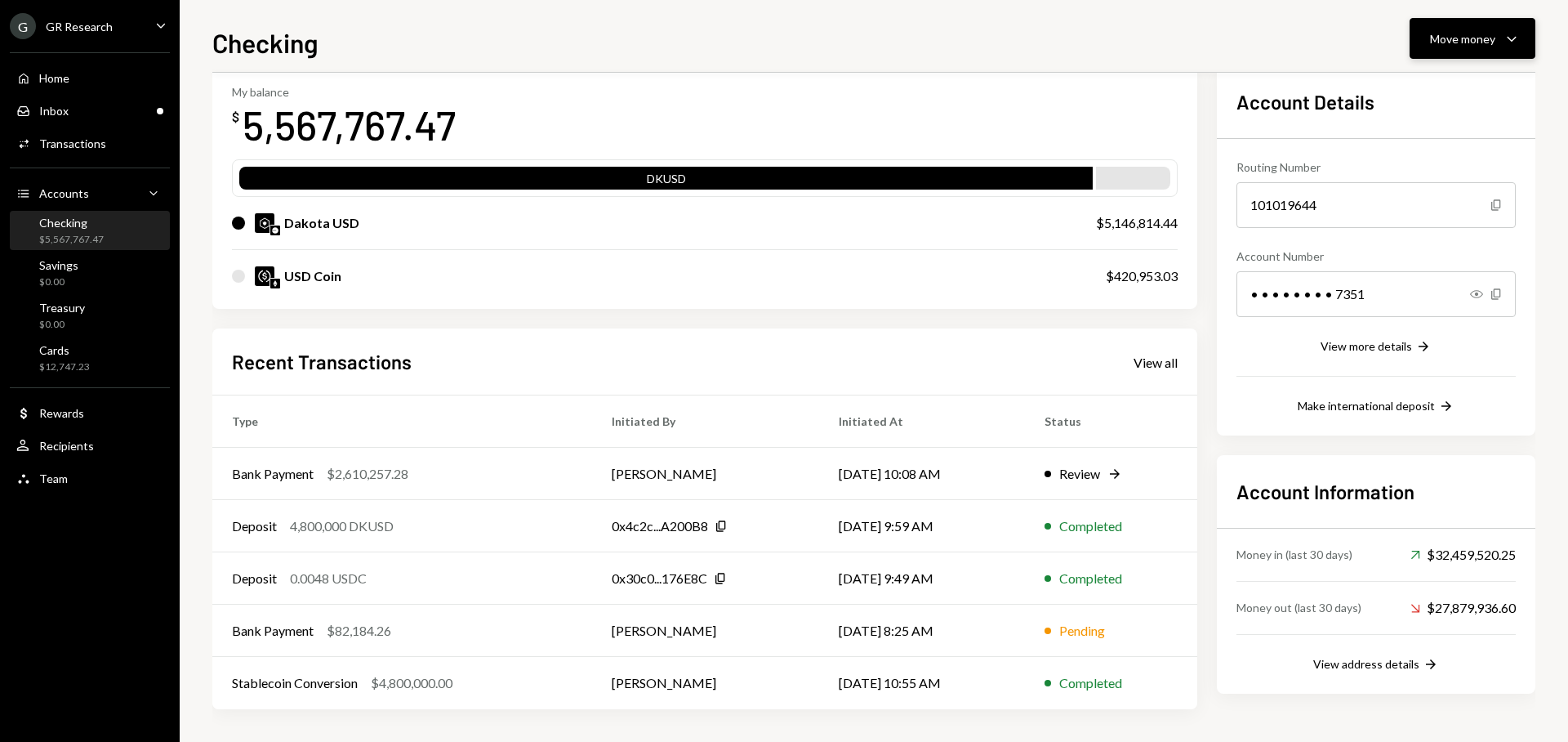
click at [1462, 41] on div "Move money" at bounding box center [1462, 38] width 65 height 17
click at [1422, 203] on div "Swap stablecoins" at bounding box center [1459, 211] width 119 height 17
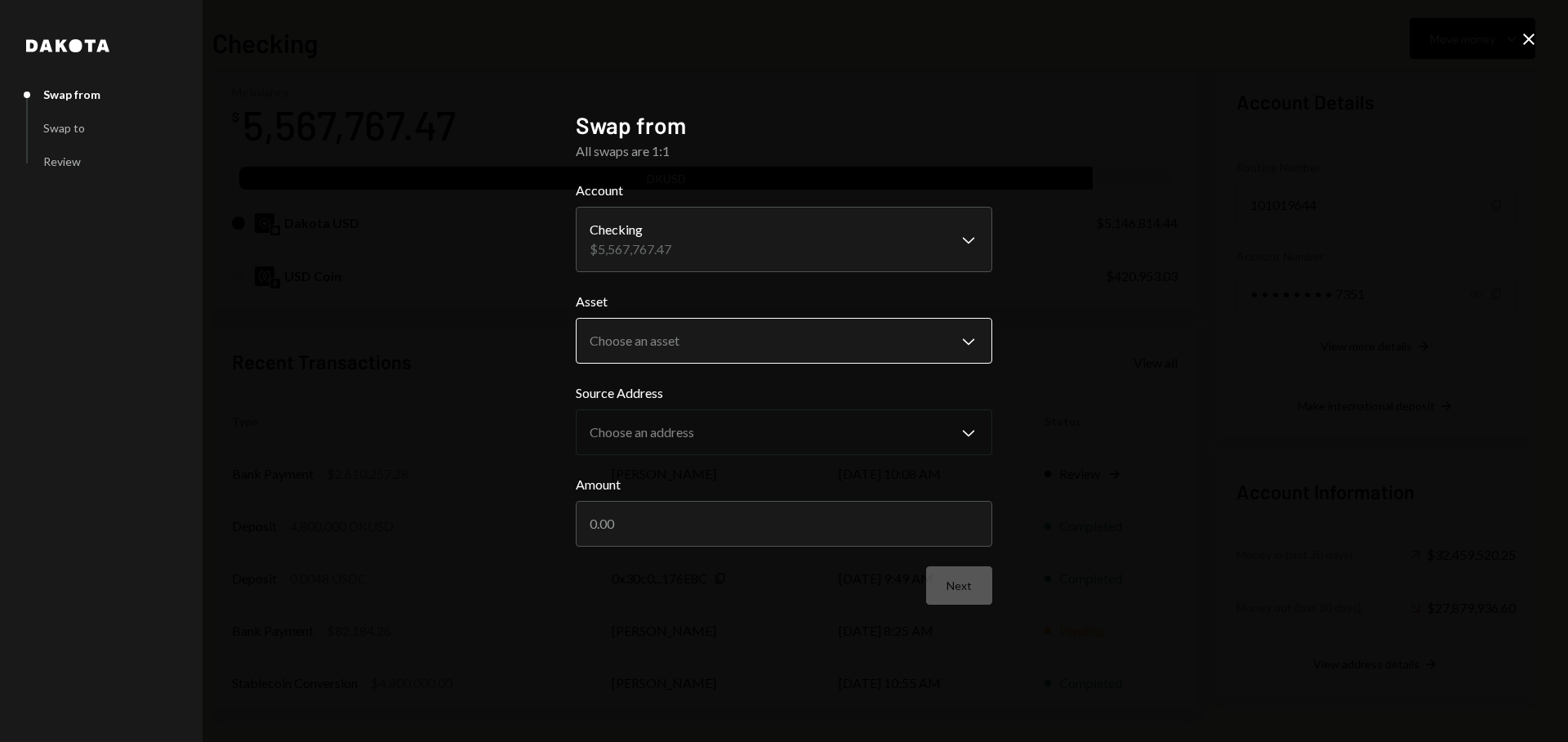
click at [700, 339] on body "G GR Research Caret Down Home Home Inbox Inbox Activities Transactions Accounts…" at bounding box center [784, 371] width 1568 height 742
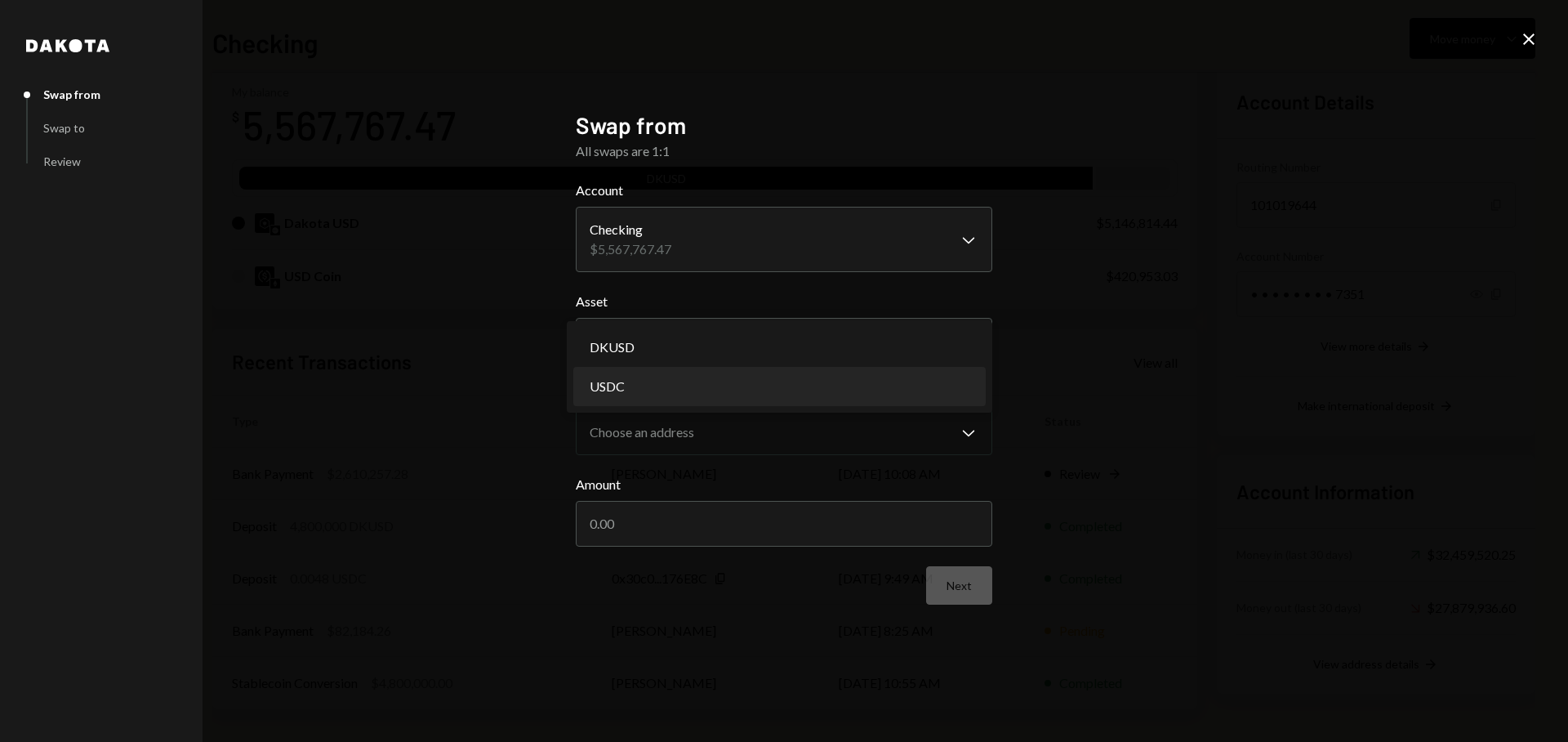
select select "****"
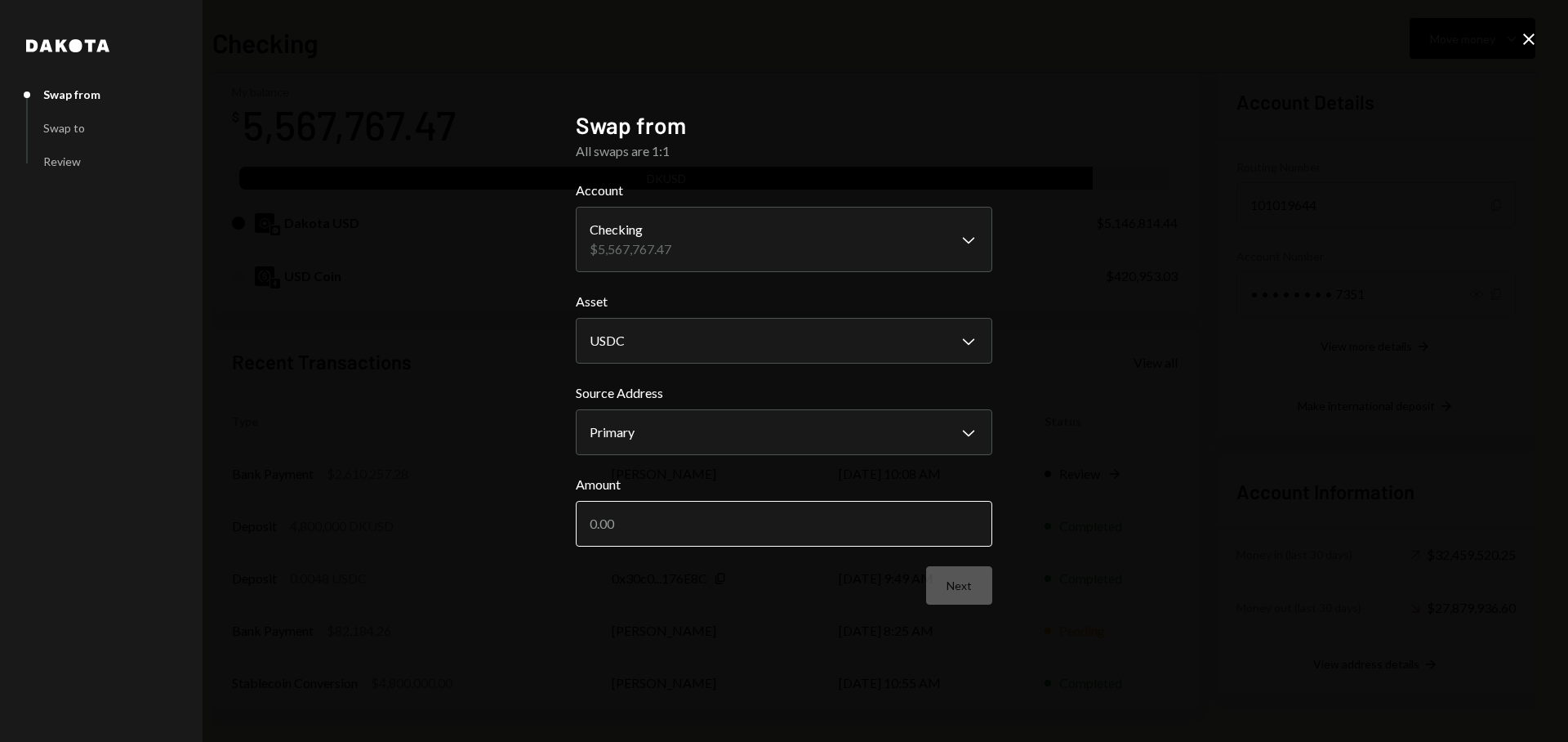
click at [699, 522] on input "Amount" at bounding box center [784, 524] width 417 height 46
type input "100000"
click at [991, 595] on button "Next" at bounding box center [959, 585] width 66 height 38
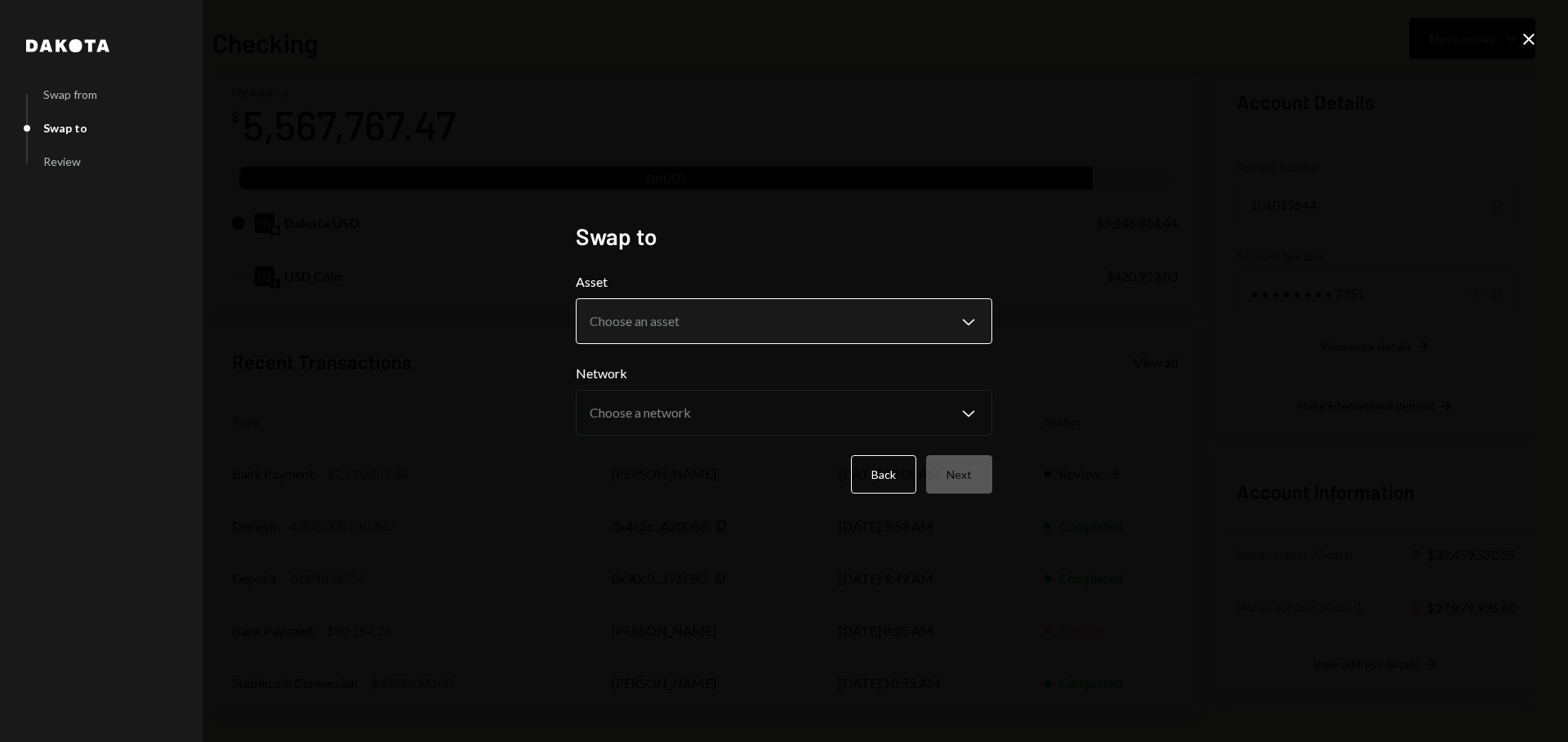
click at [751, 324] on body "G GR Research Caret Down Home Home Inbox Inbox Activities Transactions Accounts…" at bounding box center [784, 371] width 1568 height 742
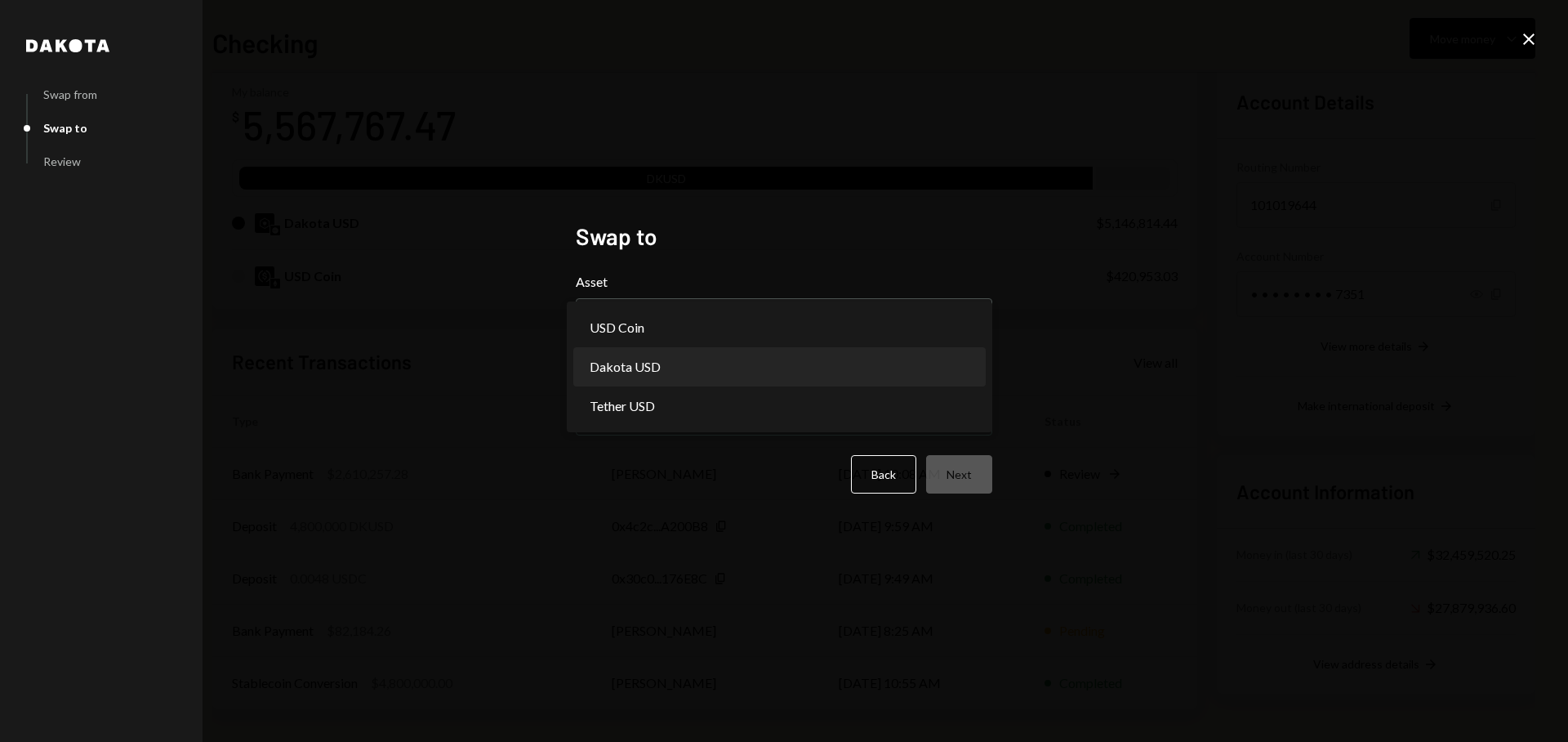
select select "*****"
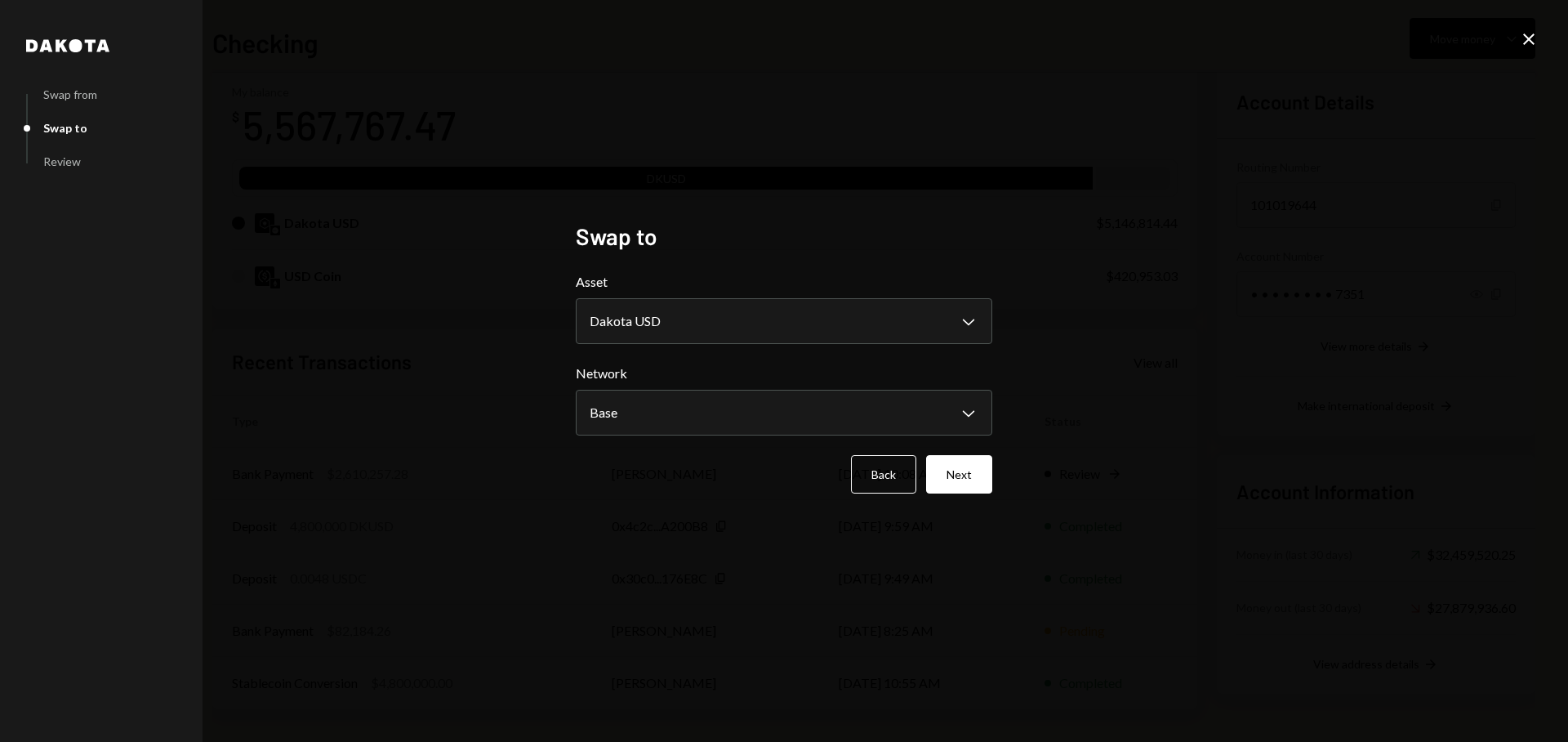
click at [947, 459] on button "Next" at bounding box center [959, 474] width 66 height 38
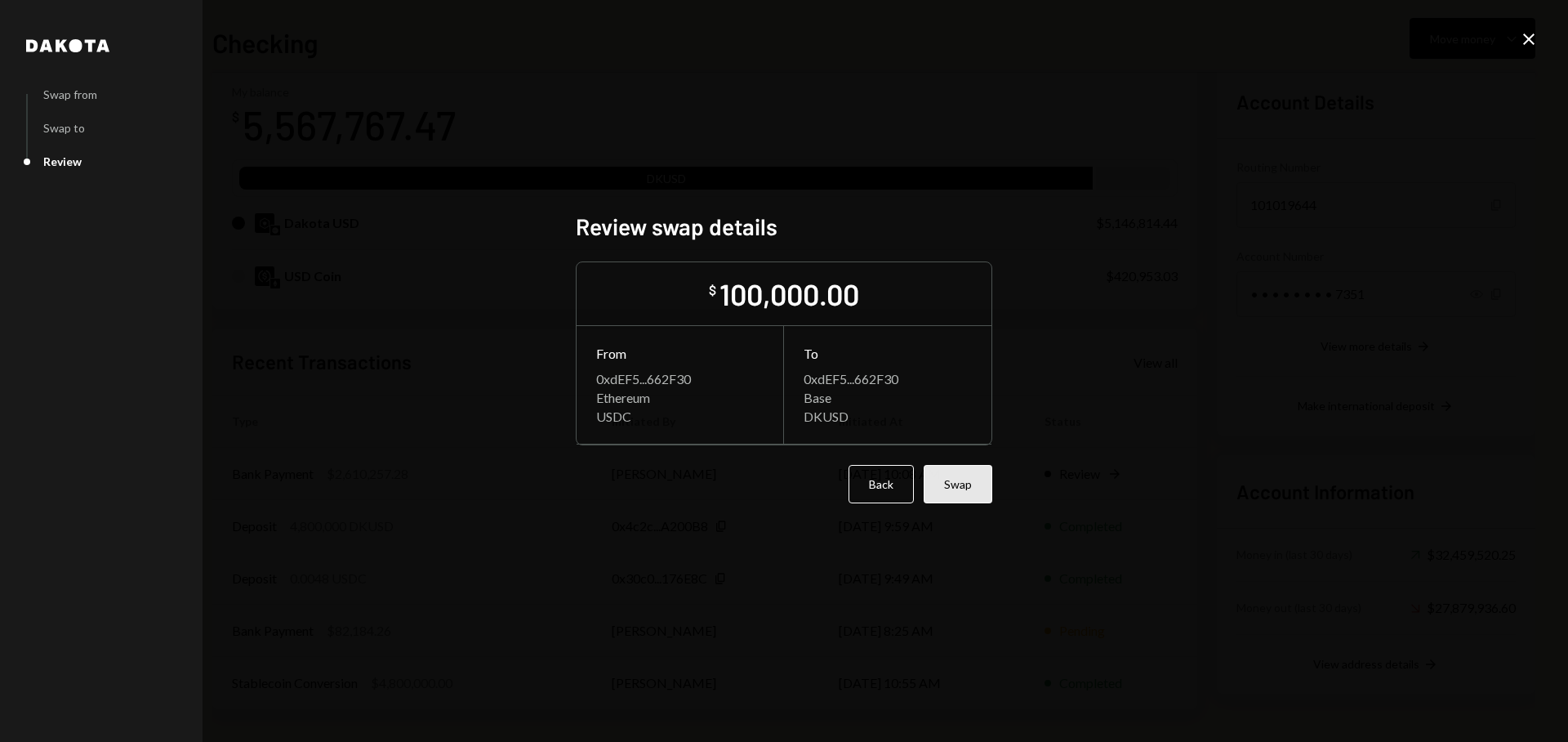
click at [964, 480] on button "Swap" at bounding box center [958, 484] width 69 height 38
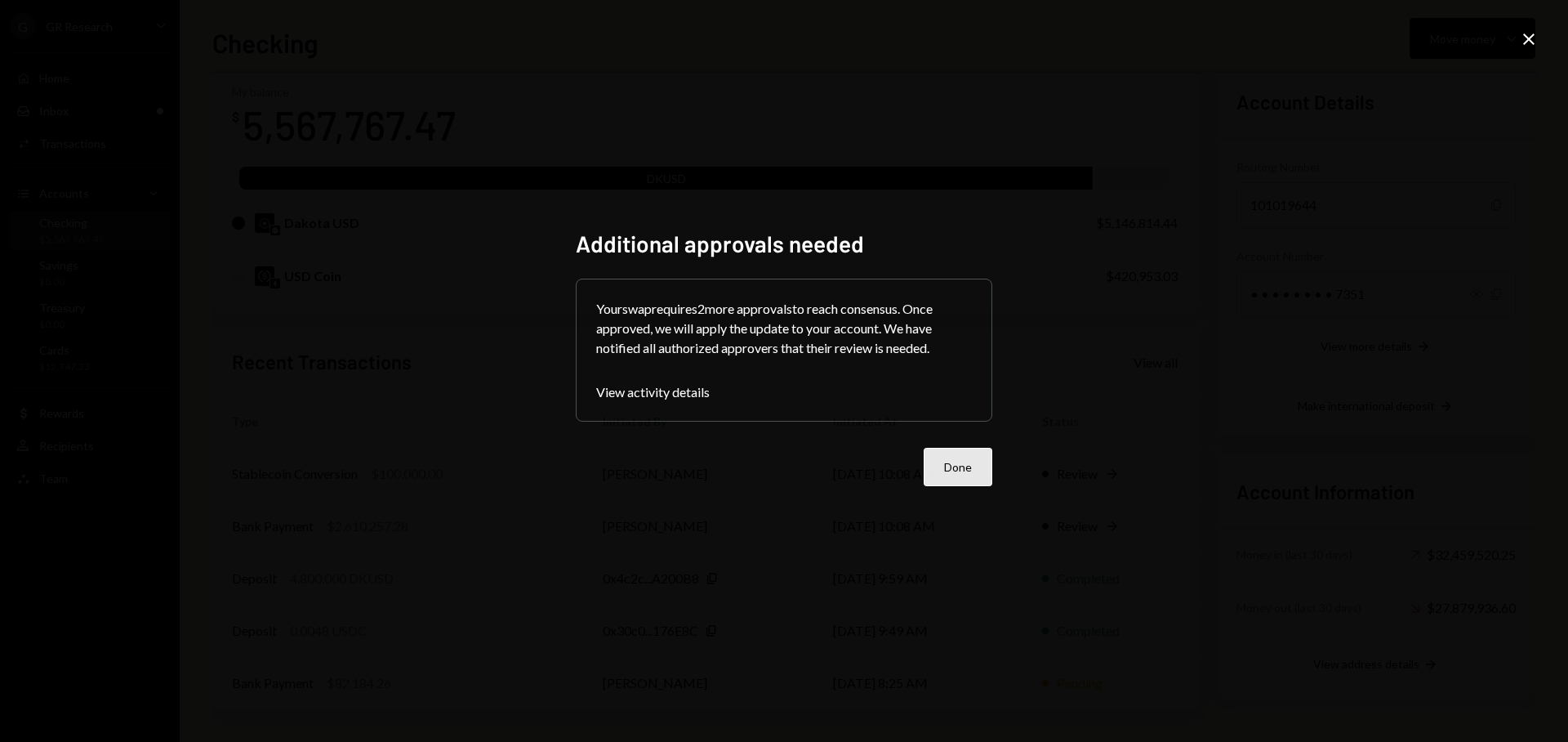
click at [952, 464] on button "Done" at bounding box center [958, 466] width 69 height 38
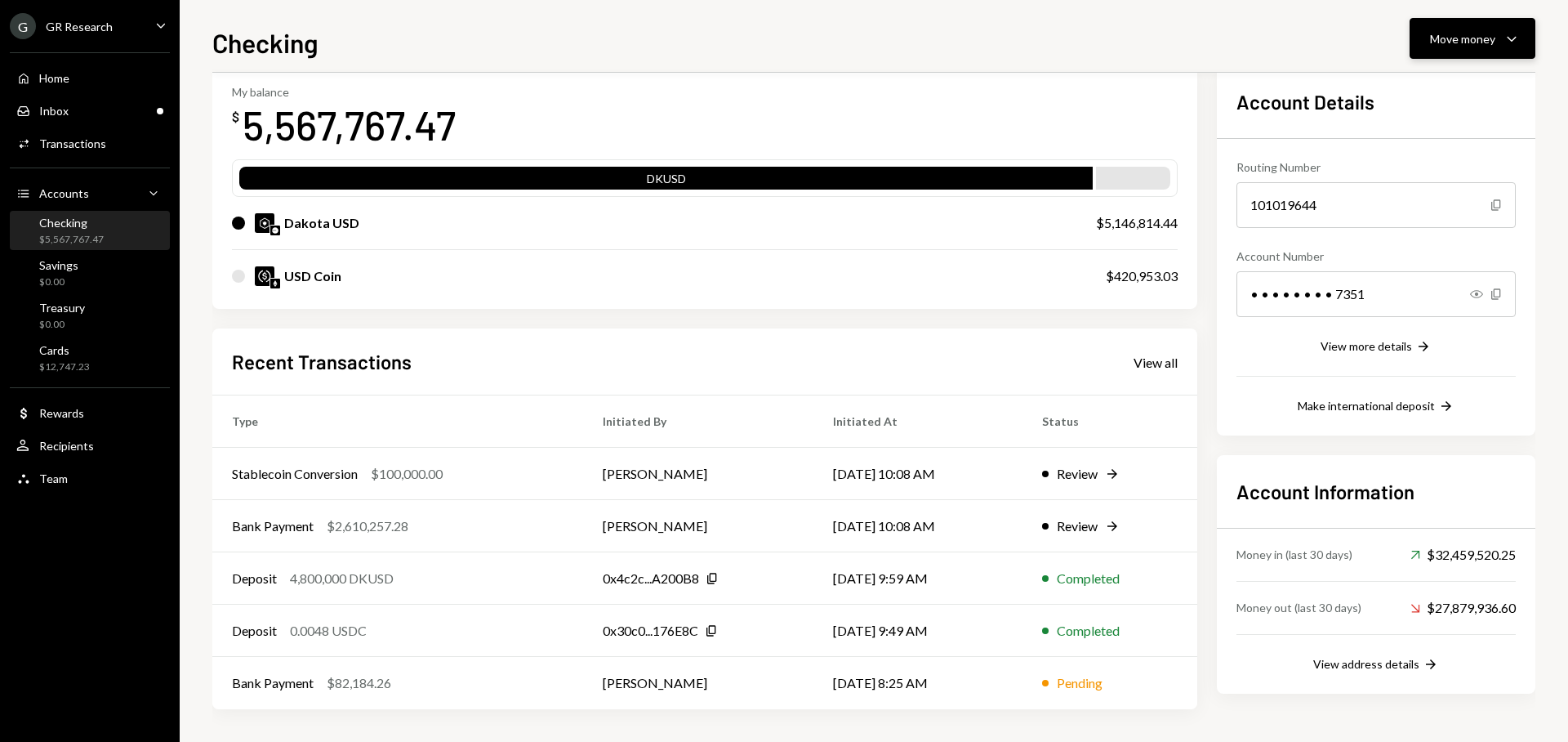
click at [1468, 35] on div "Move money" at bounding box center [1462, 38] width 65 height 17
click at [1451, 80] on div "Send" at bounding box center [1459, 88] width 119 height 17
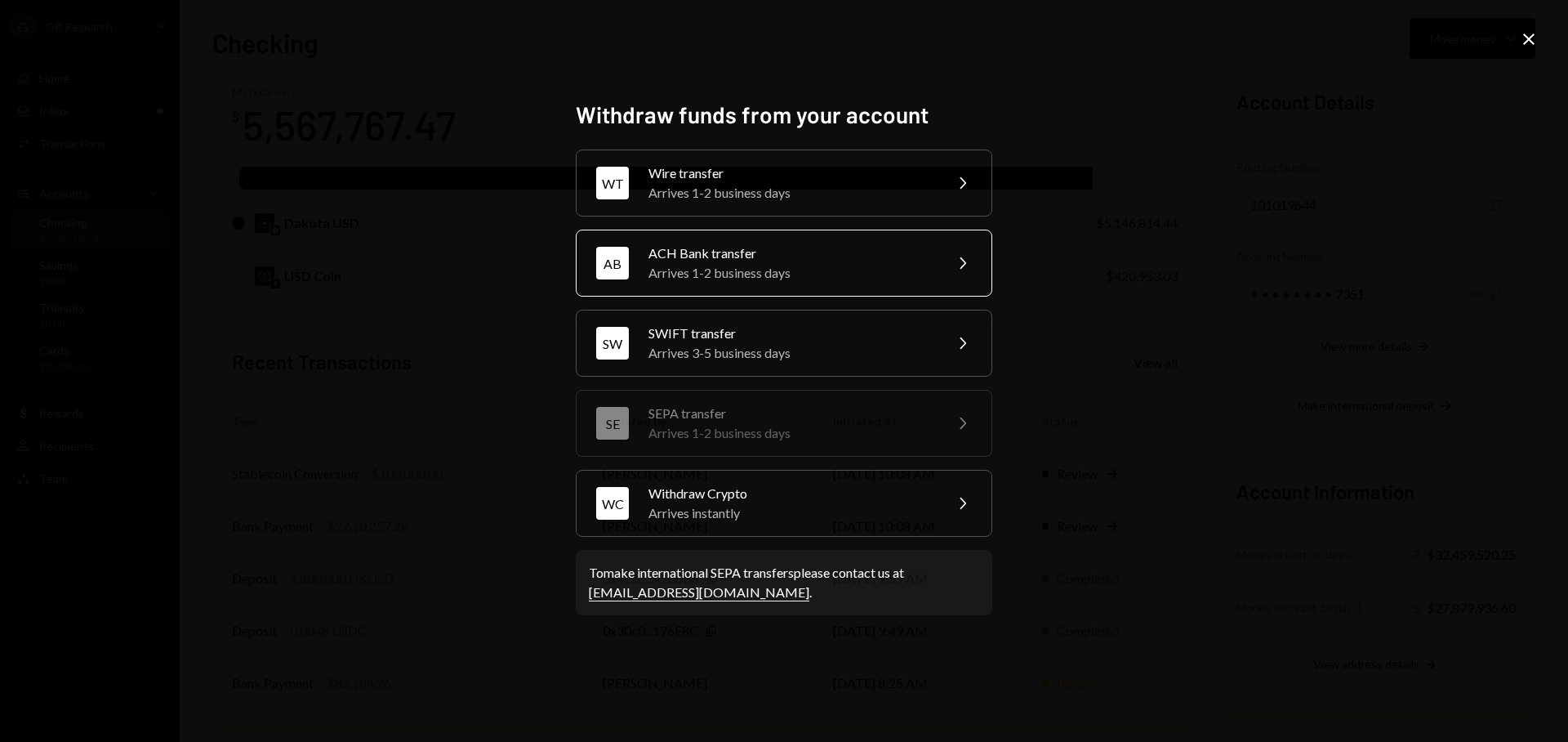
click at [809, 265] on div "Arrives 1-2 business days" at bounding box center [791, 273] width 284 height 20
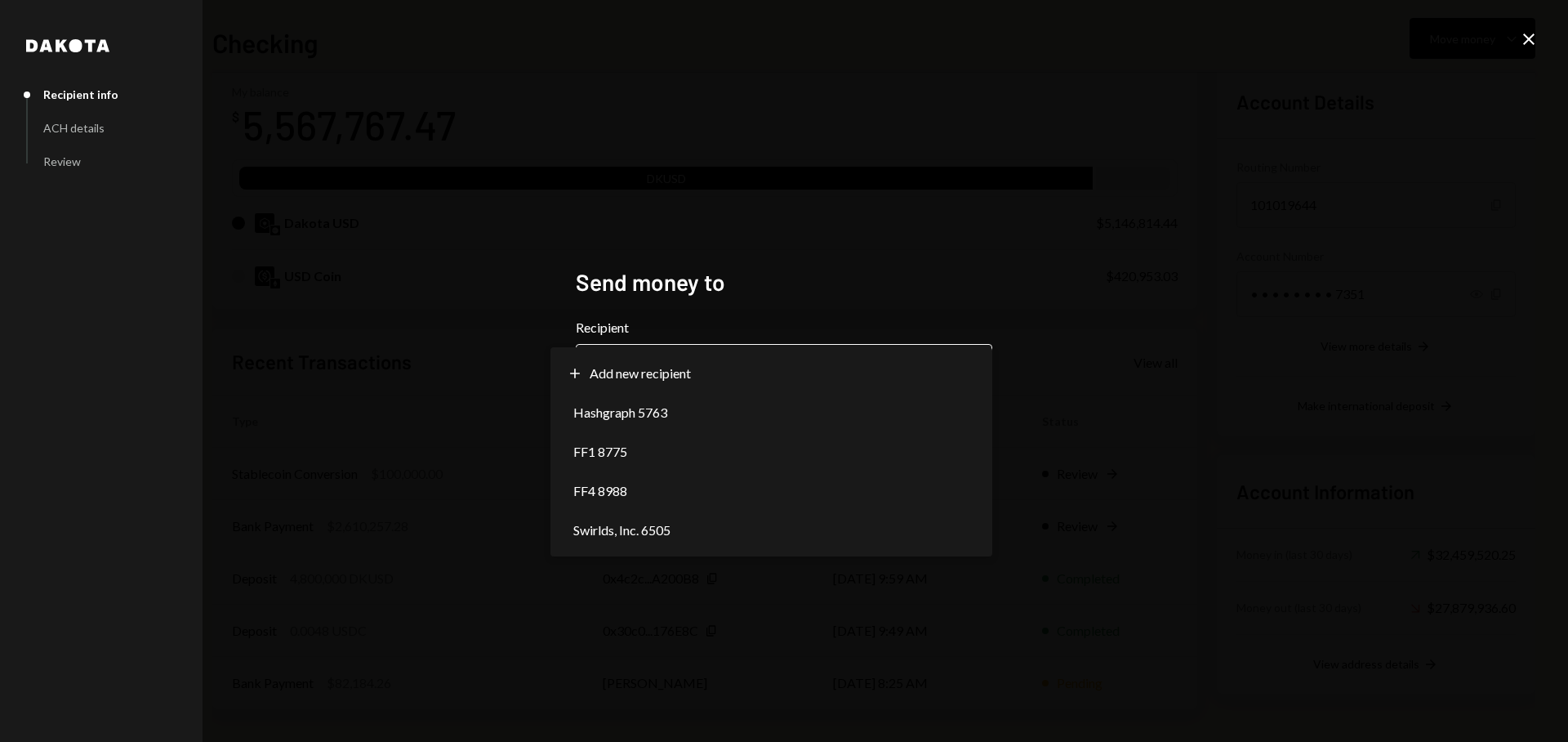
click at [780, 362] on body "G GR Research Caret Down Home Home Inbox Inbox Activities Transactions Accounts…" at bounding box center [784, 371] width 1568 height 742
select select "**********"
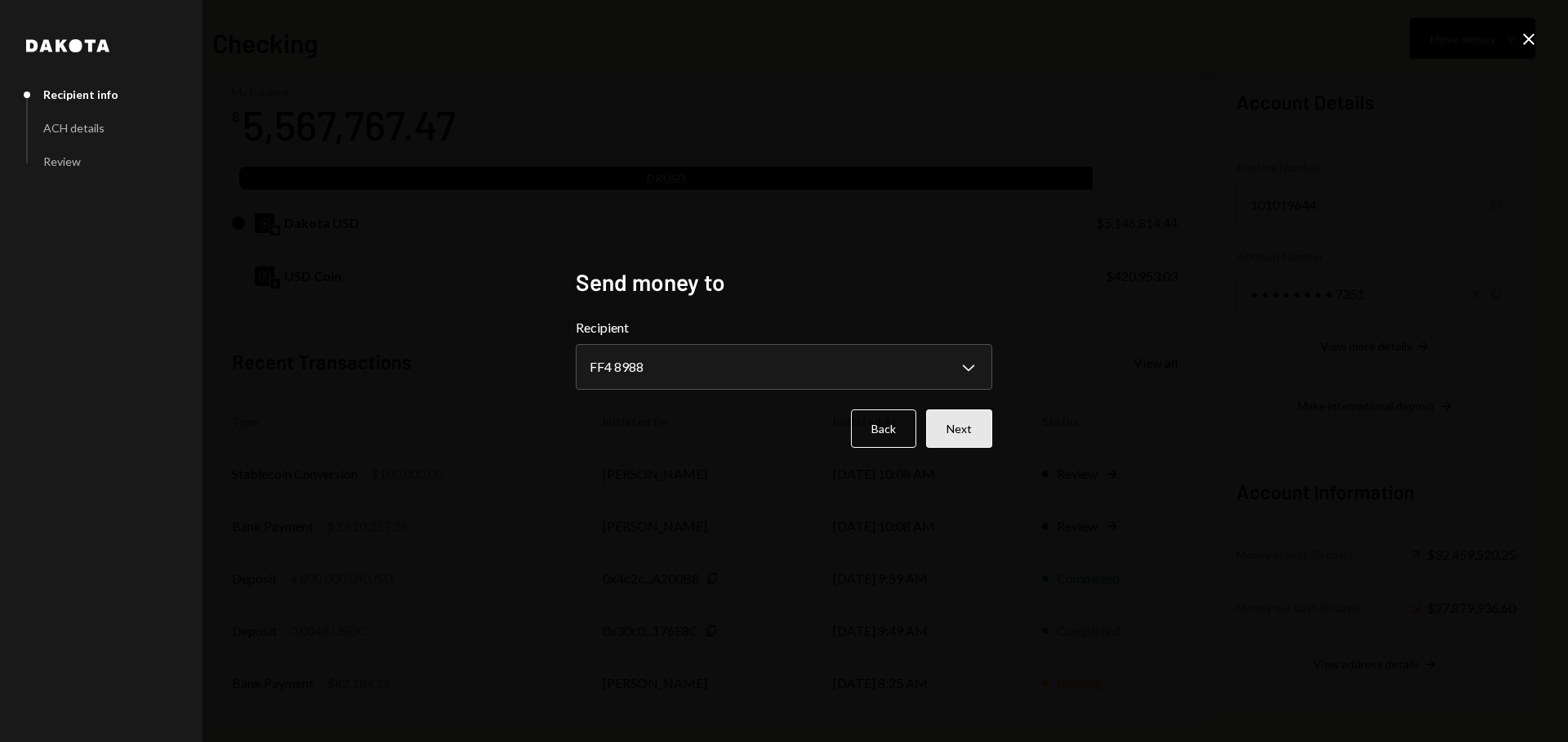
click at [946, 438] on button "Next" at bounding box center [959, 428] width 66 height 38
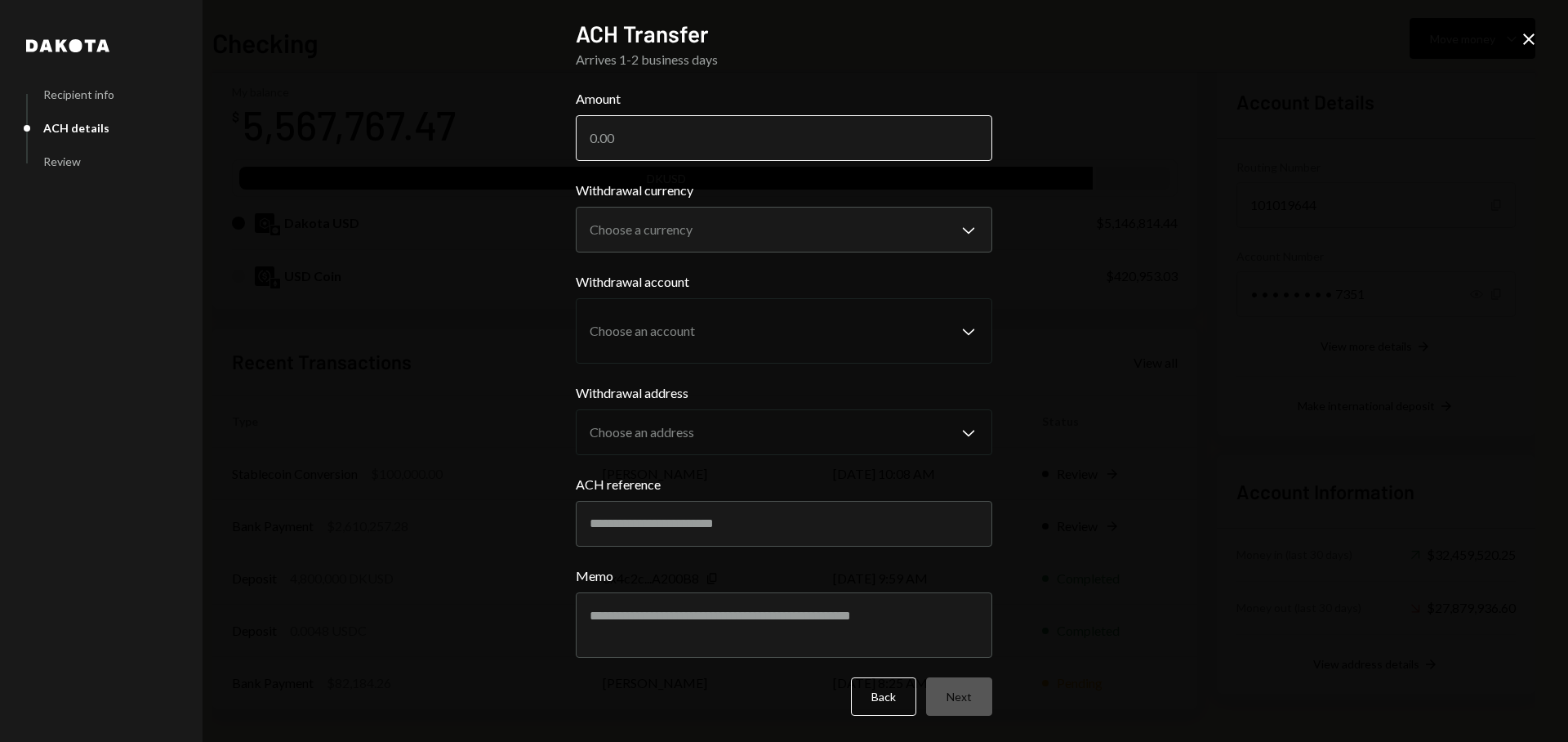
click at [729, 138] on input "Amount" at bounding box center [784, 138] width 417 height 46
paste input "2610257.28"
type input "2610257.28"
click at [729, 225] on body "G GR Research Caret Down Home Home Inbox Inbox Activities Transactions Accounts…" at bounding box center [784, 371] width 1568 height 742
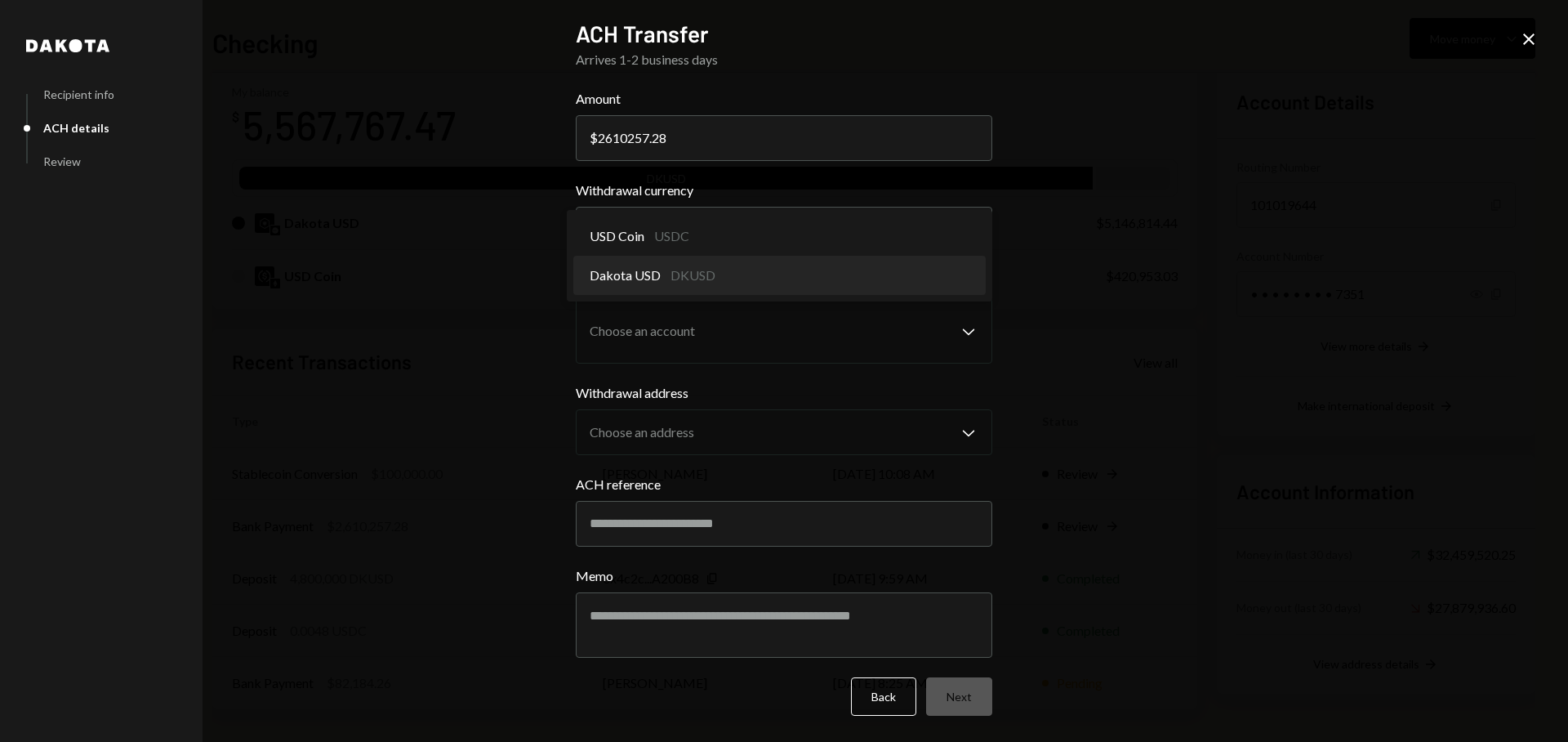
select select "*****"
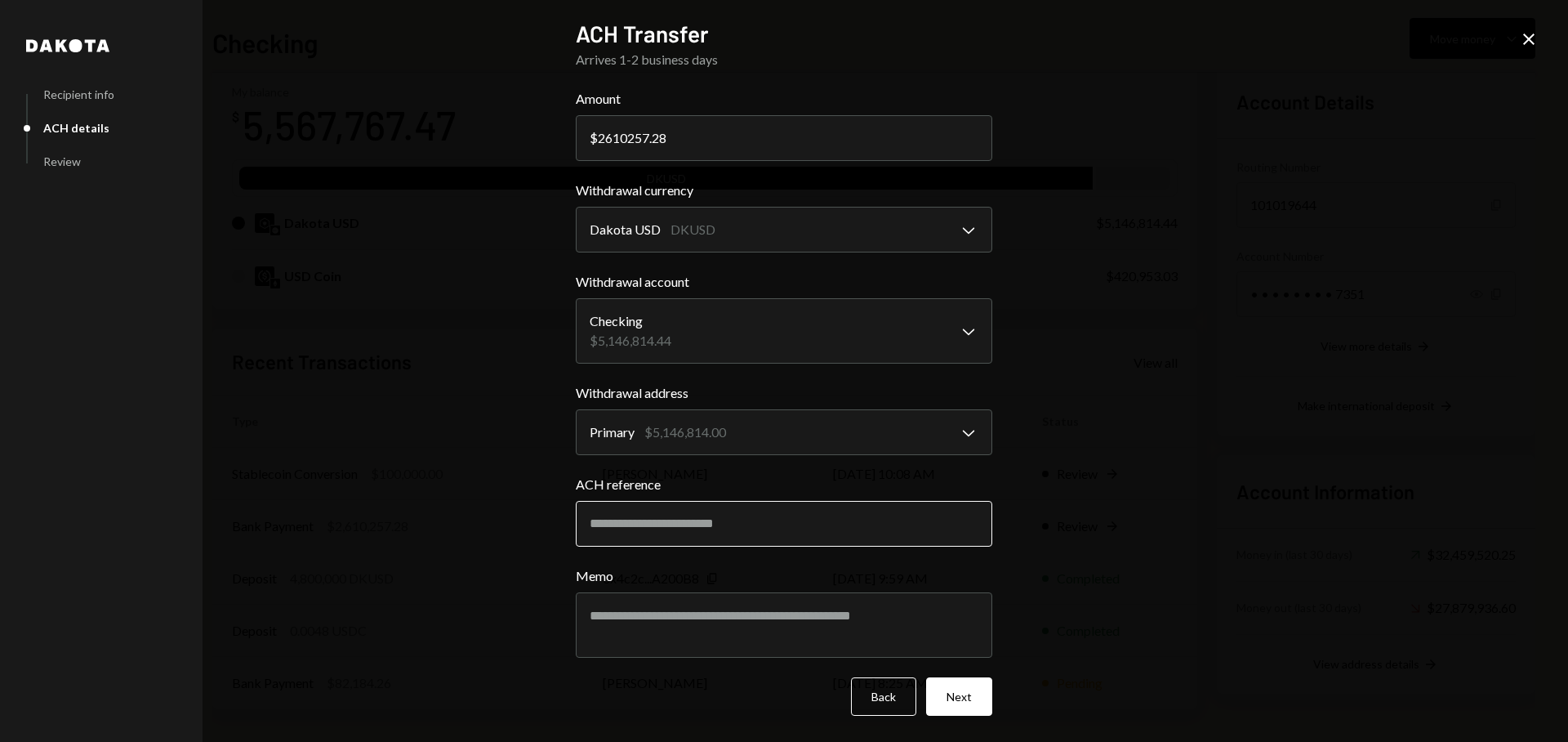
click at [732, 531] on input "ACH reference" at bounding box center [784, 524] width 417 height 46
type input "**********"
type textarea "**********"
click at [956, 700] on button "Next" at bounding box center [959, 696] width 66 height 38
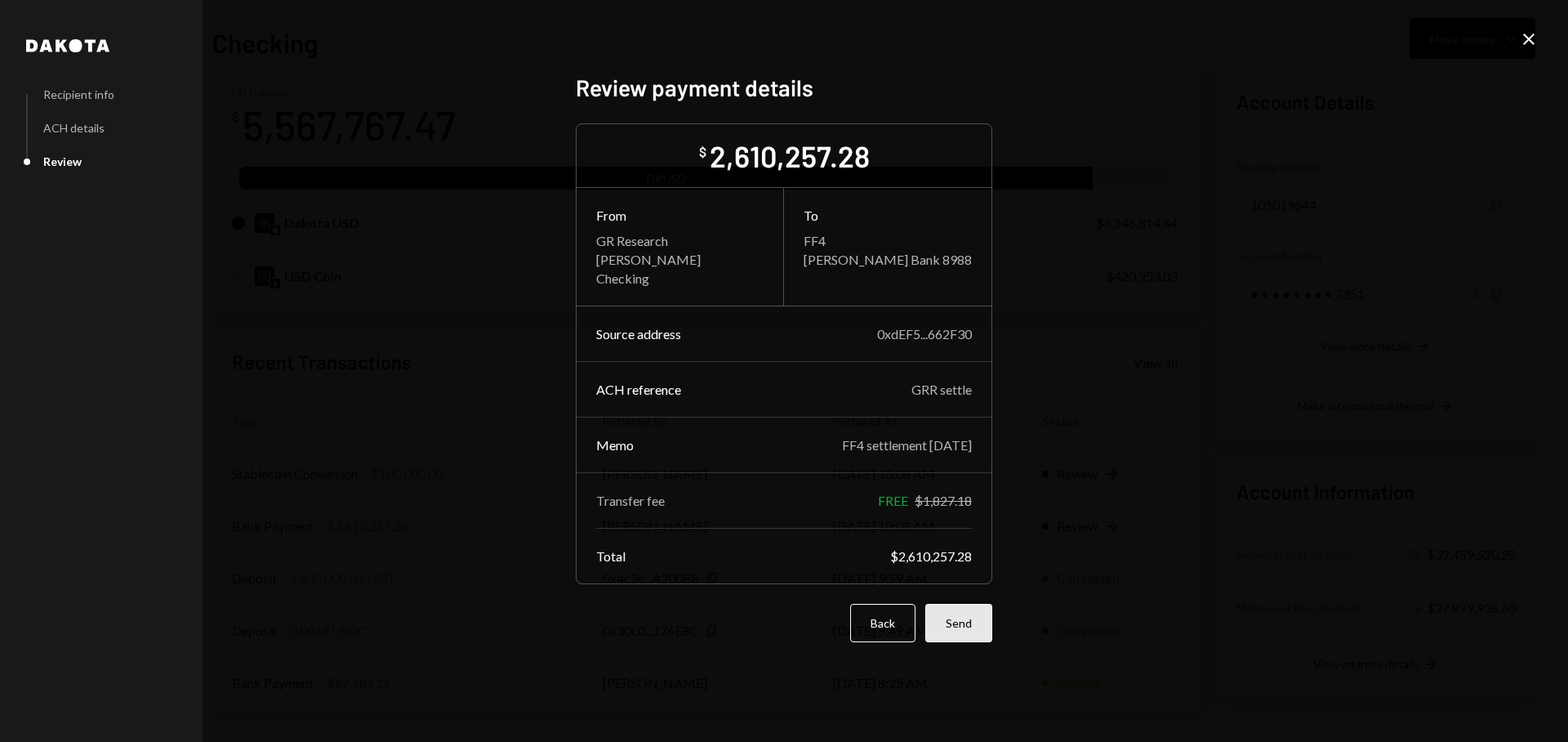
click at [979, 607] on button "Send" at bounding box center [959, 623] width 67 height 38
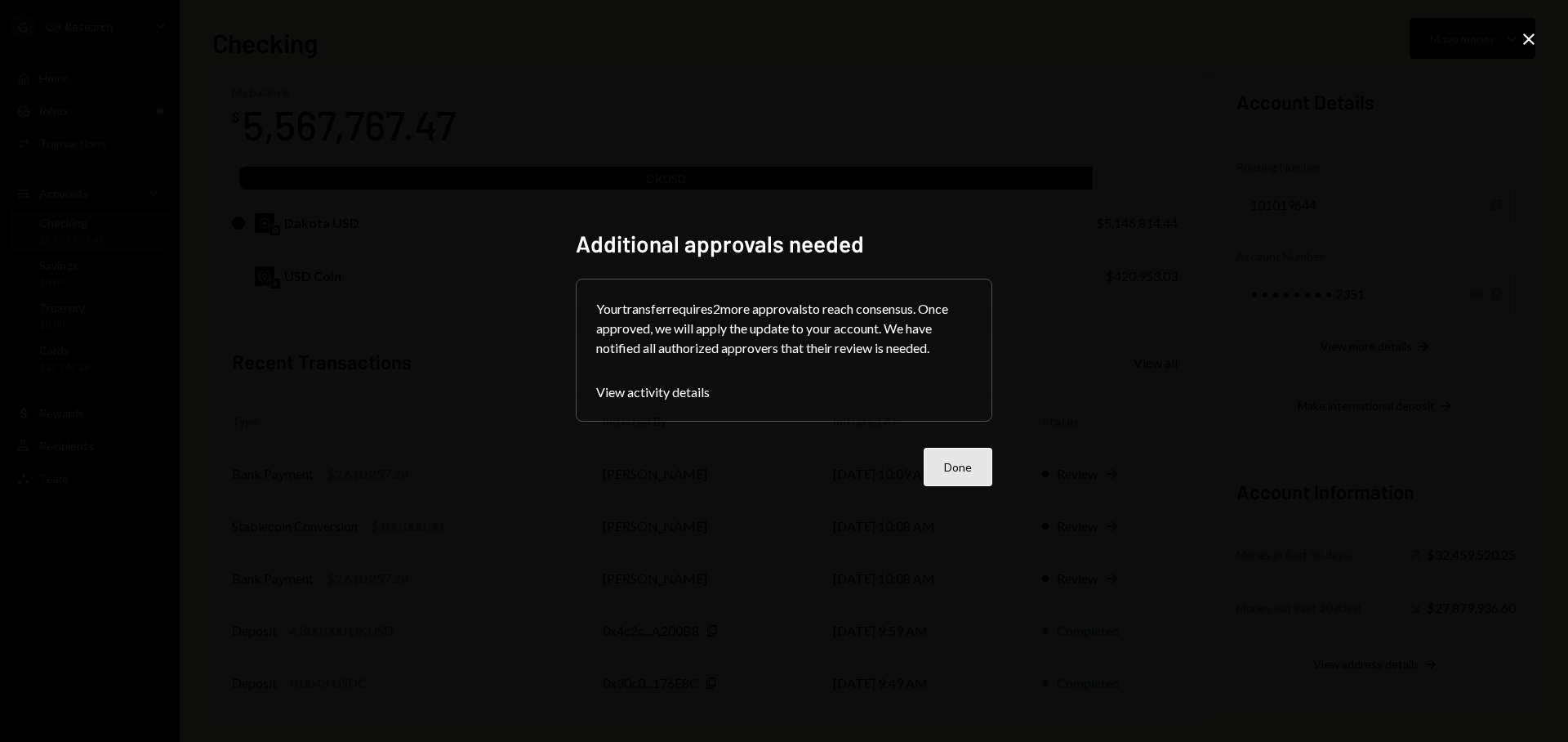
click at [979, 460] on button "Done" at bounding box center [958, 466] width 69 height 38
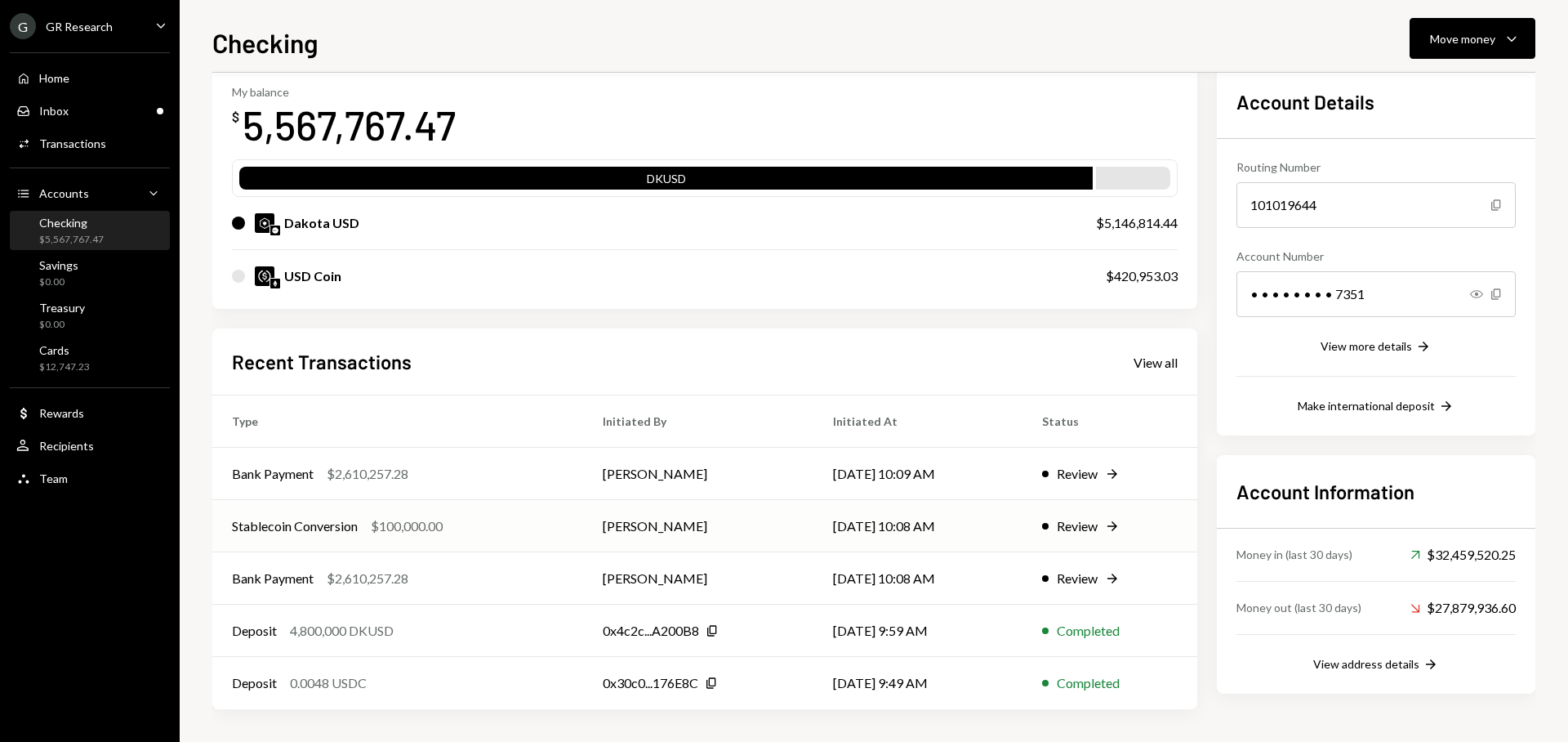
click at [801, 529] on td "[PERSON_NAME]" at bounding box center [698, 526] width 230 height 52
